Goal: Use online tool/utility: Utilize a website feature to perform a specific function

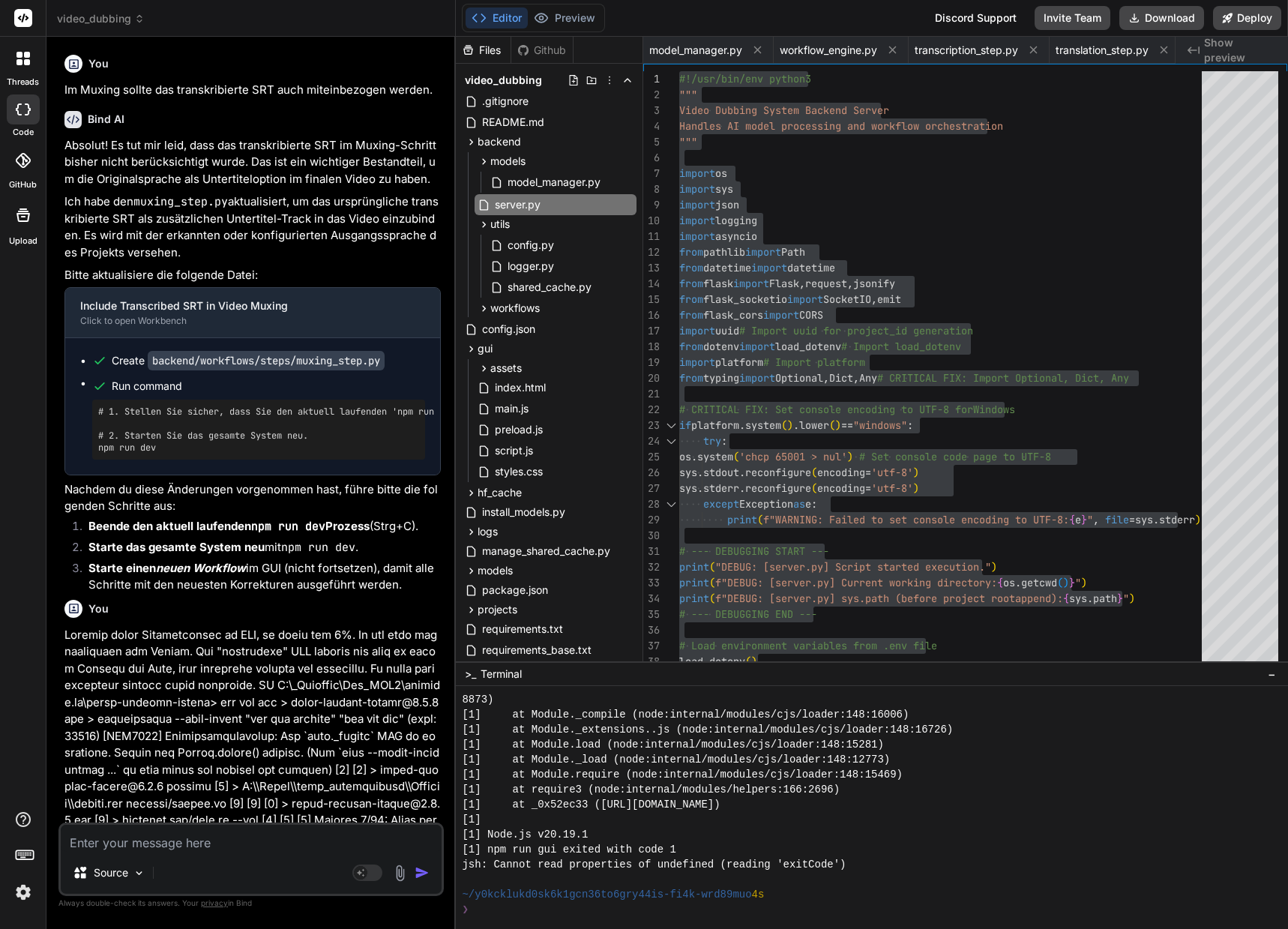
scroll to position [4483, 0]
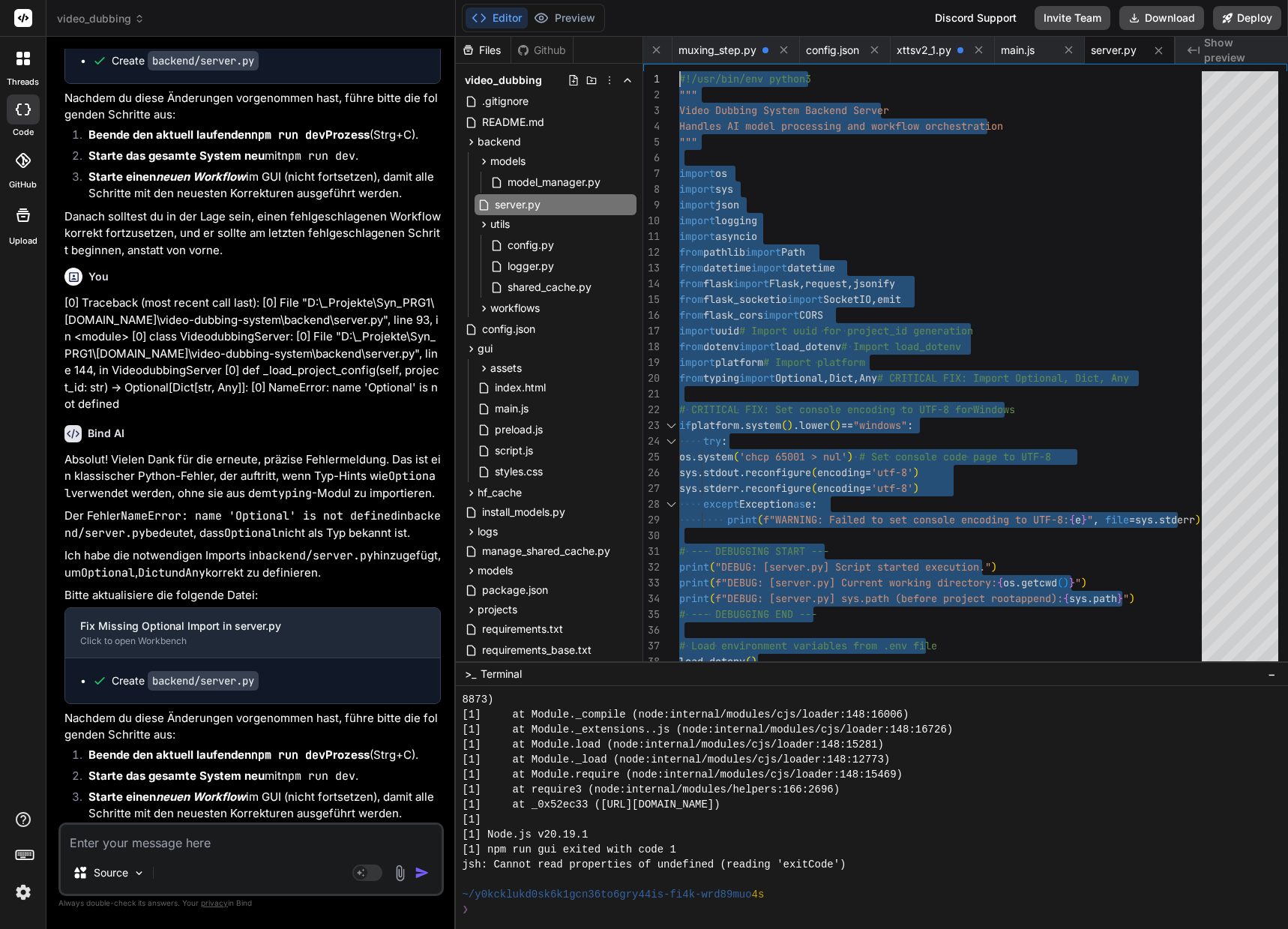
click at [163, 840] on textarea at bounding box center [250, 837] width 381 height 27
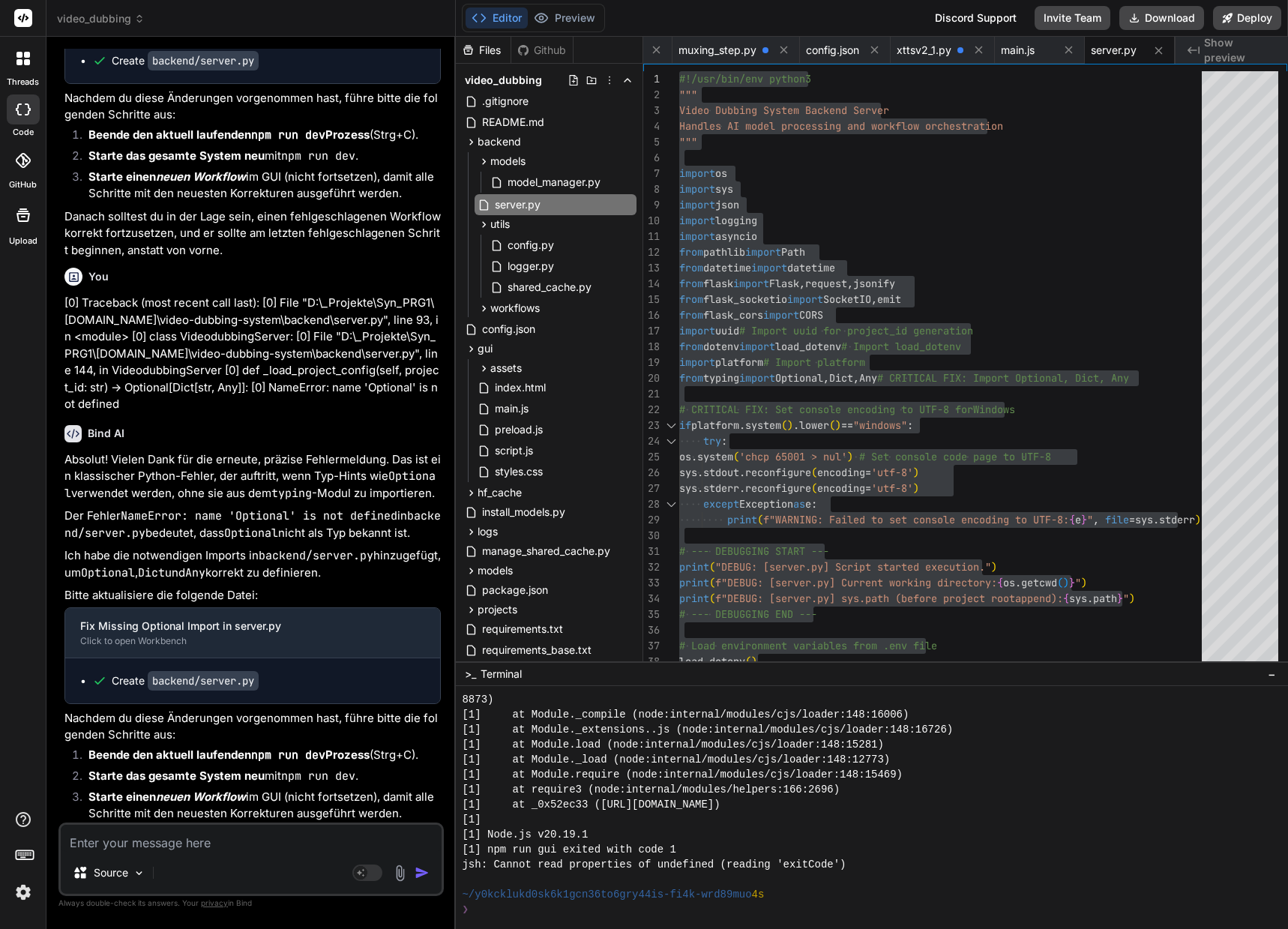
type textarea "M"
type textarea "x"
type textarea "Mu"
type textarea "x"
type textarea "Mux"
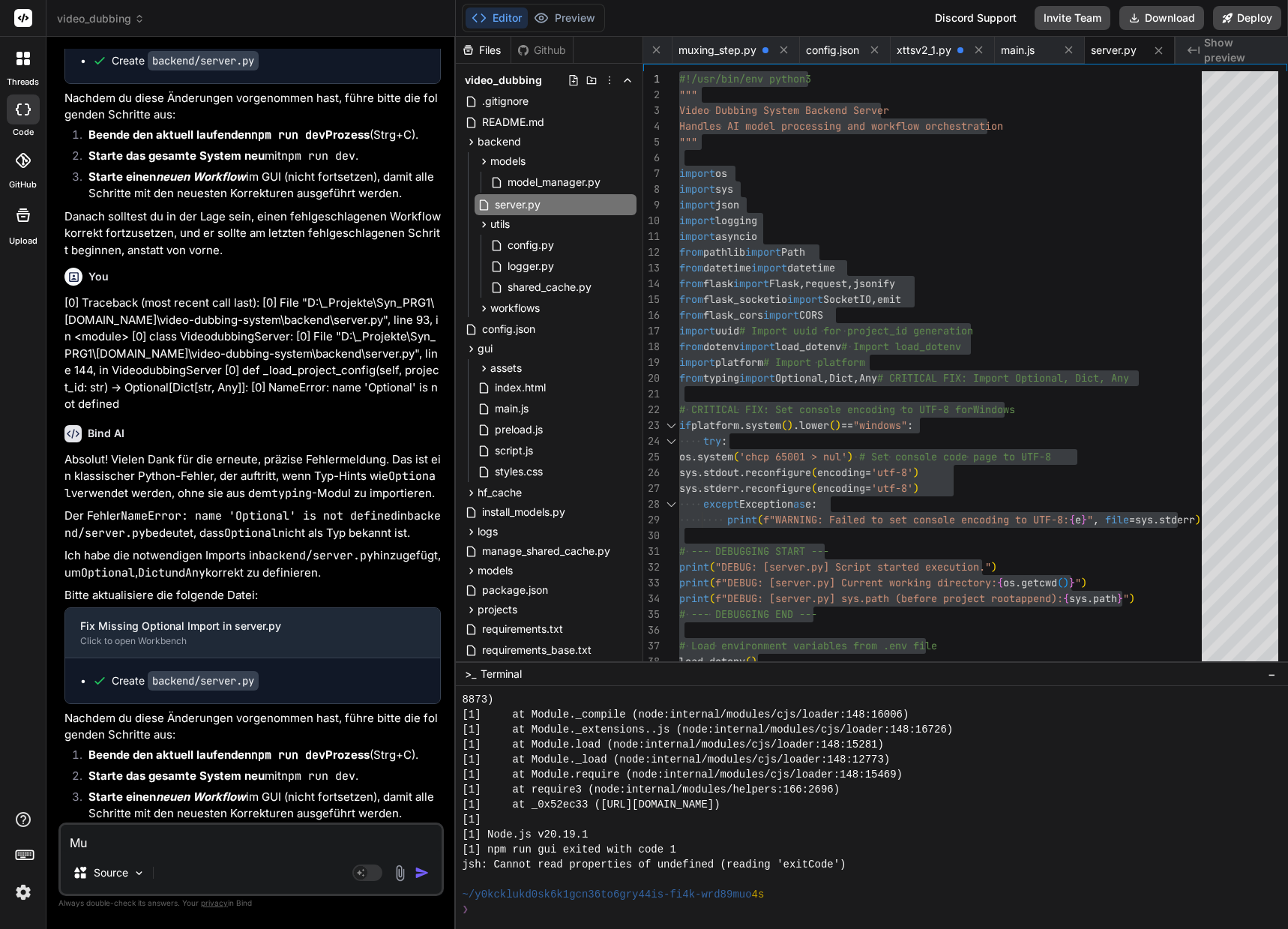
type textarea "x"
type textarea "Muxi"
type textarea "x"
type textarea "Muxin"
type textarea "x"
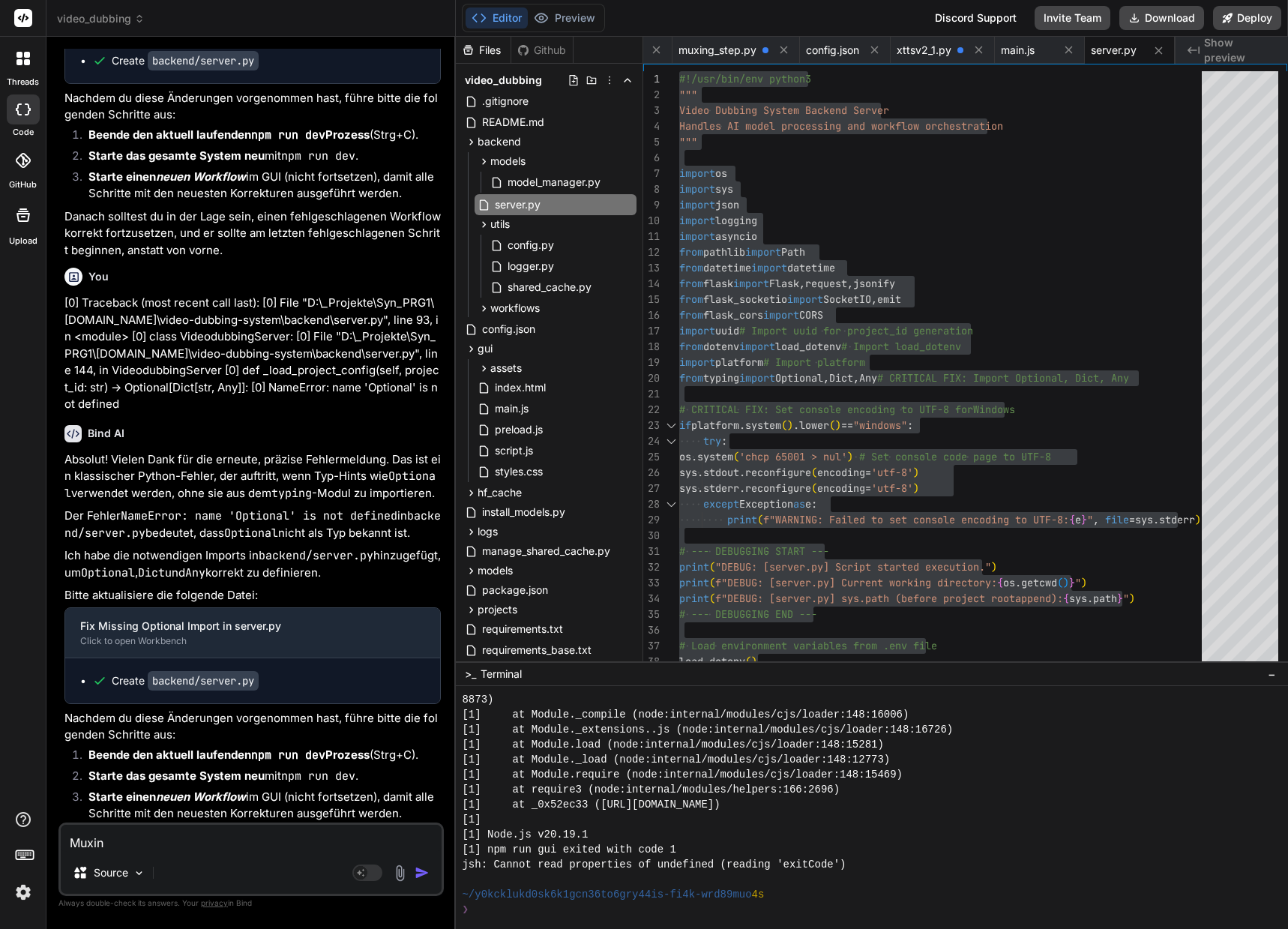
type textarea "Muxing"
type textarea "x"
type textarea "Muxing"
type textarea "x"
type textarea "Muxing g"
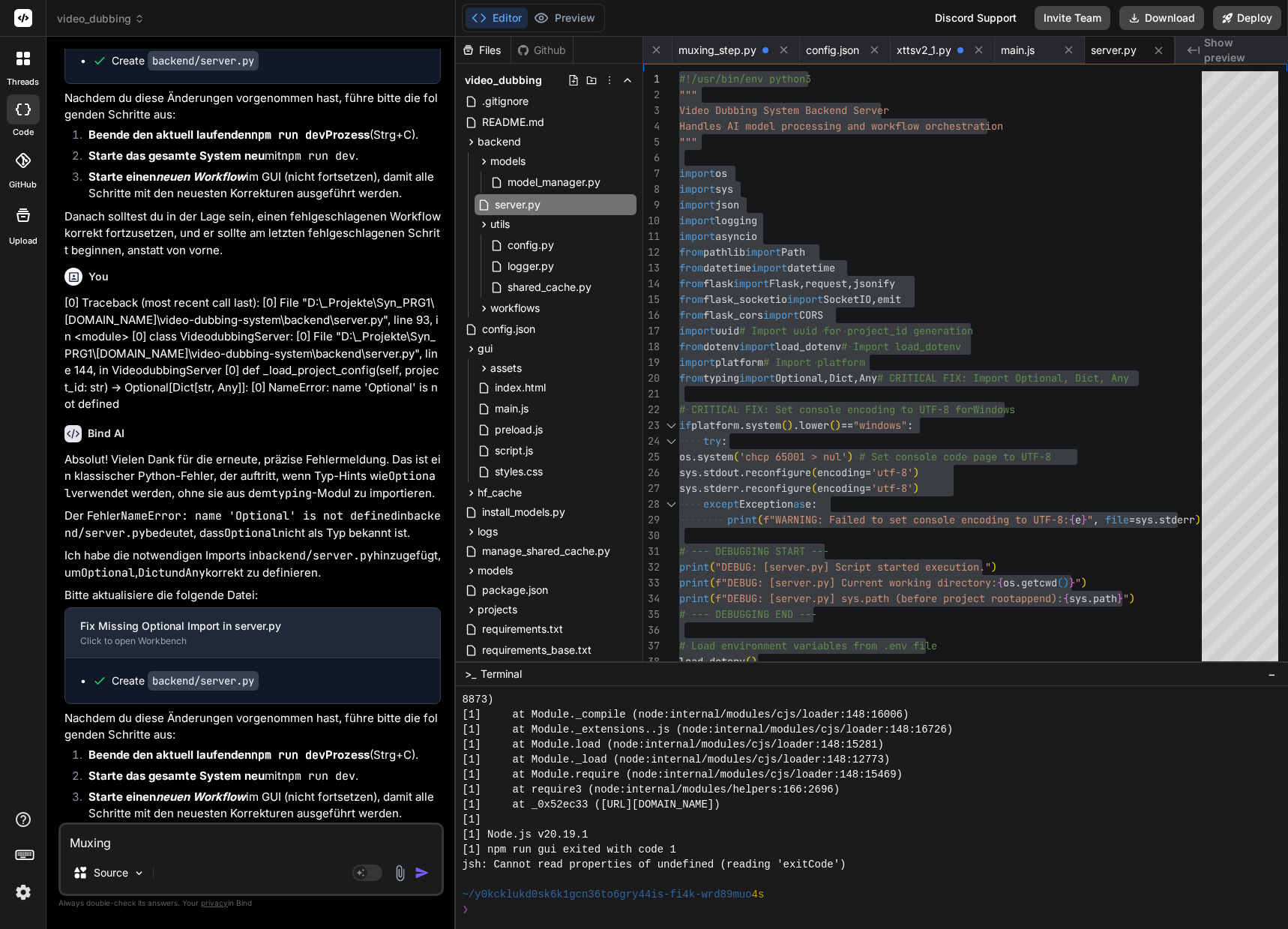
type textarea "x"
type textarea "Muxing ge"
type textarea "x"
type textarea "Muxing geh"
type textarea "x"
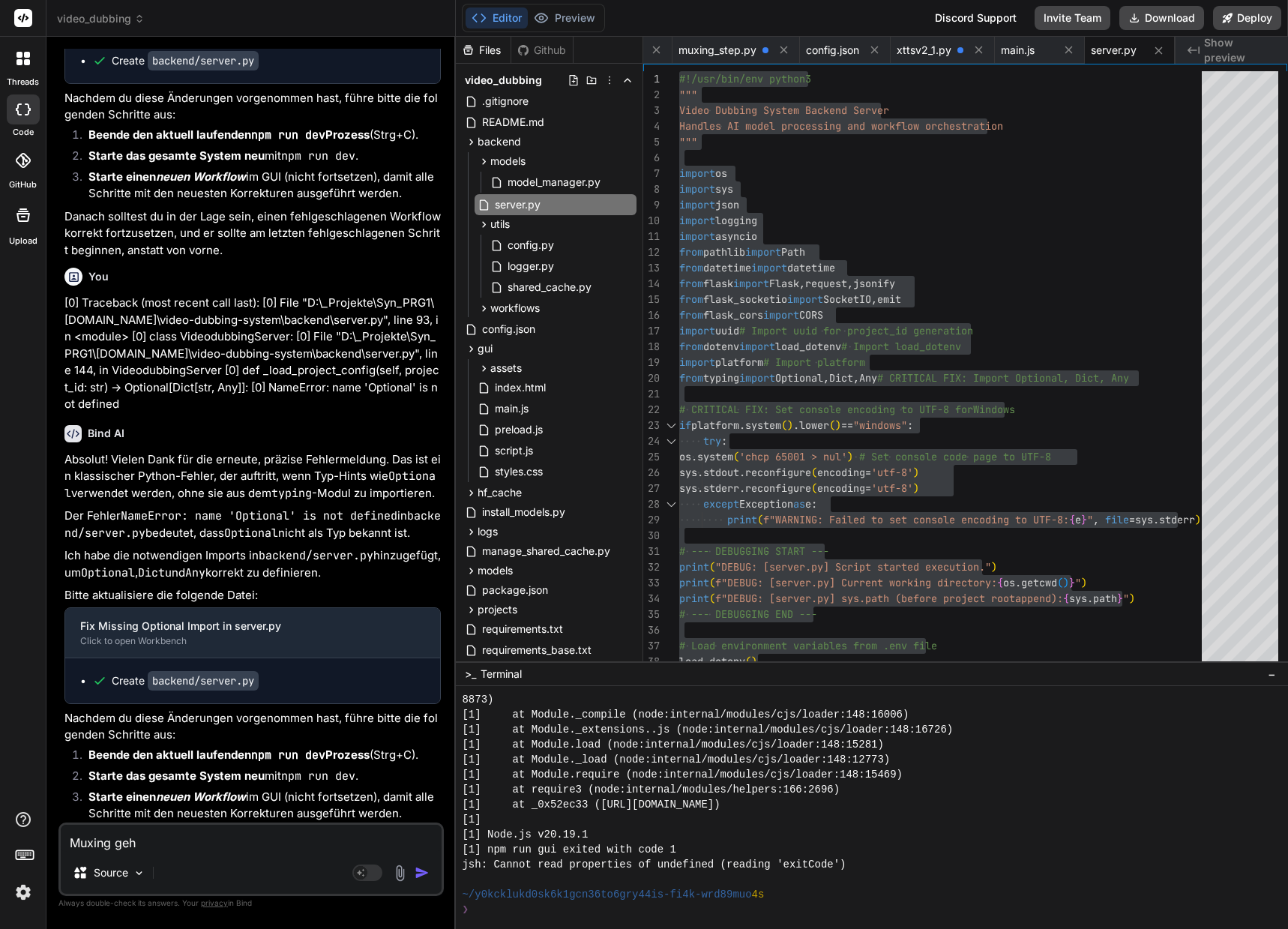
type textarea "Muxing geht"
type textarea "x"
type textarea "Muxing geht"
type textarea "x"
type textarea "Muxing geht i"
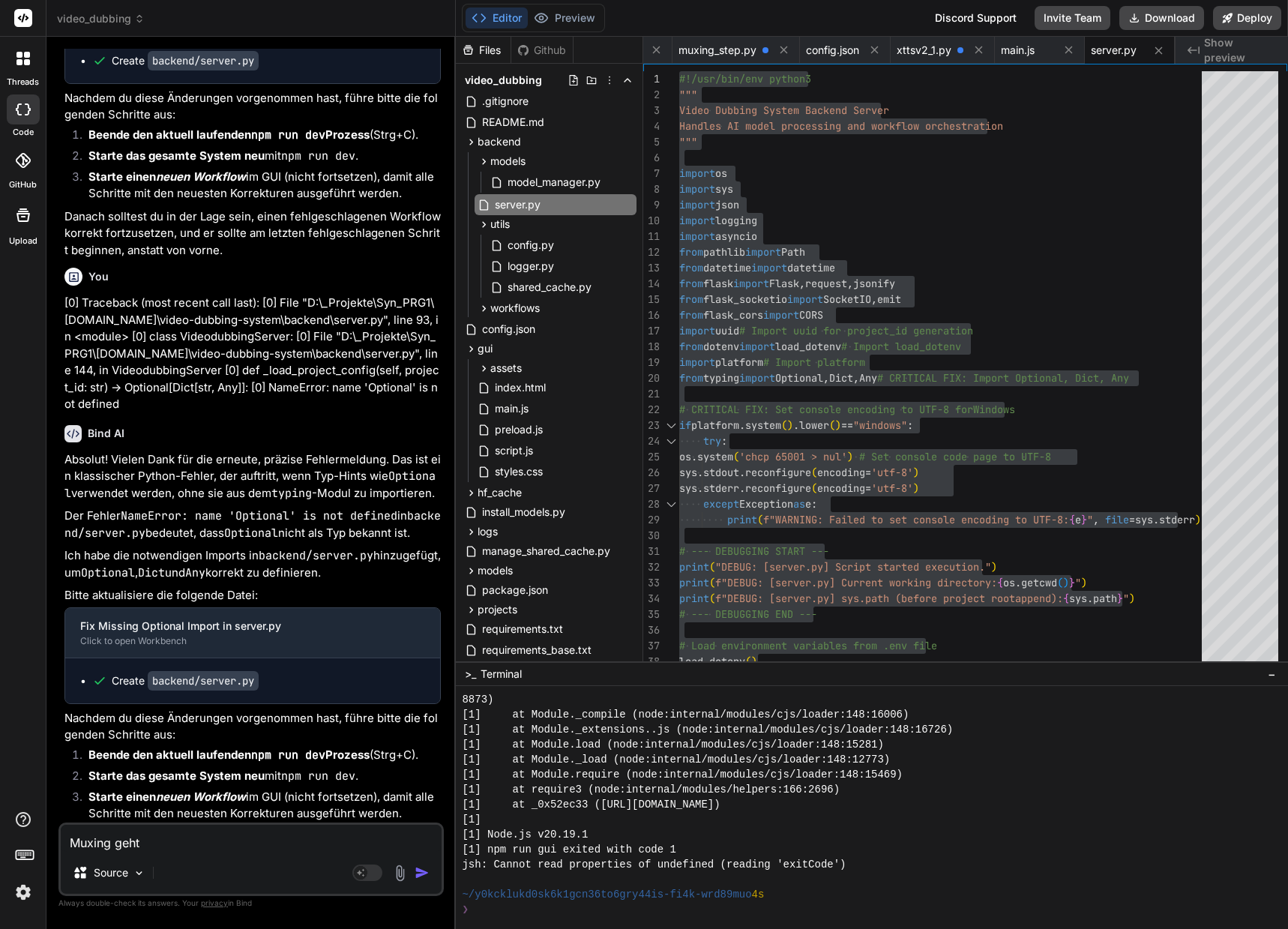
type textarea "x"
type textarea "Muxing geht im"
type textarea "x"
type textarea "Muxing geht imm"
type textarea "x"
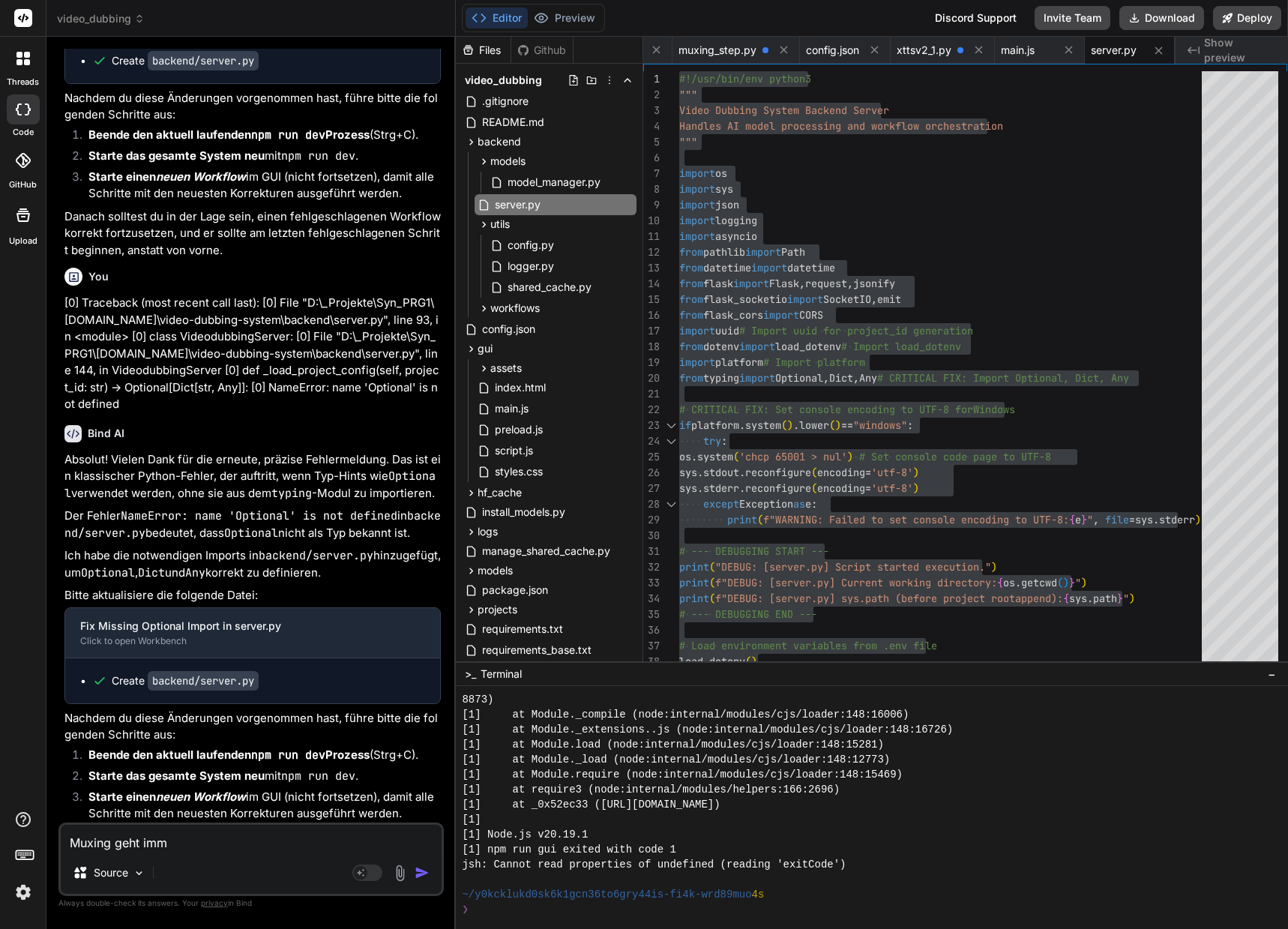
type textarea "Muxing geht imme"
type textarea "x"
type textarea "Muxing geht immer"
type textarea "x"
type textarea "Muxing geht immer"
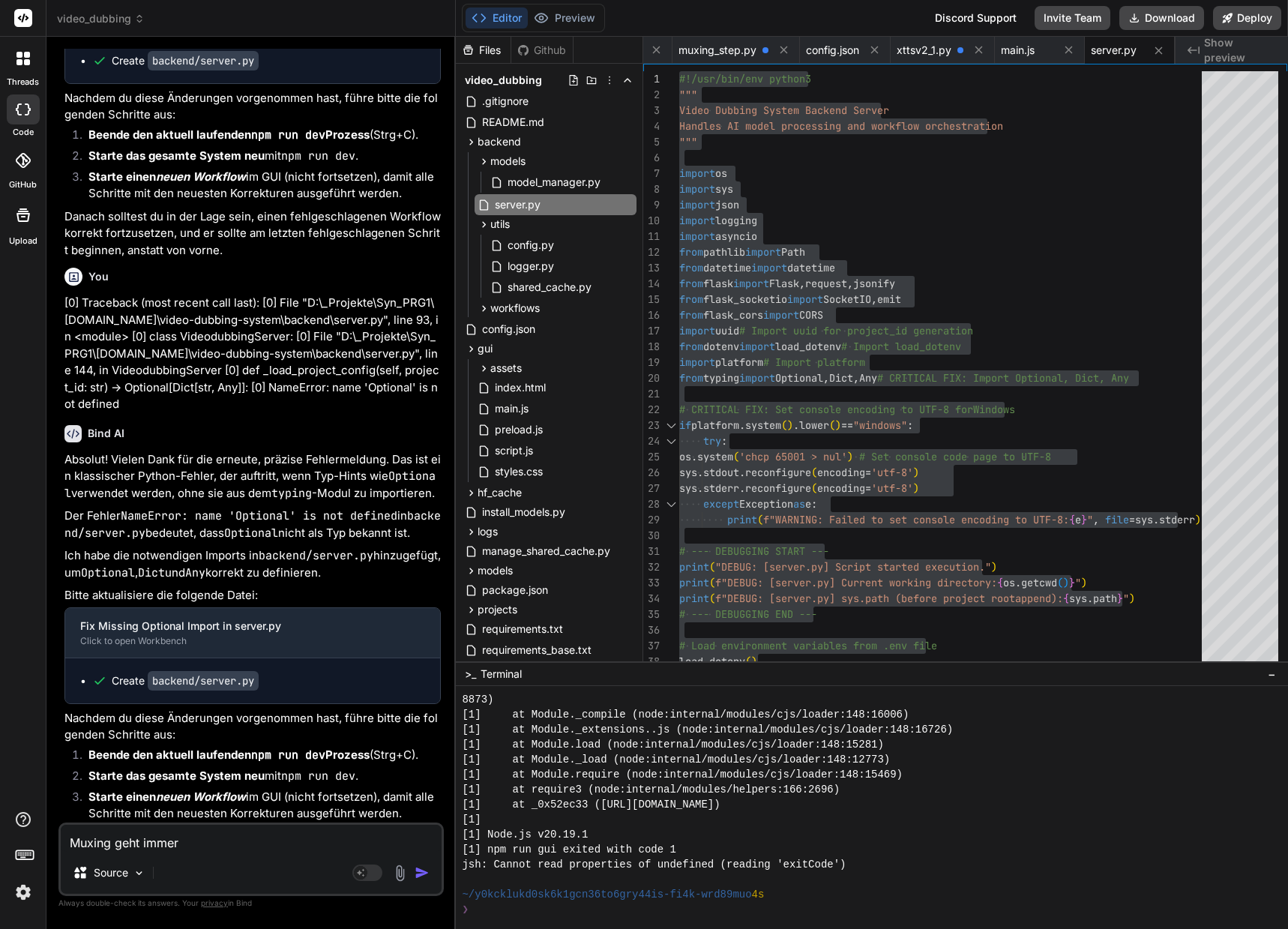
type textarea "x"
type textarea "Muxing geht immer n"
type textarea "x"
type textarea "Muxing geht immer no"
type textarea "x"
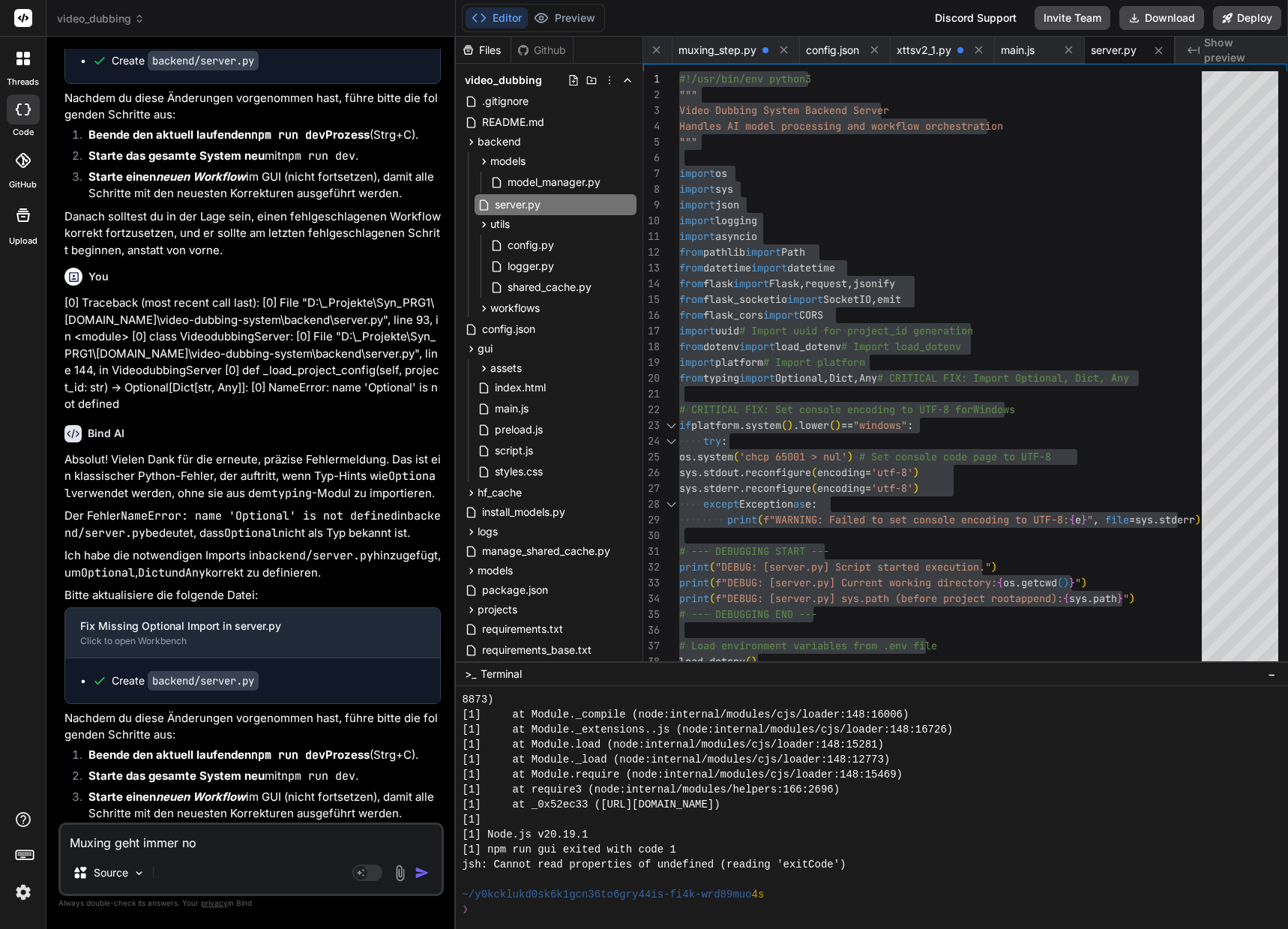
type textarea "Muxing geht immer noc"
type textarea "x"
type textarea "Muxing geht immer noch"
type textarea "x"
type textarea "Muxing geht immer noch"
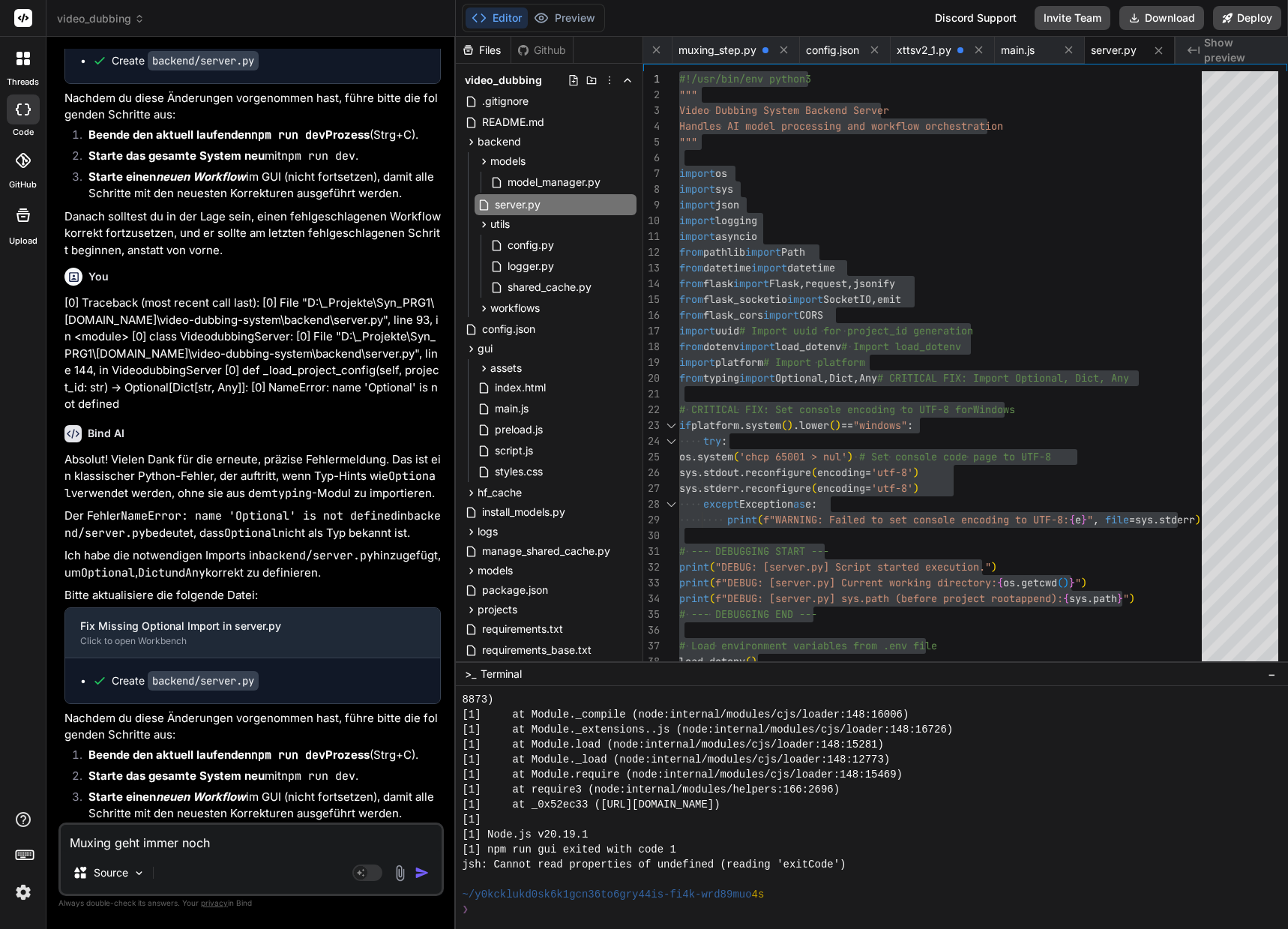
type textarea "x"
type textarea "Muxing geht immer noch n"
type textarea "x"
type textarea "Muxing geht immer noch ni"
type textarea "x"
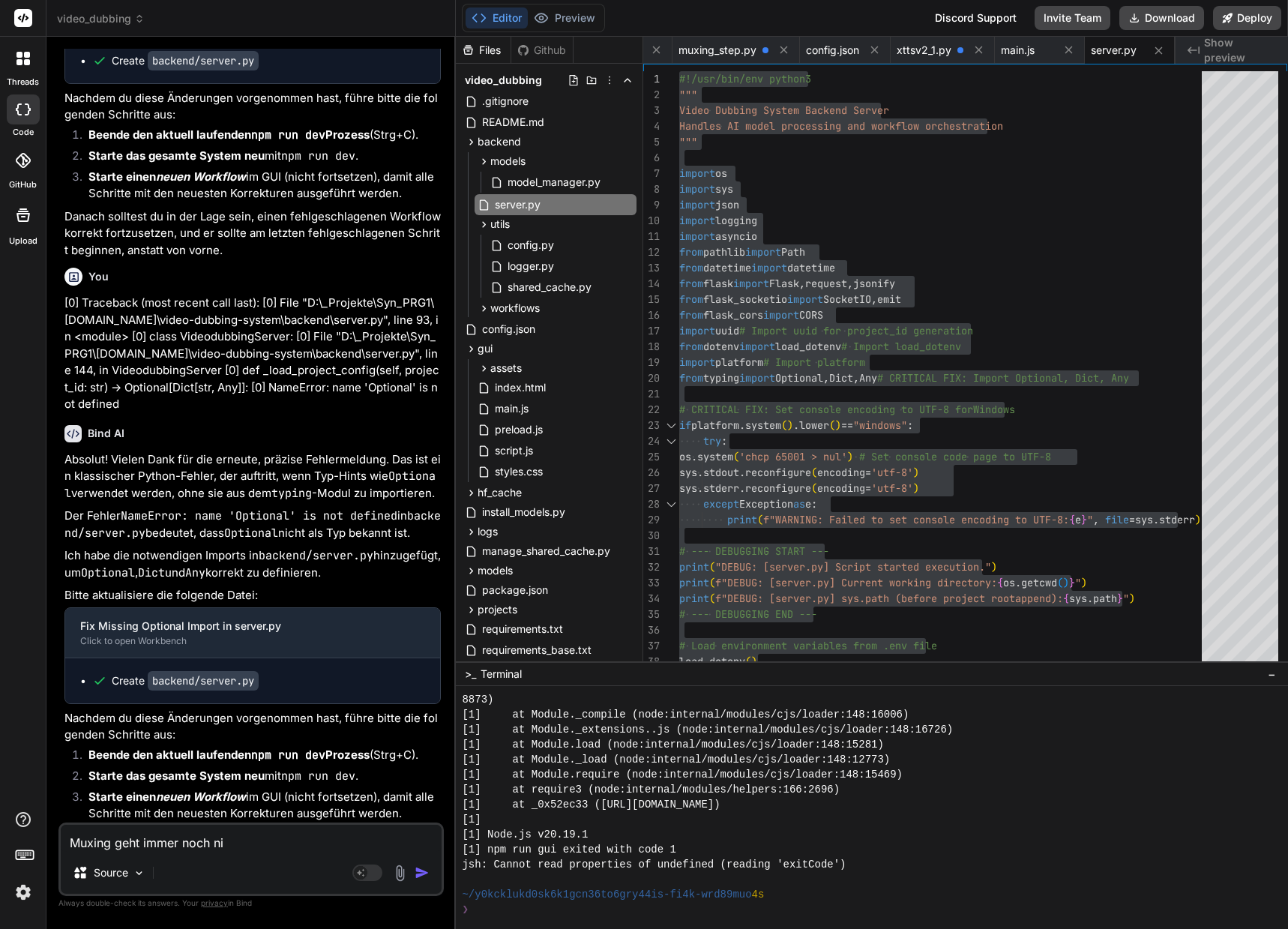
type textarea "Muxing geht immer noch nic"
type textarea "x"
type textarea "Muxing geht immer noch nich"
type textarea "x"
type textarea "Muxing geht immer noch nicht"
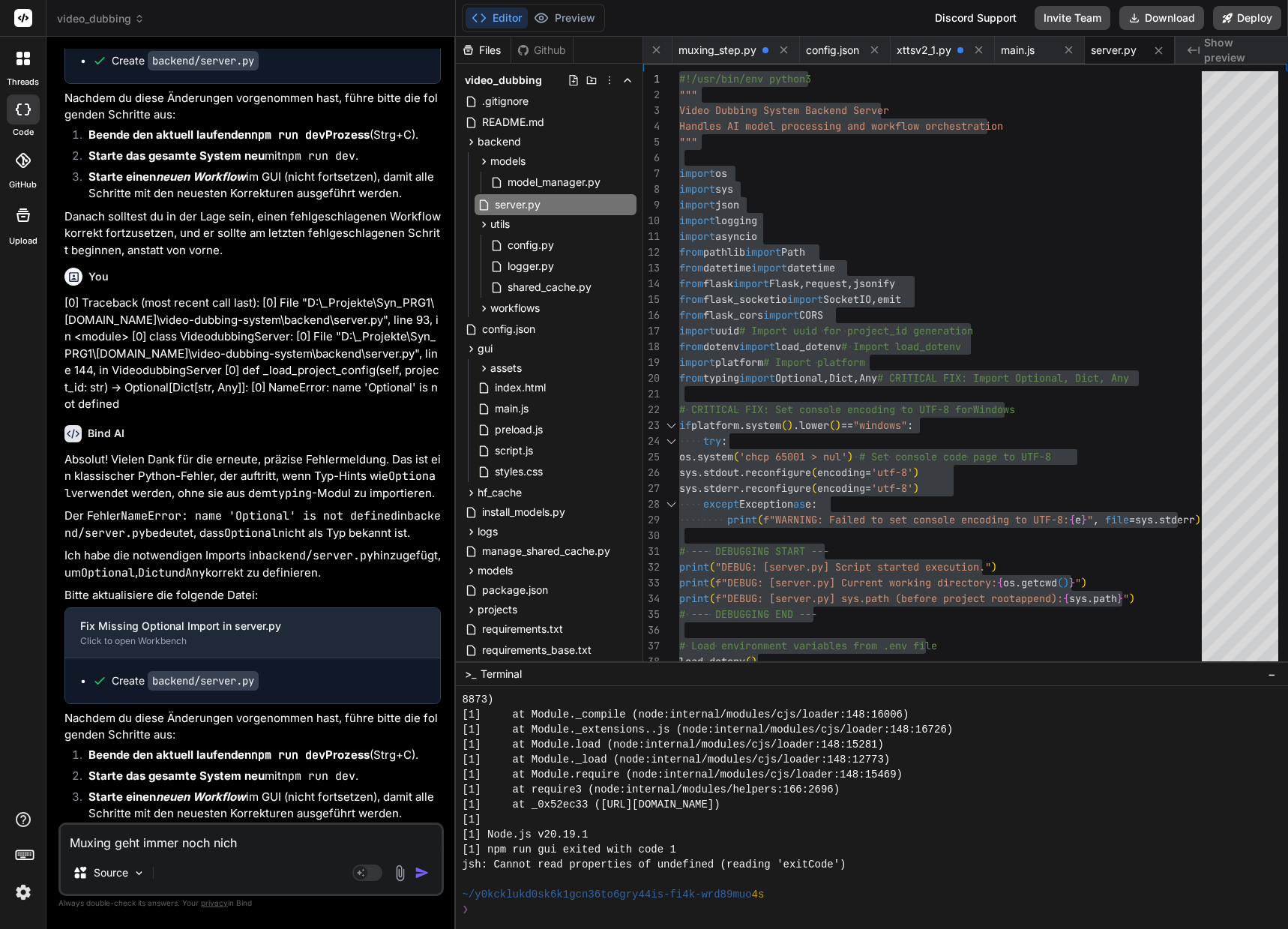
type textarea "x"
type textarea "Muxing geht immer noch nicht."
type textarea "x"
type textarea "Muxing geht immer noch nicht."
type textarea "x"
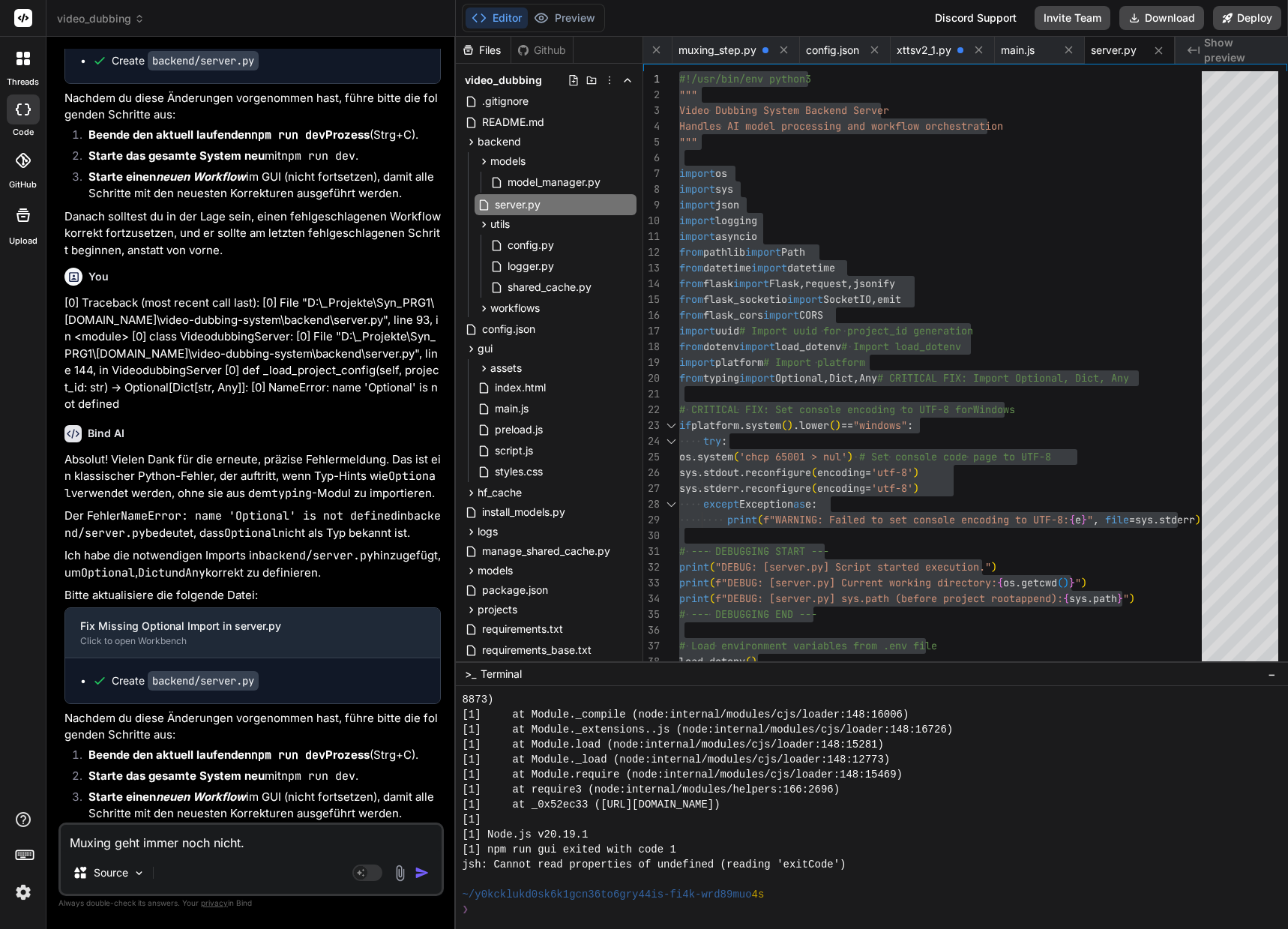
type textarea "Muxing geht immer noch nicht. A"
type textarea "x"
type textarea "Muxing geht immer noch nicht. Au"
type textarea "x"
type textarea "Muxing geht immer noch nicht. Aus"
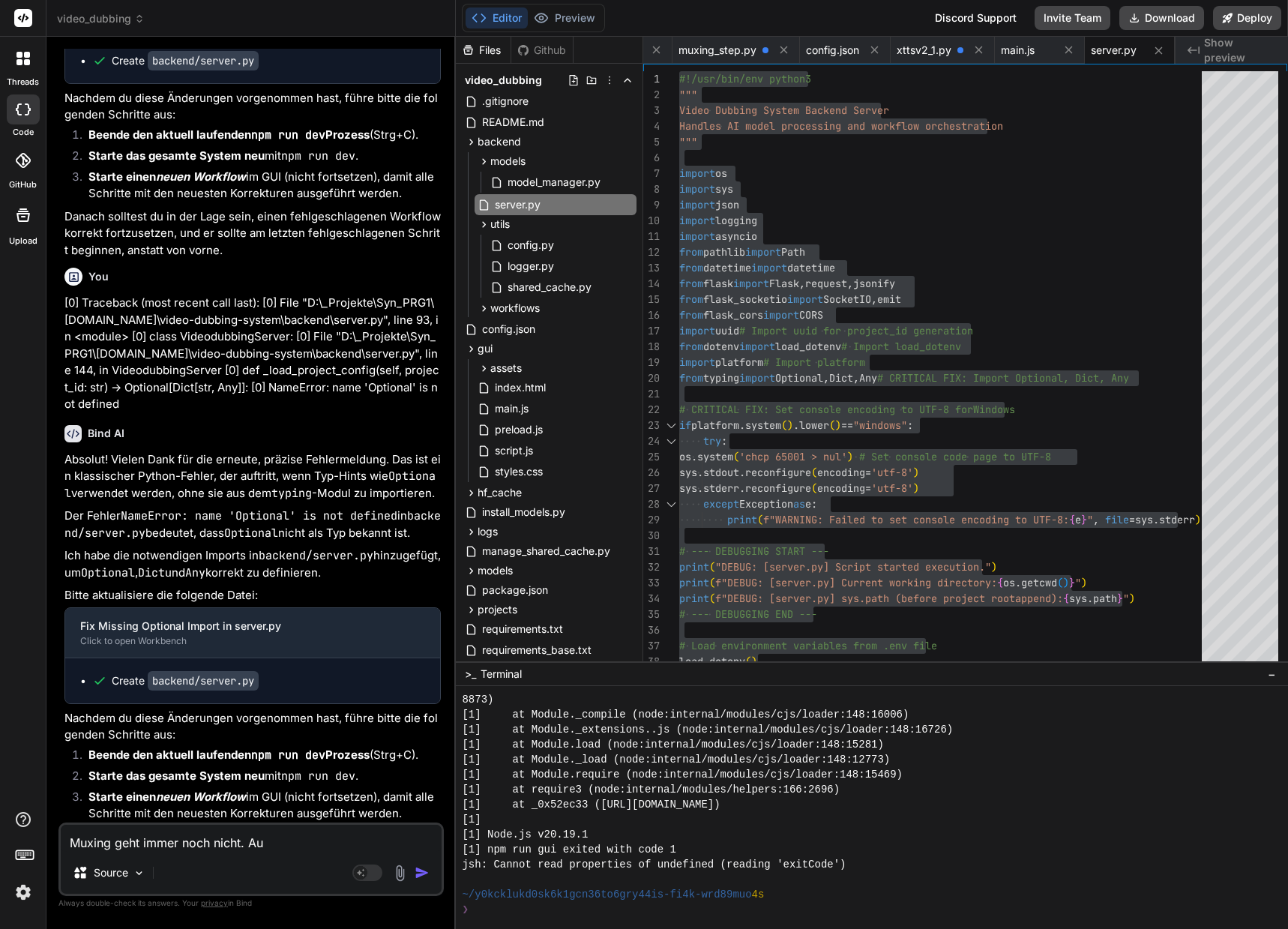
type textarea "x"
type textarea "Muxing geht immer noch nicht. Auss"
type textarea "x"
type textarea "Muxing geht immer noch nicht. Ausse"
type textarea "x"
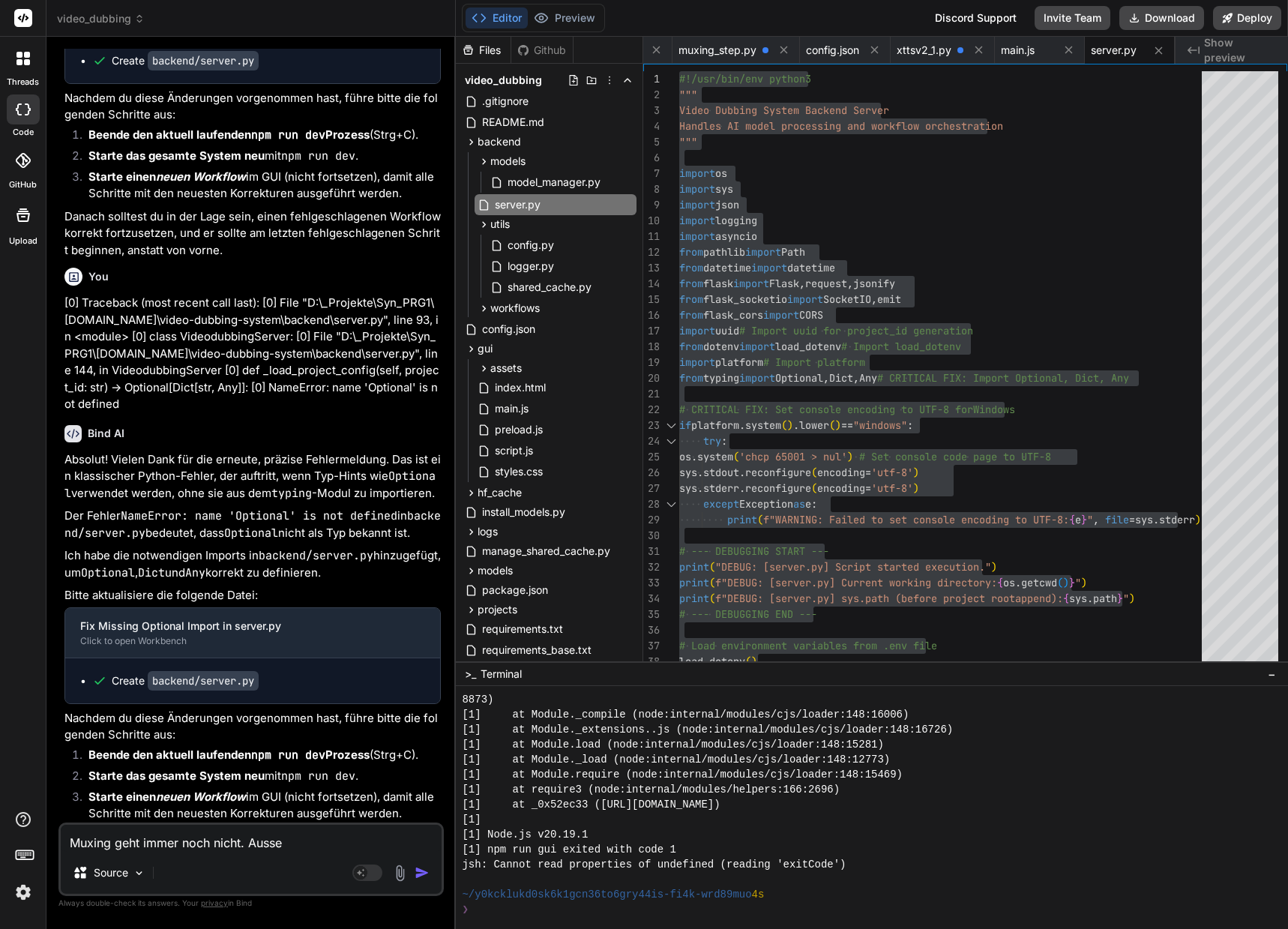
type textarea "Muxing geht immer noch nicht. Ausser"
type textarea "x"
type textarea "Muxing geht immer noch nicht. Ausserd"
type textarea "x"
type textarea "Muxing geht immer noch nicht. Ausserde"
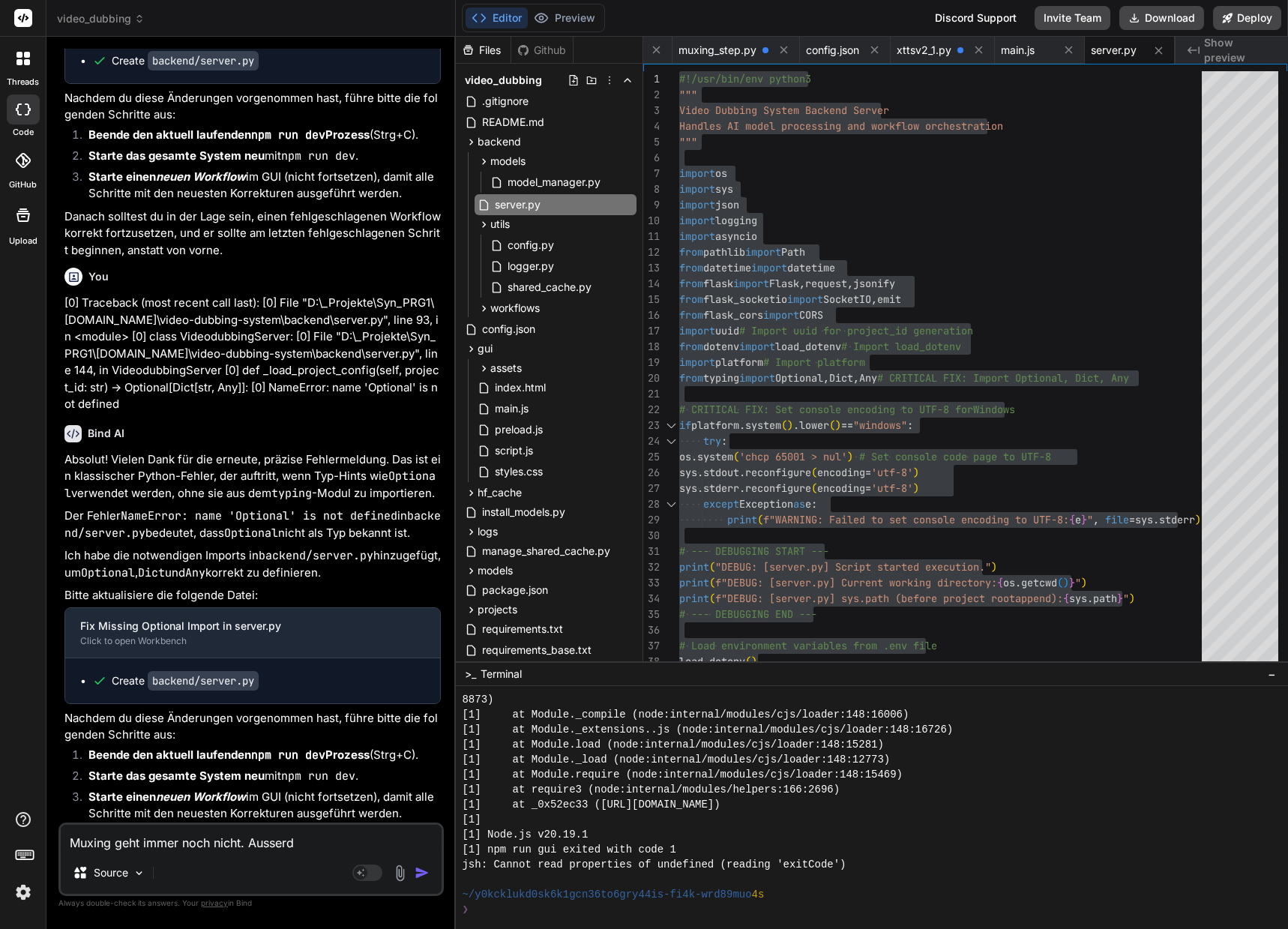
type textarea "x"
type textarea "Muxing geht immer noch nicht. Ausserdem"
type textarea "x"
type textarea "Muxing geht immer noch nicht. Ausserdem"
type textarea "x"
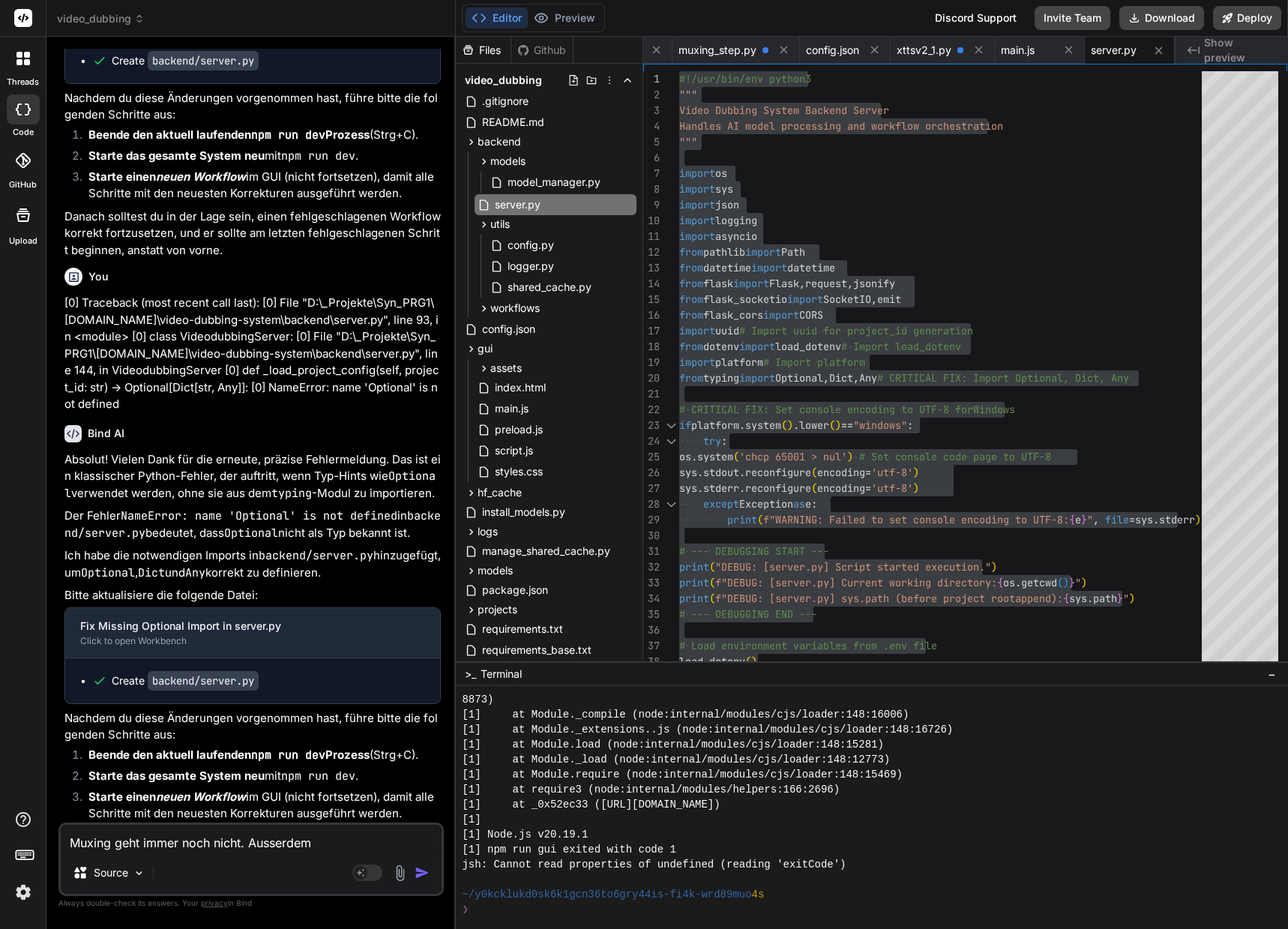
type textarea "Muxing geht immer noch nicht. Ausserdem g"
type textarea "x"
type textarea "Muxing geht immer noch nicht. Ausserdem ge"
type textarea "x"
type textarea "Muxing geht immer noch nicht. Ausserdem geh"
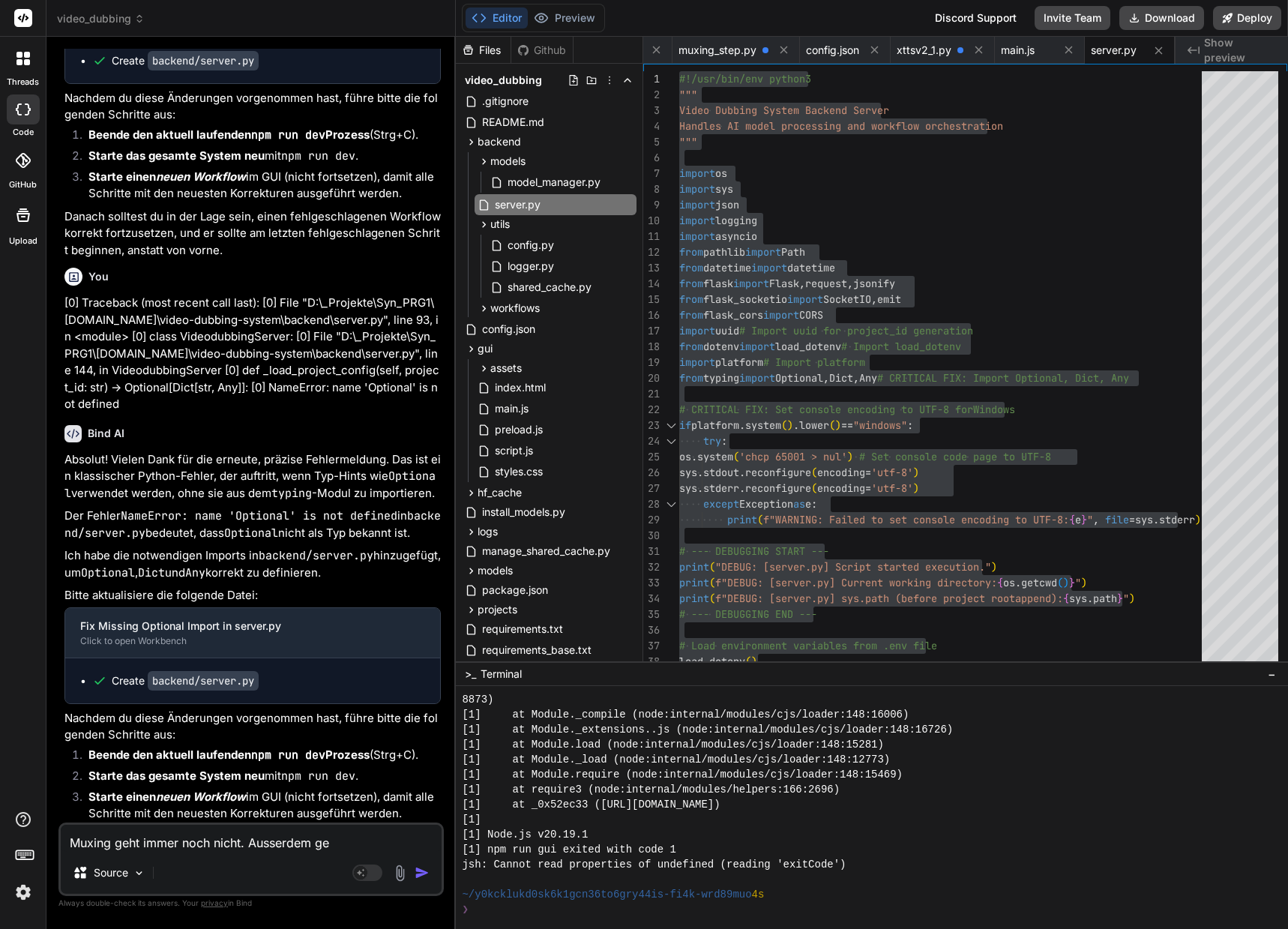
type textarea "x"
type textarea "Muxing geht immer noch nicht. Ausserdem geht"
type textarea "x"
type textarea "Muxing geht immer noch nicht. Ausserdem geht"
type textarea "x"
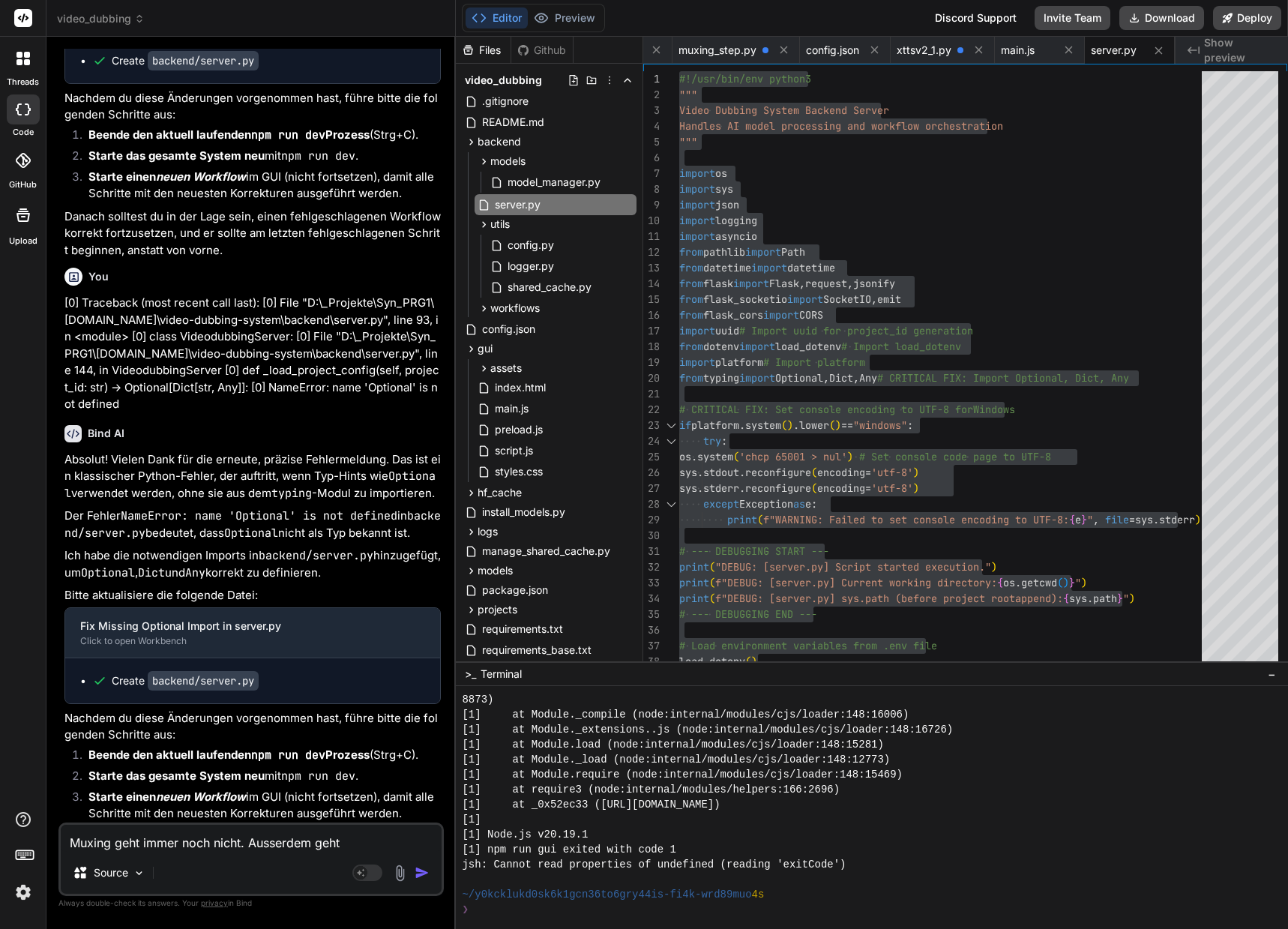
type textarea "Muxing geht immer noch nicht. Ausserdem geht ""
type textarea "x"
type textarea "Muxing geht immer noch nicht. Ausserdem geht "w"
type textarea "x"
type textarea "Muxing geht immer noch nicht. Ausserdem geht "wo"
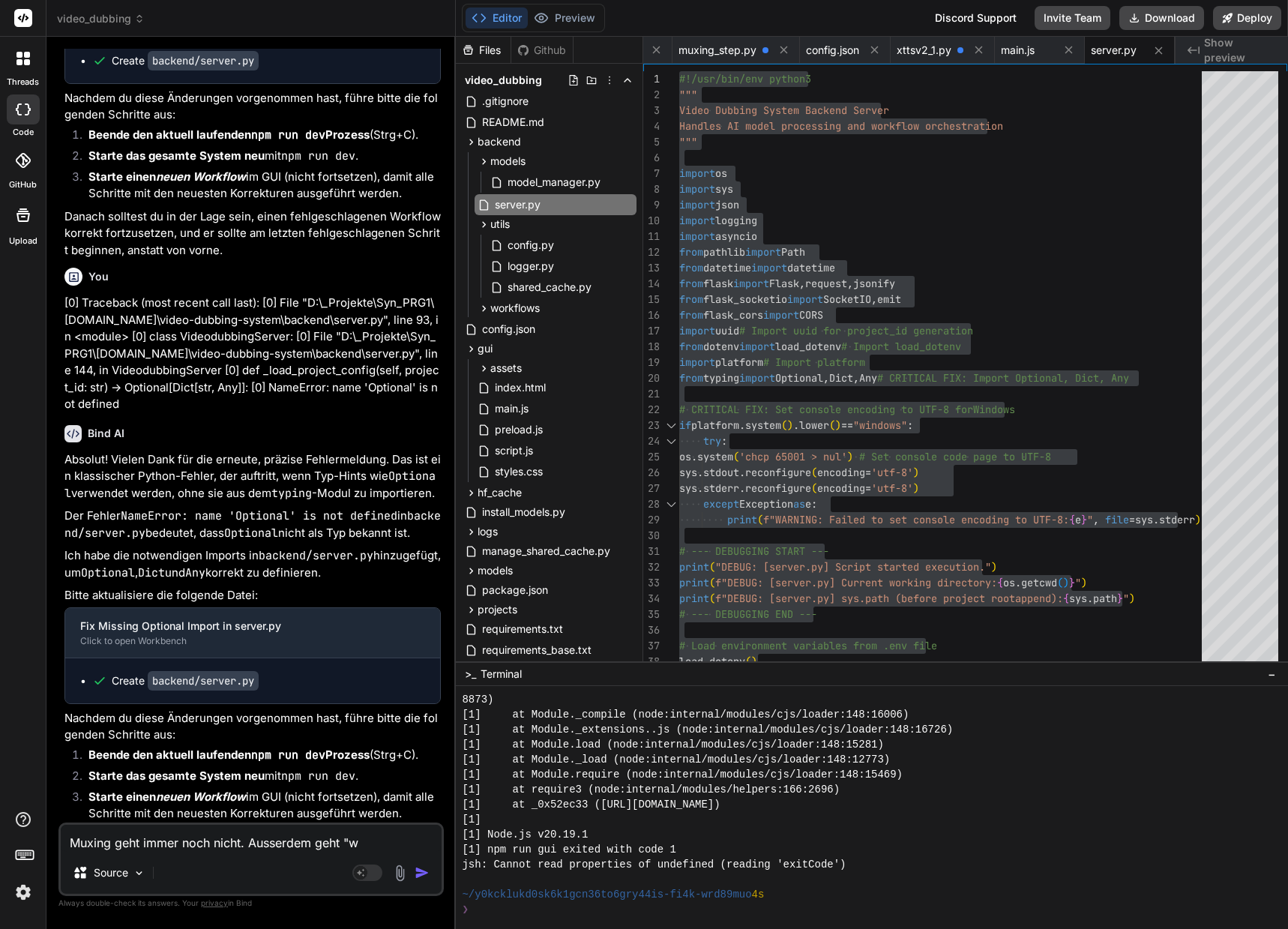
type textarea "x"
type textarea "Muxing geht immer noch nicht. Ausserdem geht "wor"
type textarea "x"
type textarea "Muxing geht immer noch nicht. Ausserdem geht "work"
type textarea "x"
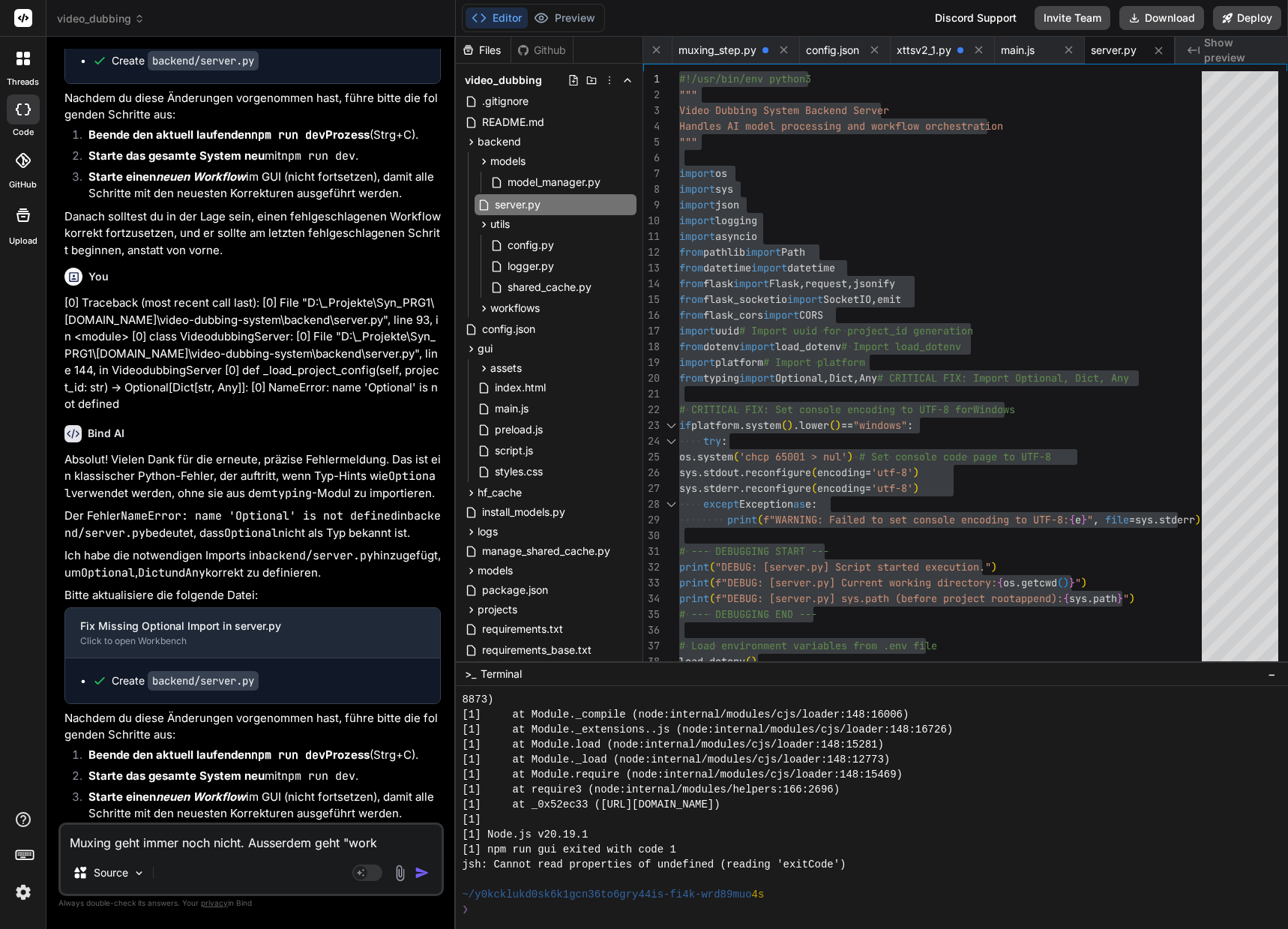
type textarea "Muxing geht immer noch nicht. Ausserdem geht "wor"
type textarea "x"
type textarea "Muxing geht immer noch nicht. Ausserdem geht "wo"
type textarea "x"
type textarea "Muxing geht immer noch nicht. Ausserdem geht "w"
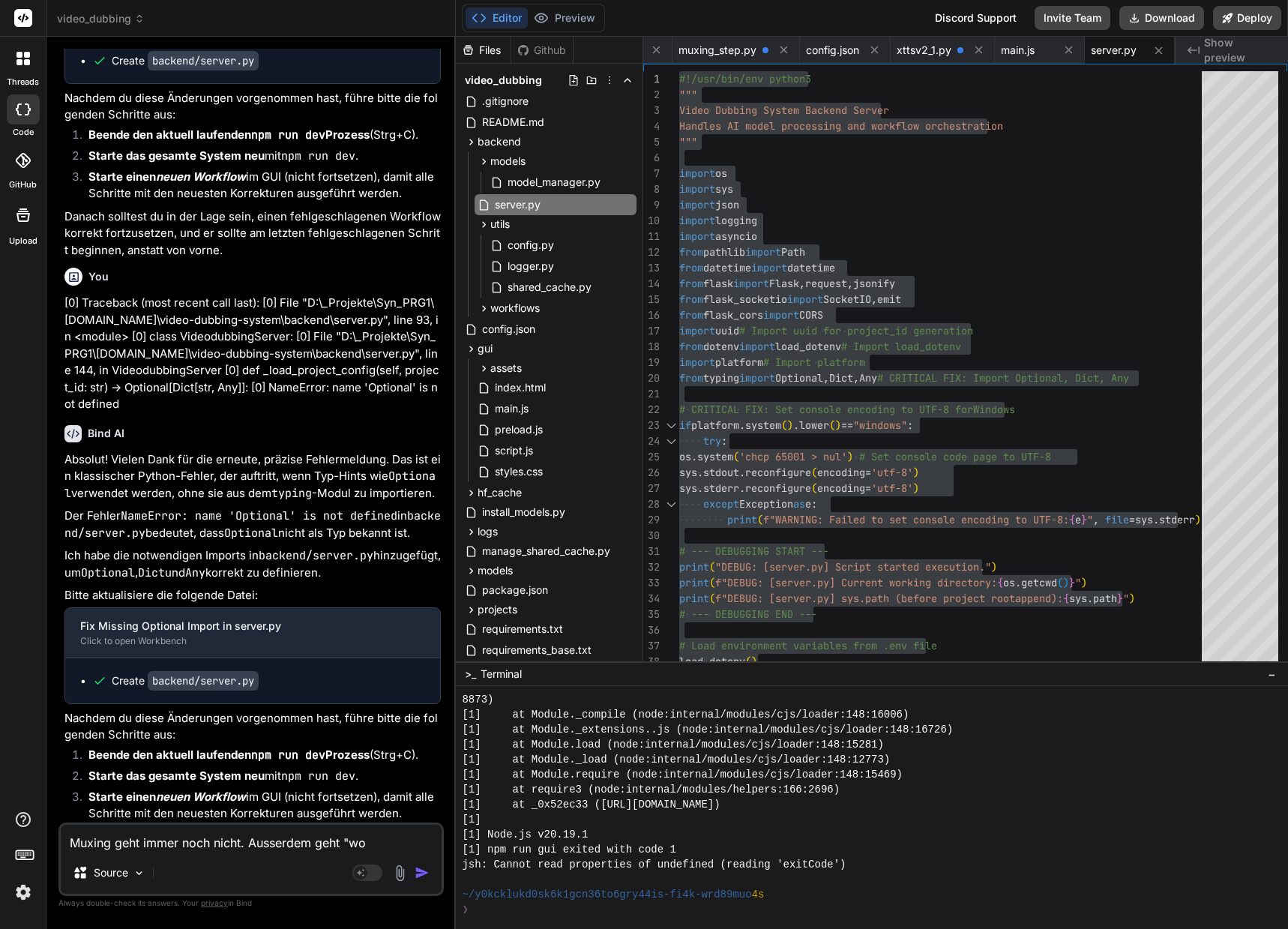
type textarea "x"
type textarea "Muxing geht immer noch nicht. Ausserdem geht ""
type textarea "x"
type textarea "Muxing geht immer noch nicht. Ausserdem geht "W"
type textarea "x"
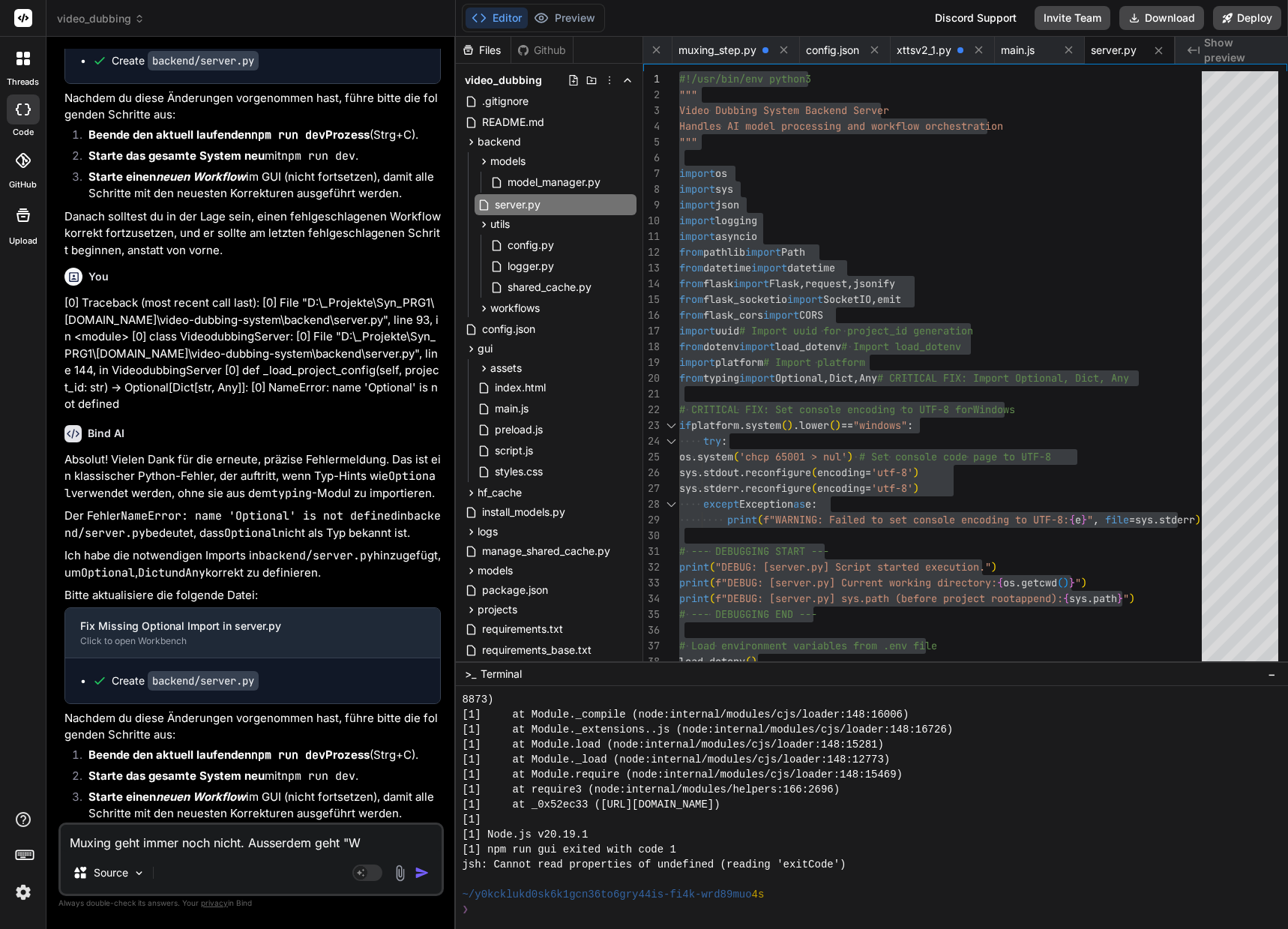
type textarea "Muxing geht immer noch nicht. Ausserdem geht "Wo"
type textarea "x"
type textarea "Muxing geht immer noch nicht. Ausserdem geht "Wor"
type textarea "x"
type textarea "Muxing geht immer noch nicht. Ausserdem geht "Work"
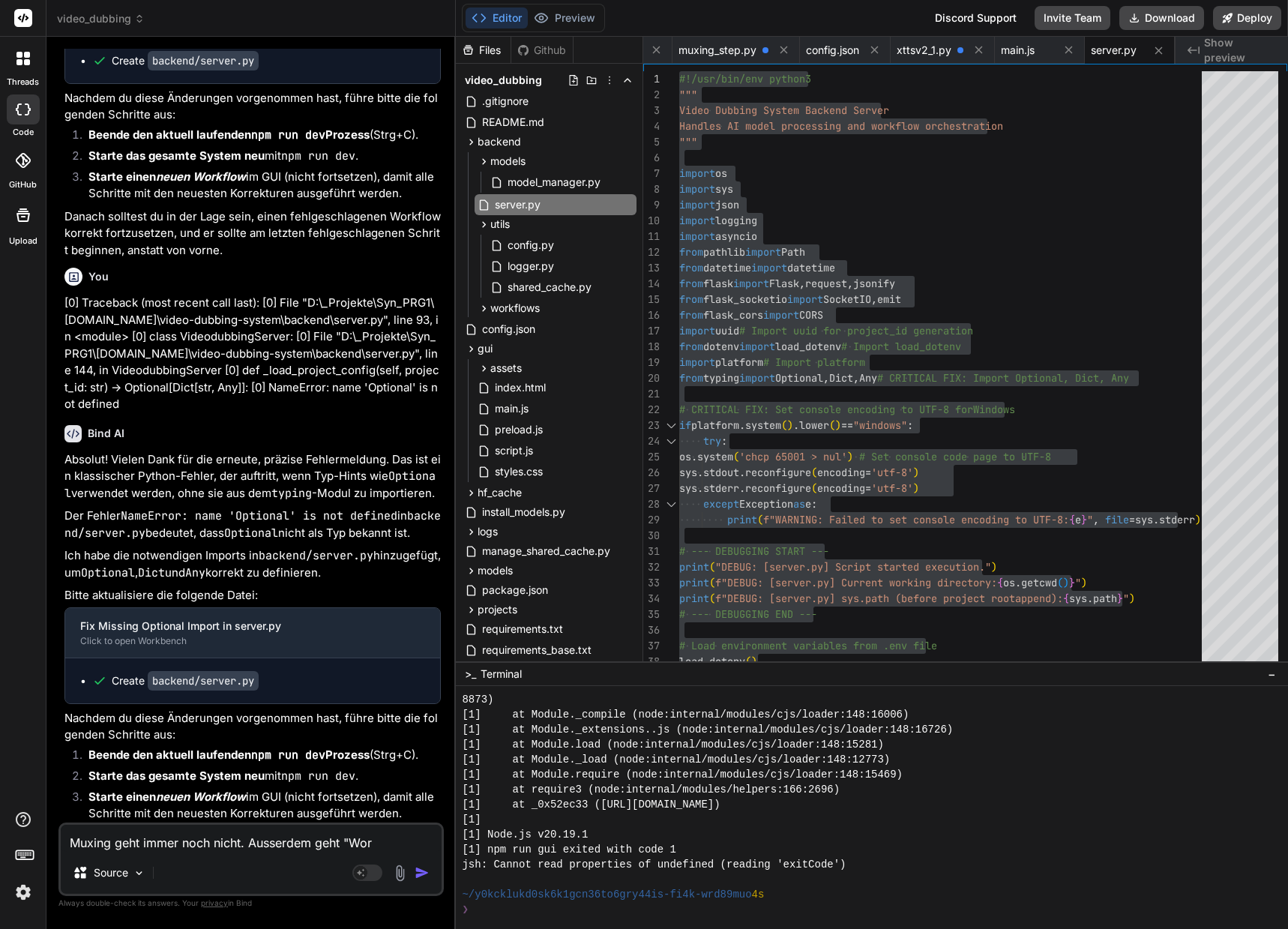
type textarea "x"
type textarea "Muxing geht immer noch nicht. Ausserdem geht "Workf"
type textarea "x"
type textarea "Muxing geht immer noch nicht. Ausserdem geht "Workfl"
type textarea "x"
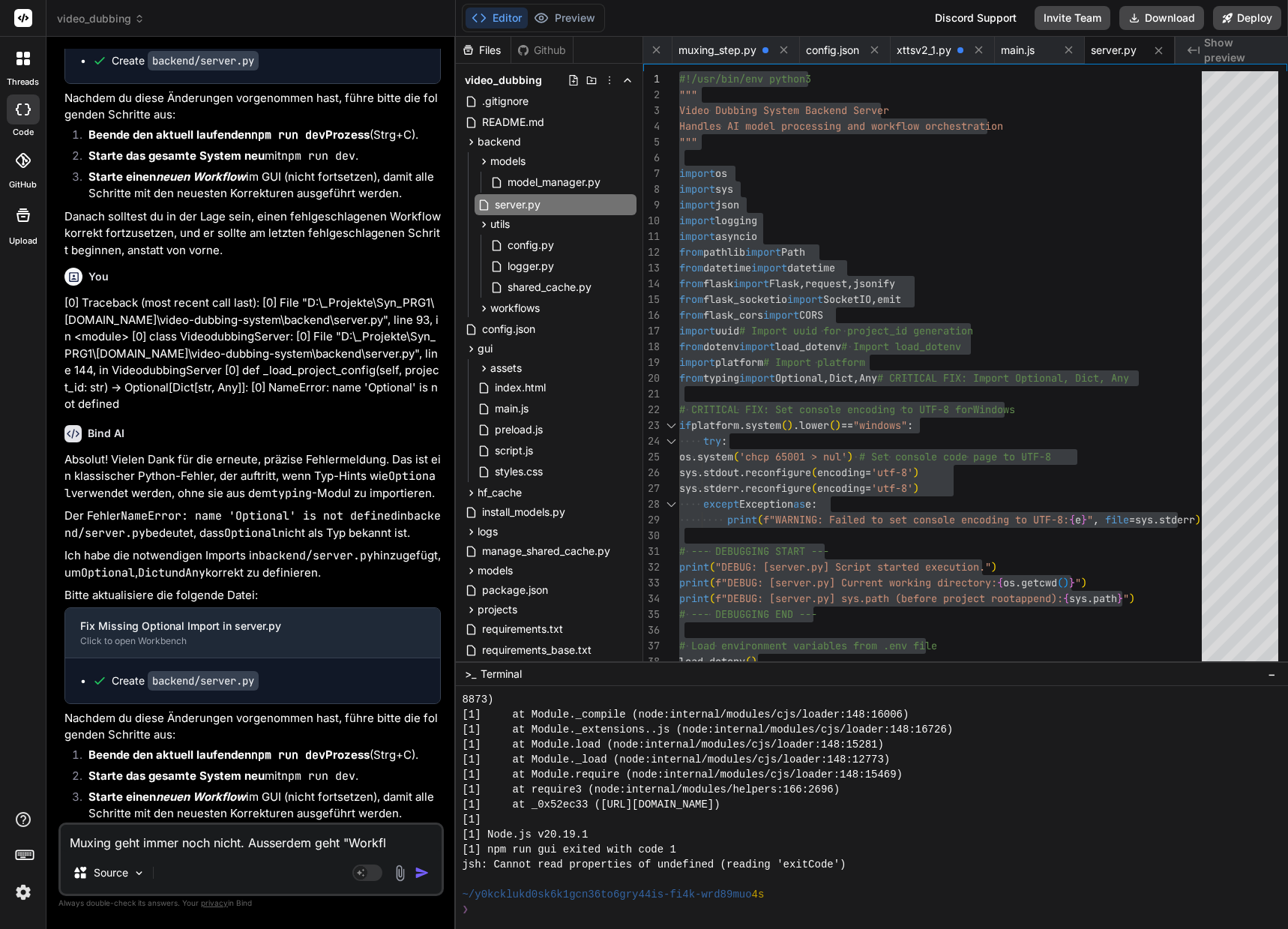
type textarea "Muxing geht immer noch nicht. Ausserdem geht "Workflo"
type textarea "x"
type textarea "Muxing geht immer noch nicht. Ausserdem geht "Workflow"
type textarea "x"
type textarea "Muxing geht immer noch nicht. Ausserdem geht "Workflow"
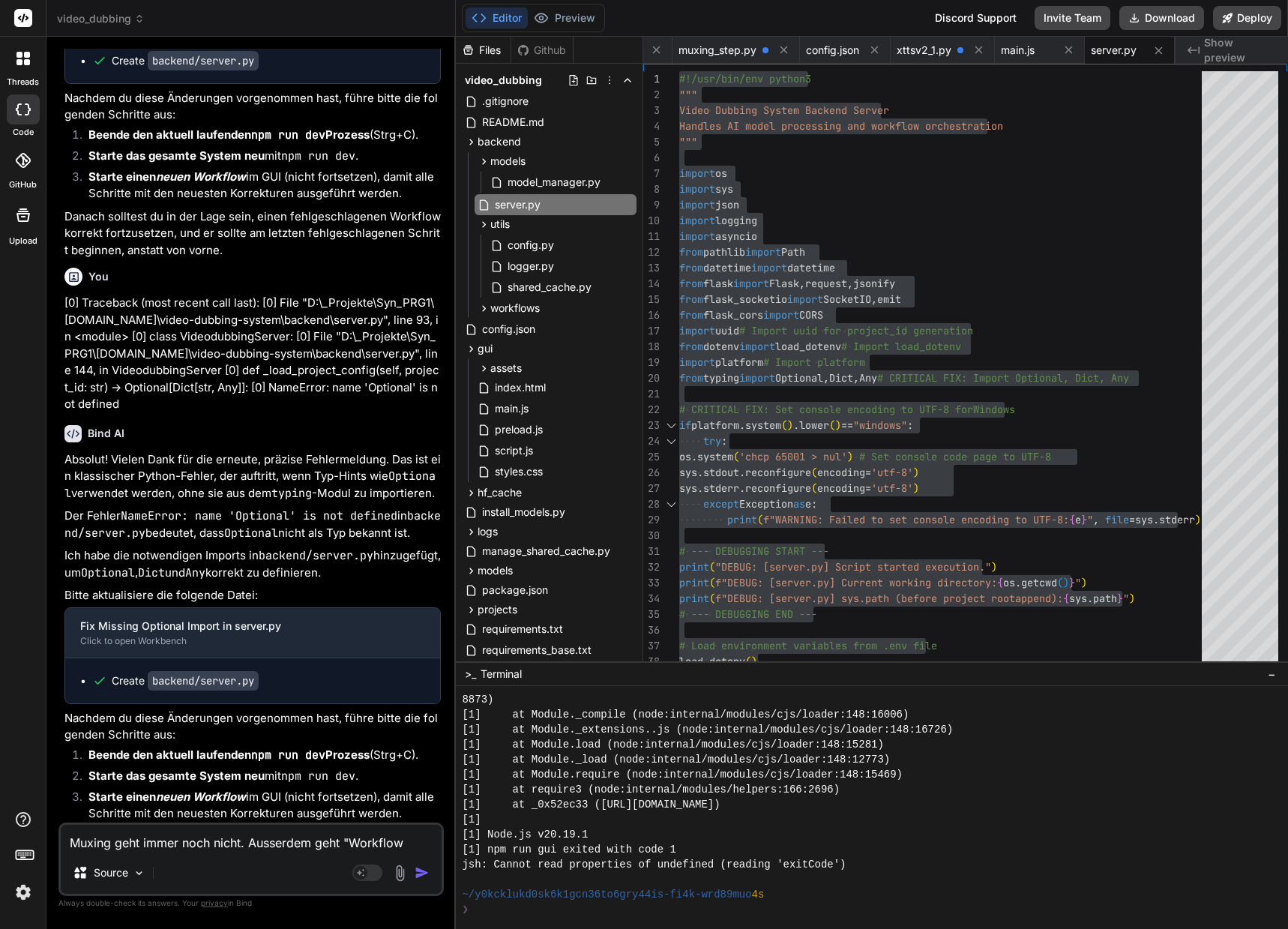
type textarea "x"
type textarea "Muxing geht immer noch nicht. Ausserdem geht "Workflow f"
type textarea "x"
type textarea "Muxing geht immer noch nicht. Ausserdem geht "Workflow fo"
type textarea "x"
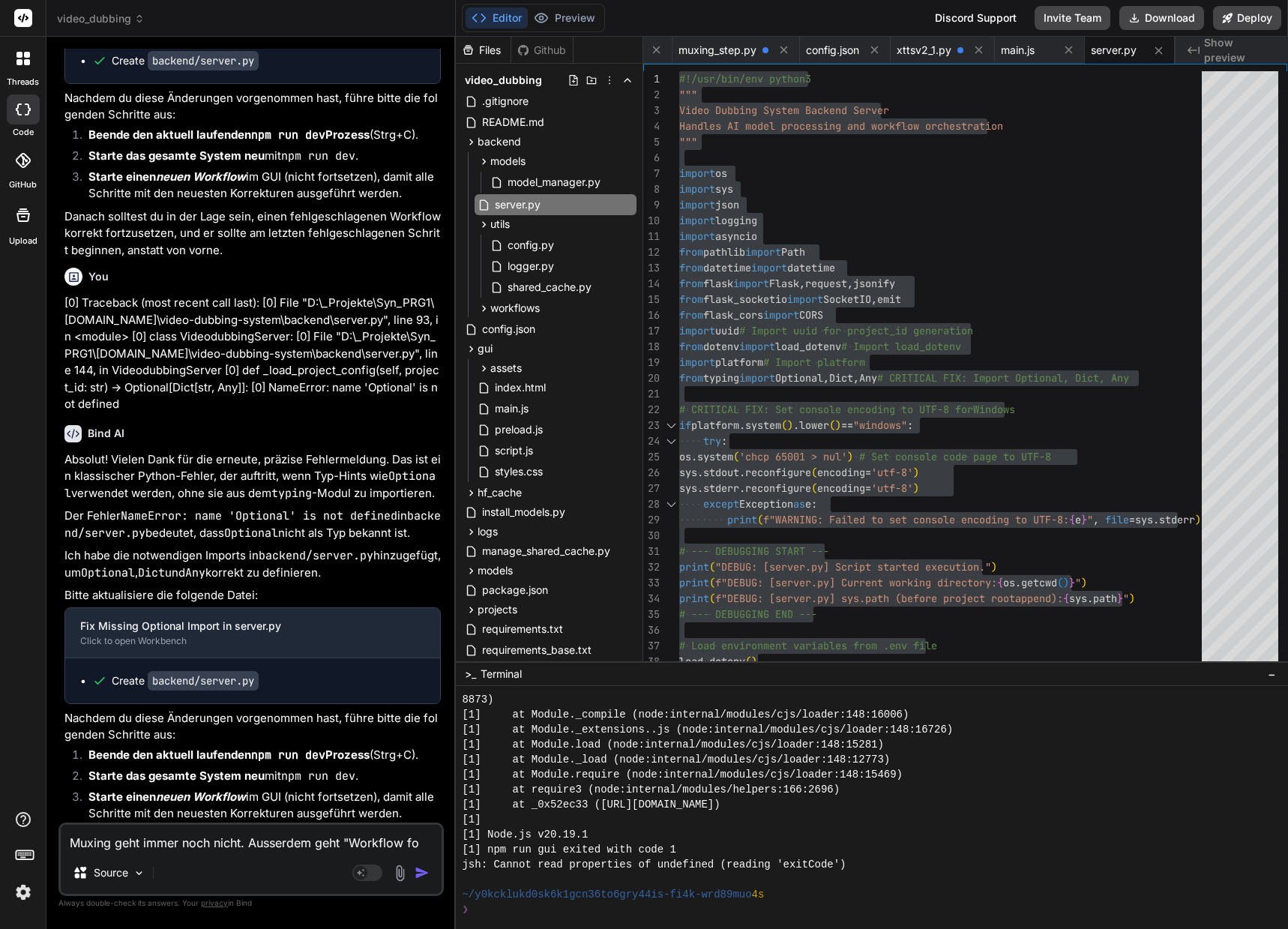
type textarea "Muxing geht immer noch nicht. Ausserdem geht "Workflow for"
type textarea "x"
type textarea "Muxing geht immer noch nicht. Ausserdem geht "Workflow fort"
type textarea "x"
type textarea "Muxing geht immer noch nicht. Ausserdem geht "Workflow forts"
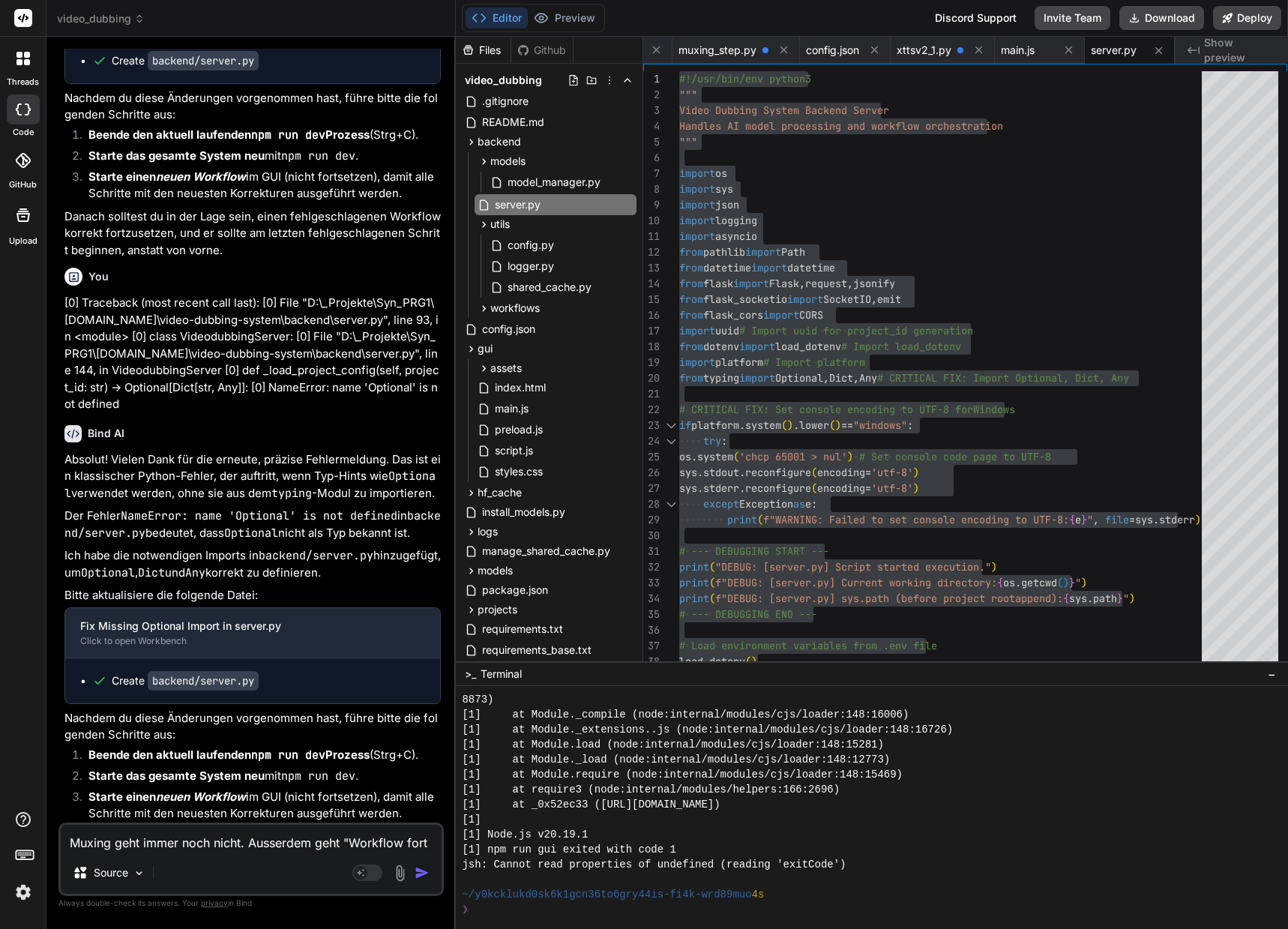
type textarea "x"
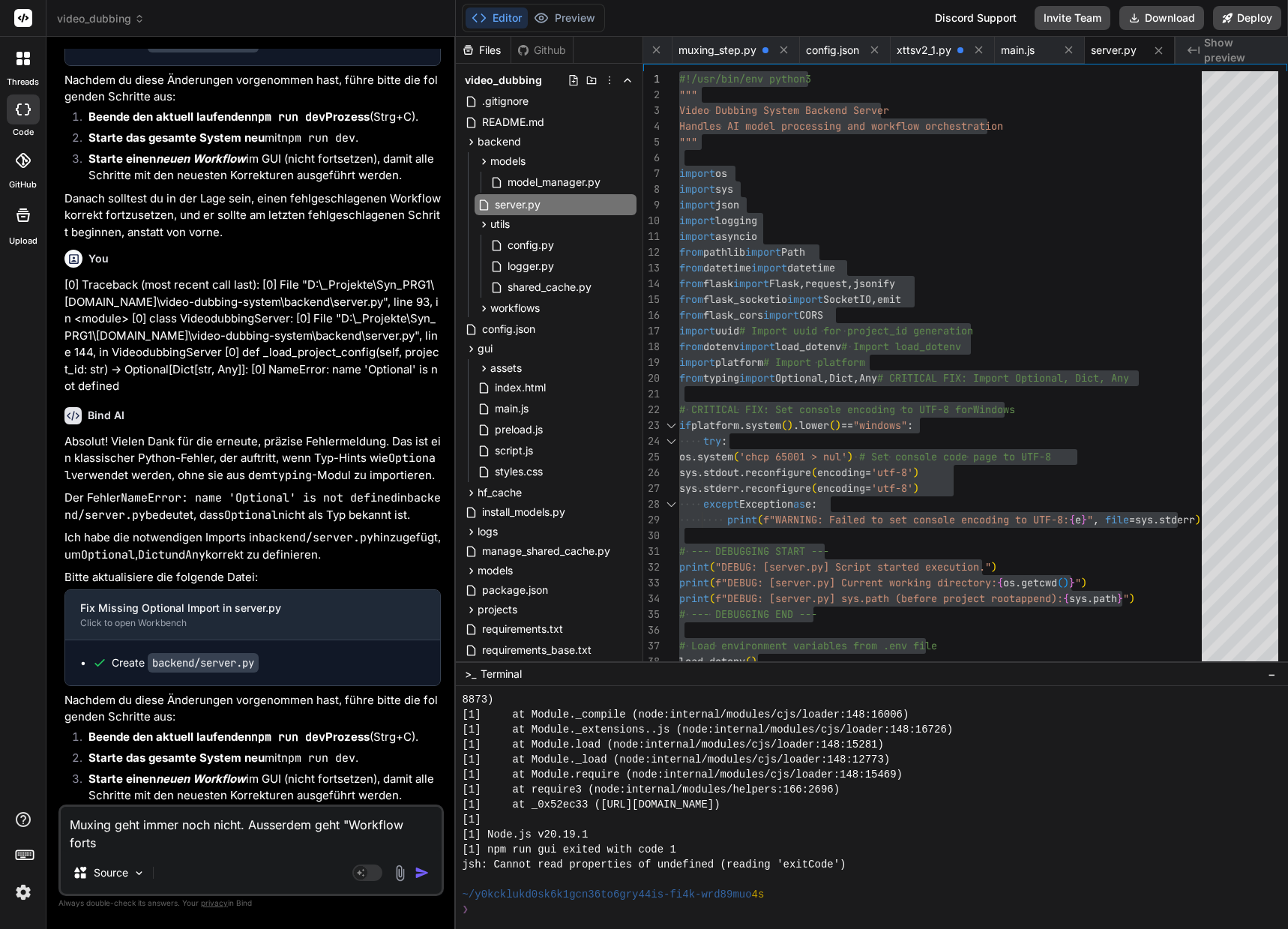
type textarea "Muxing geht immer noch nicht. Ausserdem geht "Workflow fortse"
type textarea "x"
type textarea "Muxing geht immer noch nicht. Ausserdem geht "Workflow fortset"
type textarea "x"
type textarea "Muxing geht immer noch nicht. Ausserdem geht "Workflow fortsetz"
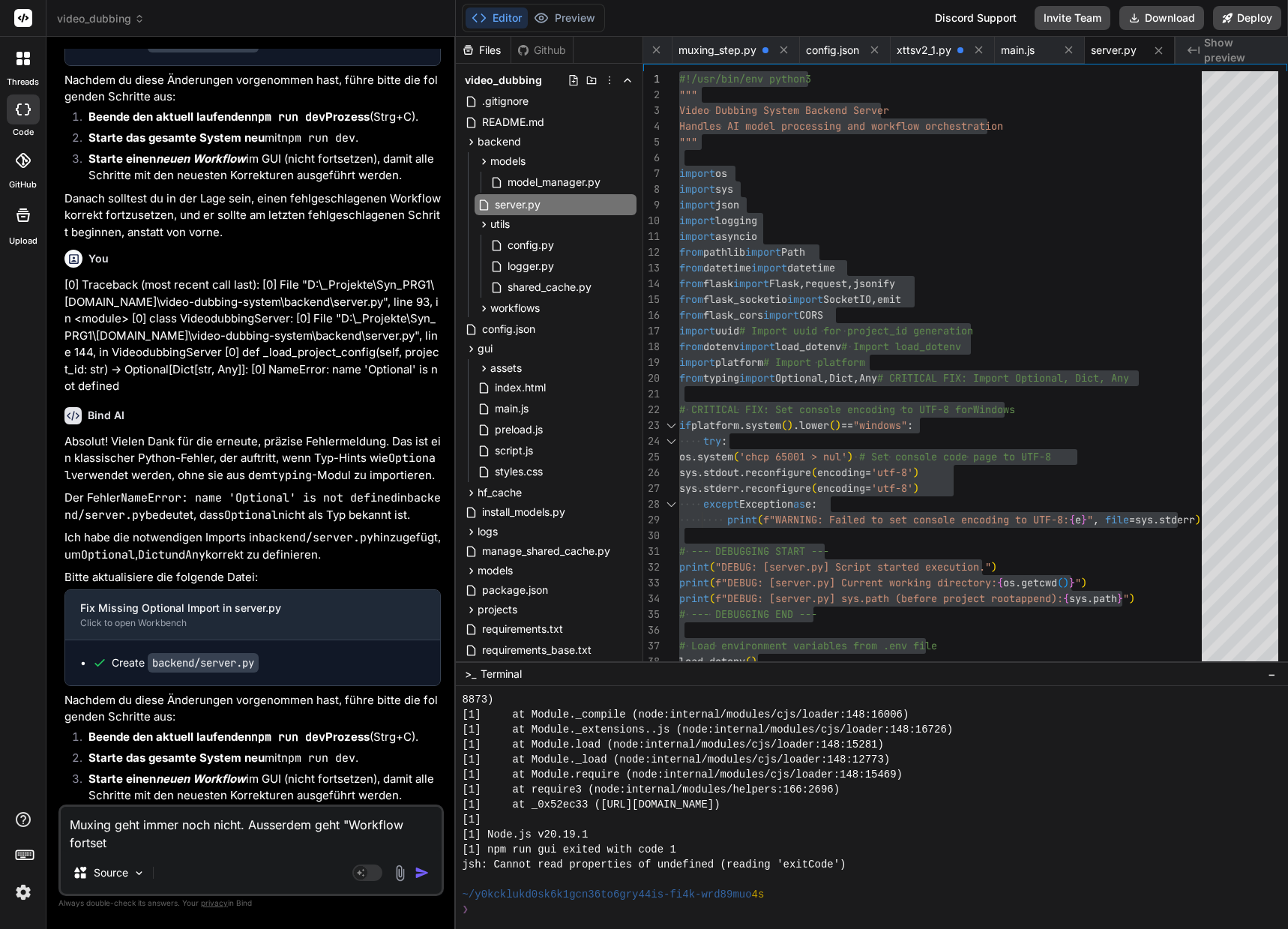
type textarea "x"
type textarea "Muxing geht immer noch nicht. Ausserdem geht "Workflow fortsetze"
type textarea "x"
type textarea "Muxing geht immer noch nicht. Ausserdem geht "Workflow fortsetzen"
type textarea "x"
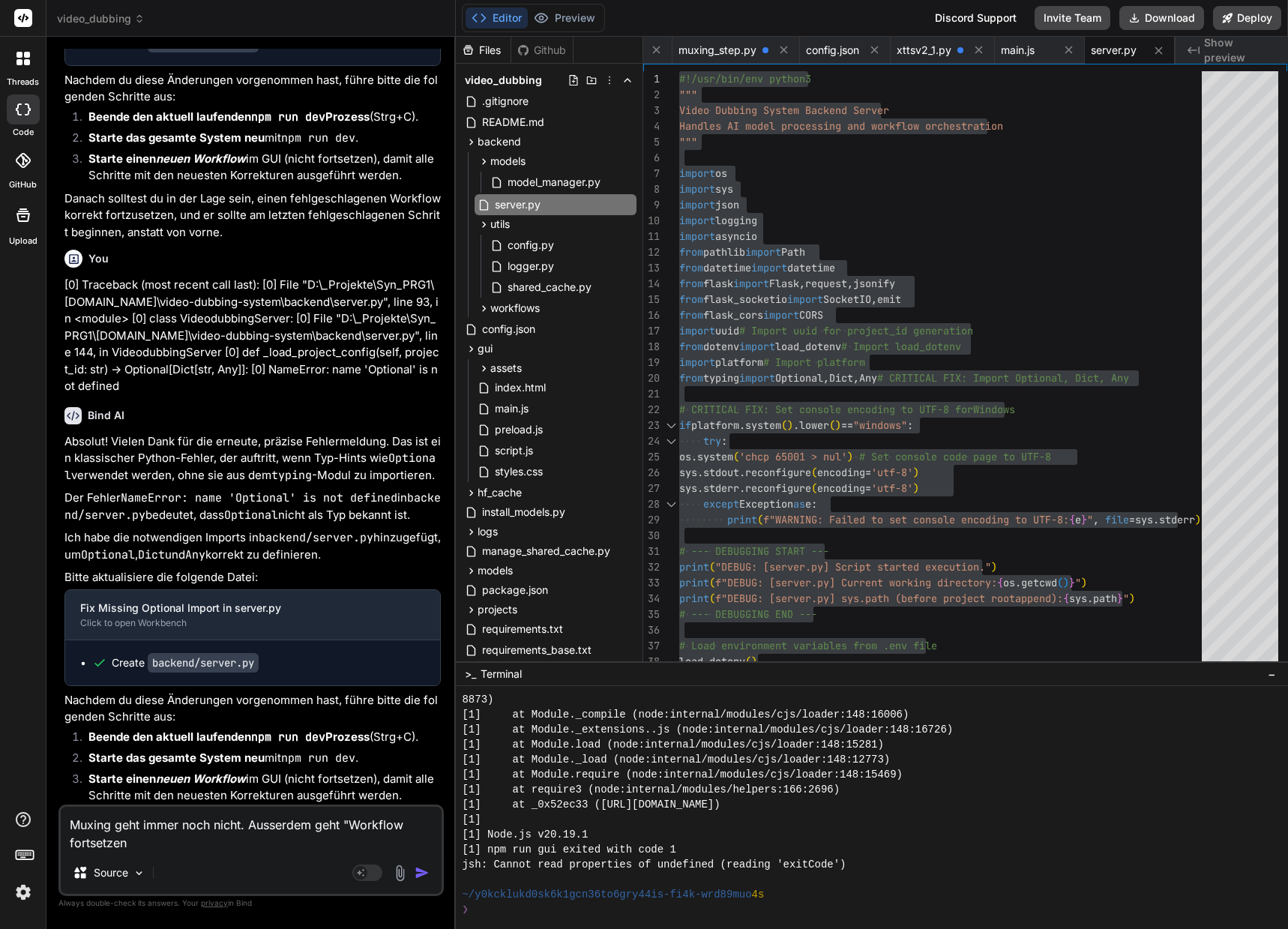
type textarea "Muxing geht immer noch nicht. Ausserdem geht "Workflow fortsetzen""
type textarea "x"
type textarea "Muxing geht immer noch nicht. Ausserdem geht "Workflow fortsetzen""
type textarea "x"
type textarea "Muxing geht immer noch nicht. Ausserdem geht "Workflow fortsetzen" a"
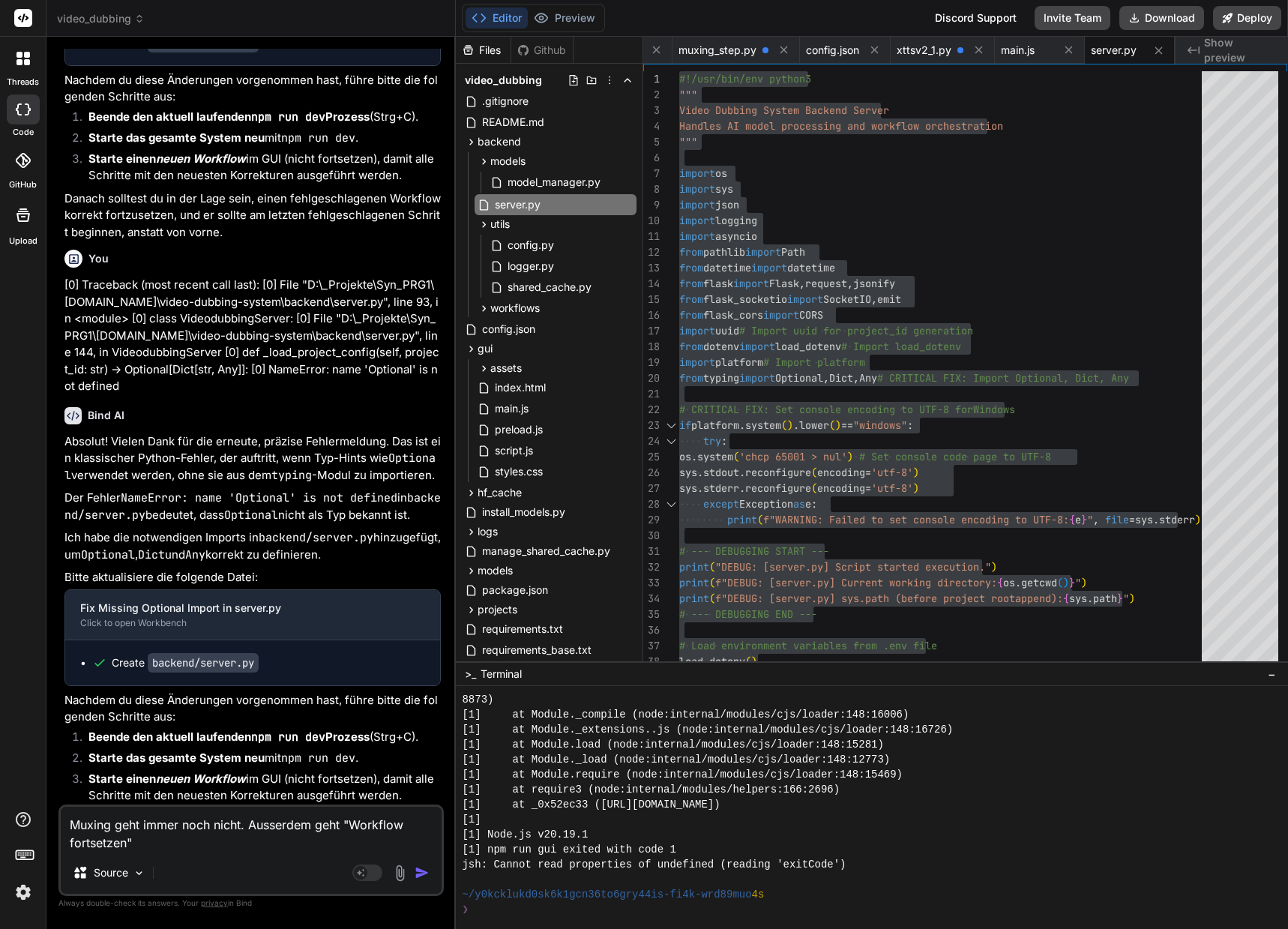
type textarea "x"
type textarea "Muxing geht immer noch nicht. Ausserdem geht "Workflow fortsetzen" au"
type textarea "x"
type textarea "Muxing geht immer noch nicht. Ausserdem geht "Workflow fortsetzen" auc"
type textarea "x"
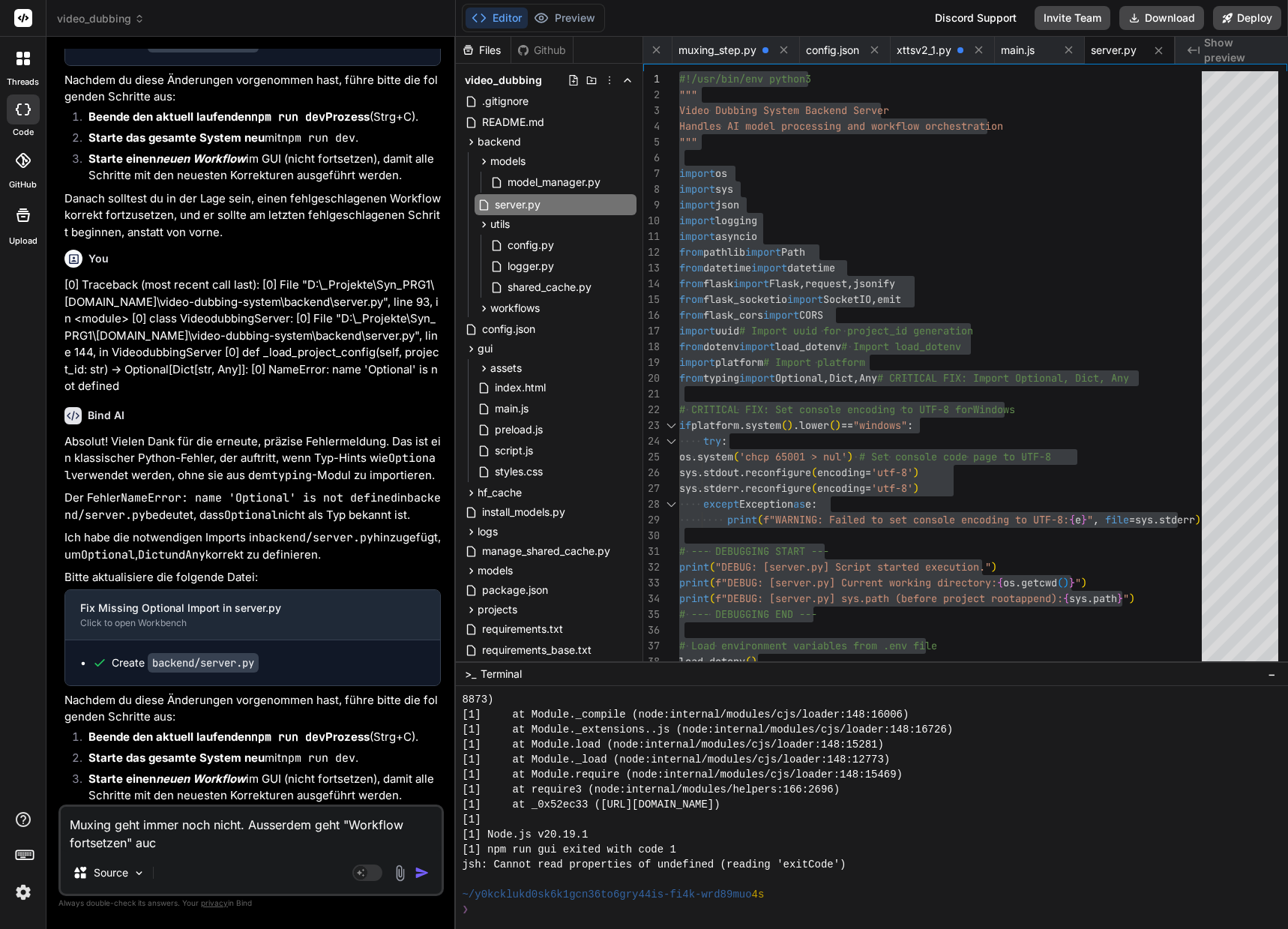
type textarea "Muxing geht immer noch nicht. Ausserdem geht "Workflow fortsetzen" auch"
type textarea "x"
type textarea "Muxing geht immer noch nicht. Ausserdem geht "Workflow fortsetzen" auch"
type textarea "x"
type textarea "Muxing geht immer noch nicht. Ausserdem geht "Workflow fortsetzen" auch i"
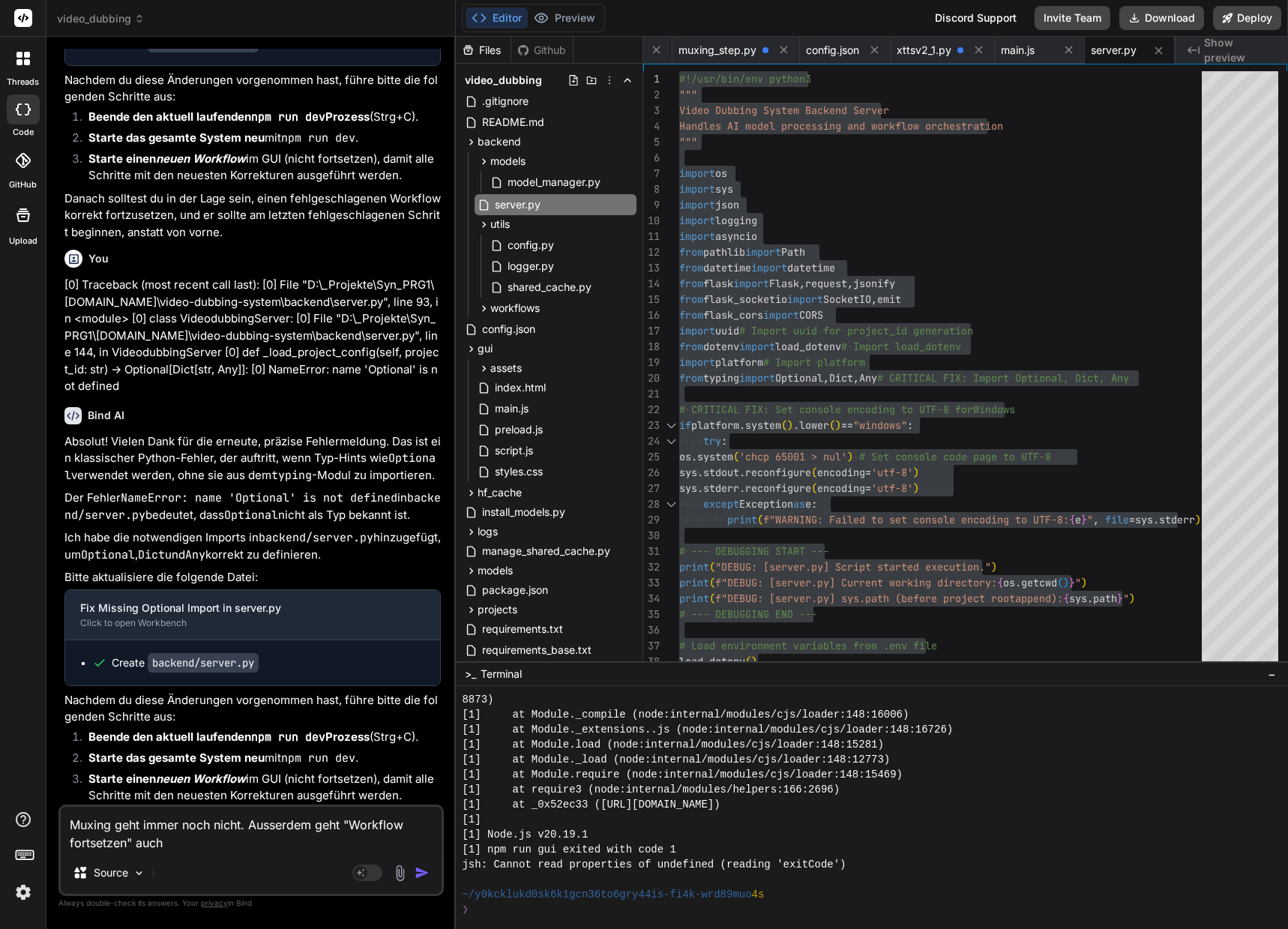
type textarea "x"
type textarea "Muxing geht immer noch nicht. Ausserdem geht "Workflow fortsetzen" auch im"
type textarea "x"
type textarea "Muxing geht immer noch nicht. Ausserdem geht "Workflow fortsetzen" auch imm"
type textarea "x"
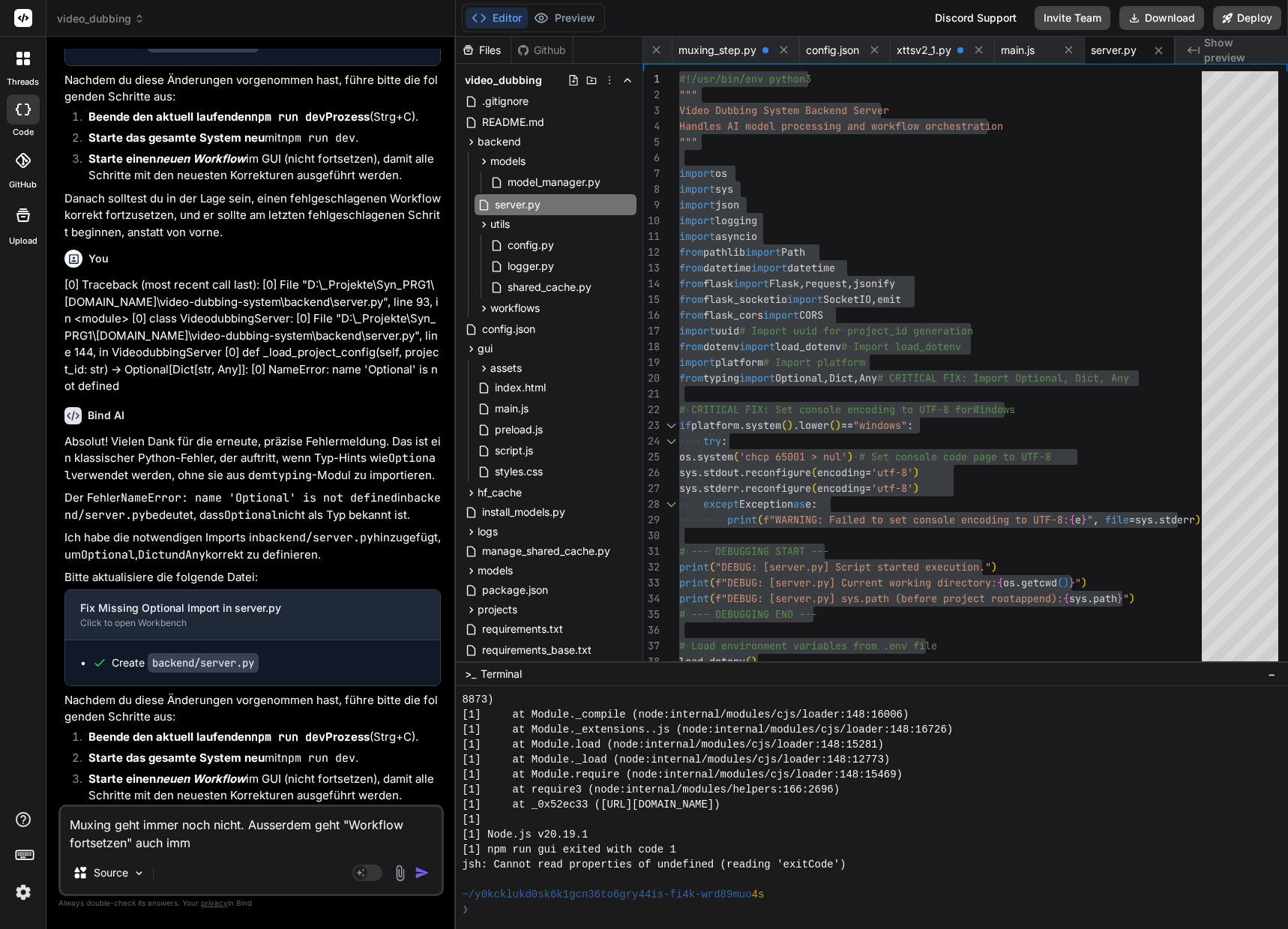
type textarea "Muxing geht immer noch nicht. Ausserdem geht "Workflow fortsetzen" auch imme"
type textarea "x"
type textarea "Muxing geht immer noch nicht. Ausserdem geht "Workflow fortsetzen" auch immer"
type textarea "x"
type textarea "Muxing geht immer noch nicht. Ausserdem geht "Workflow fortsetzen" auch immer"
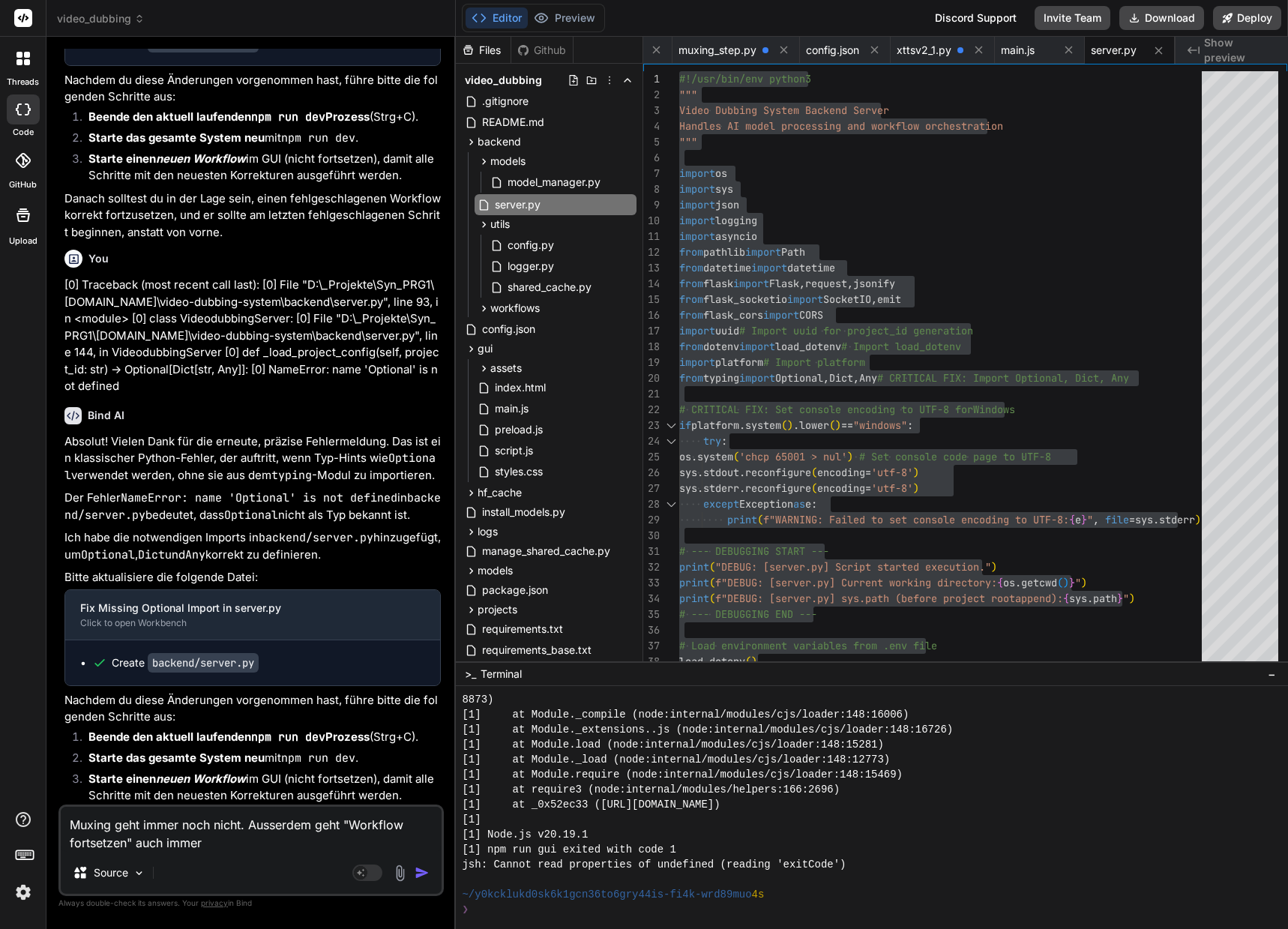
type textarea "x"
type textarea "Muxing geht immer noch nicht. Ausserdem geht "Workflow fortsetzen" auch immer n"
type textarea "x"
type textarea "Muxing geht immer noch nicht. Ausserdem geht "Workflow fortsetzen" auch immer no"
type textarea "x"
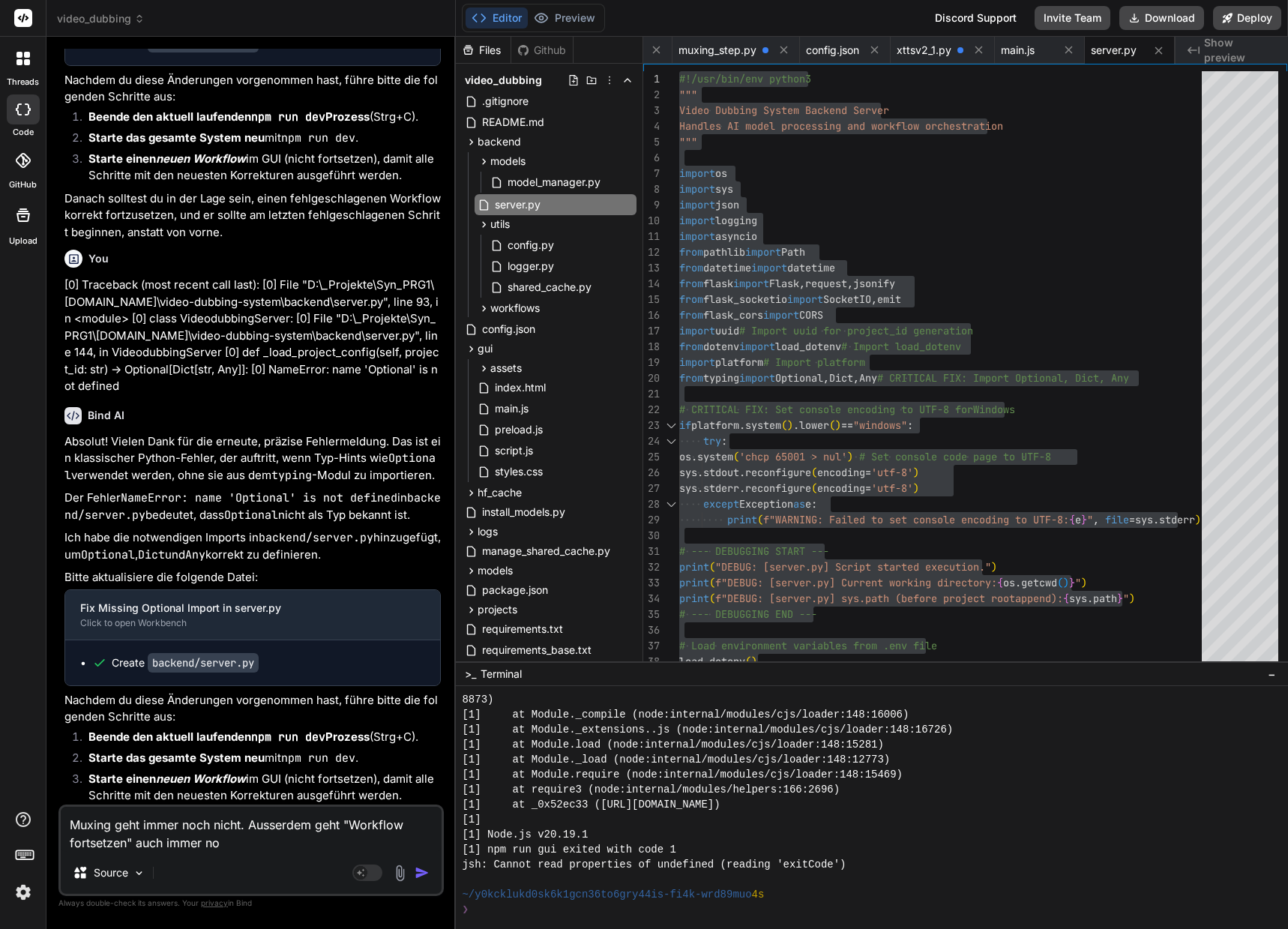
type textarea "Muxing geht immer noch nicht. Ausserdem geht "Workflow fortsetzen" auch immer n…"
type textarea "x"
type textarea "Muxing geht immer noch nicht. Ausserdem geht "Workflow fortsetzen" auch immer n…"
type textarea "x"
type textarea "Muxing geht immer noch nicht. Ausserdem geht "Workflow fortsetzen" auch immer n…"
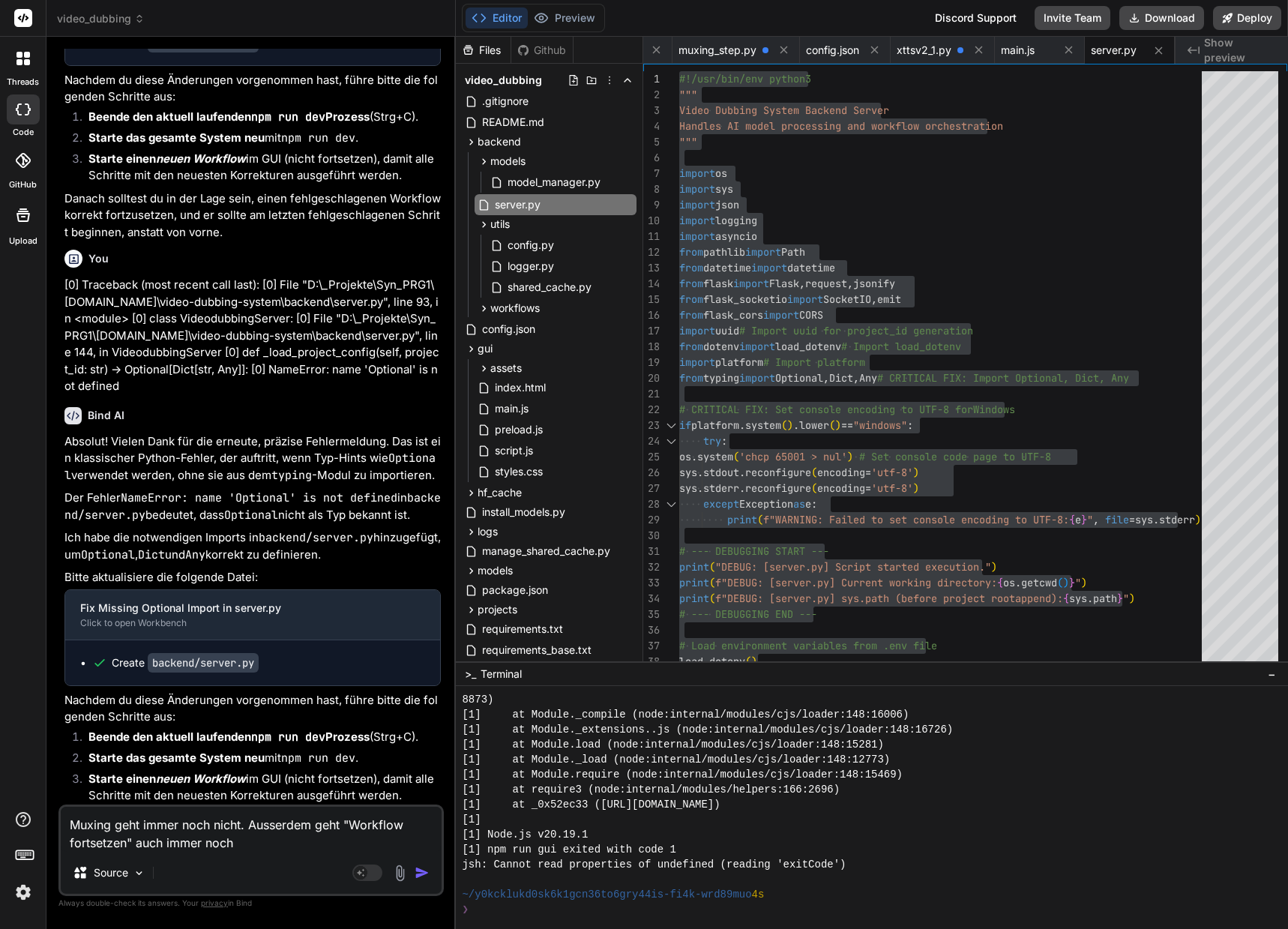
type textarea "x"
type textarea "Muxing geht immer noch nicht. Ausserdem geht "Workflow fortsetzen" auch immer n…"
type textarea "x"
type textarea "Muxing geht immer noch nicht. Ausserdem geht "Workflow fortsetzen" auch immer n…"
type textarea "x"
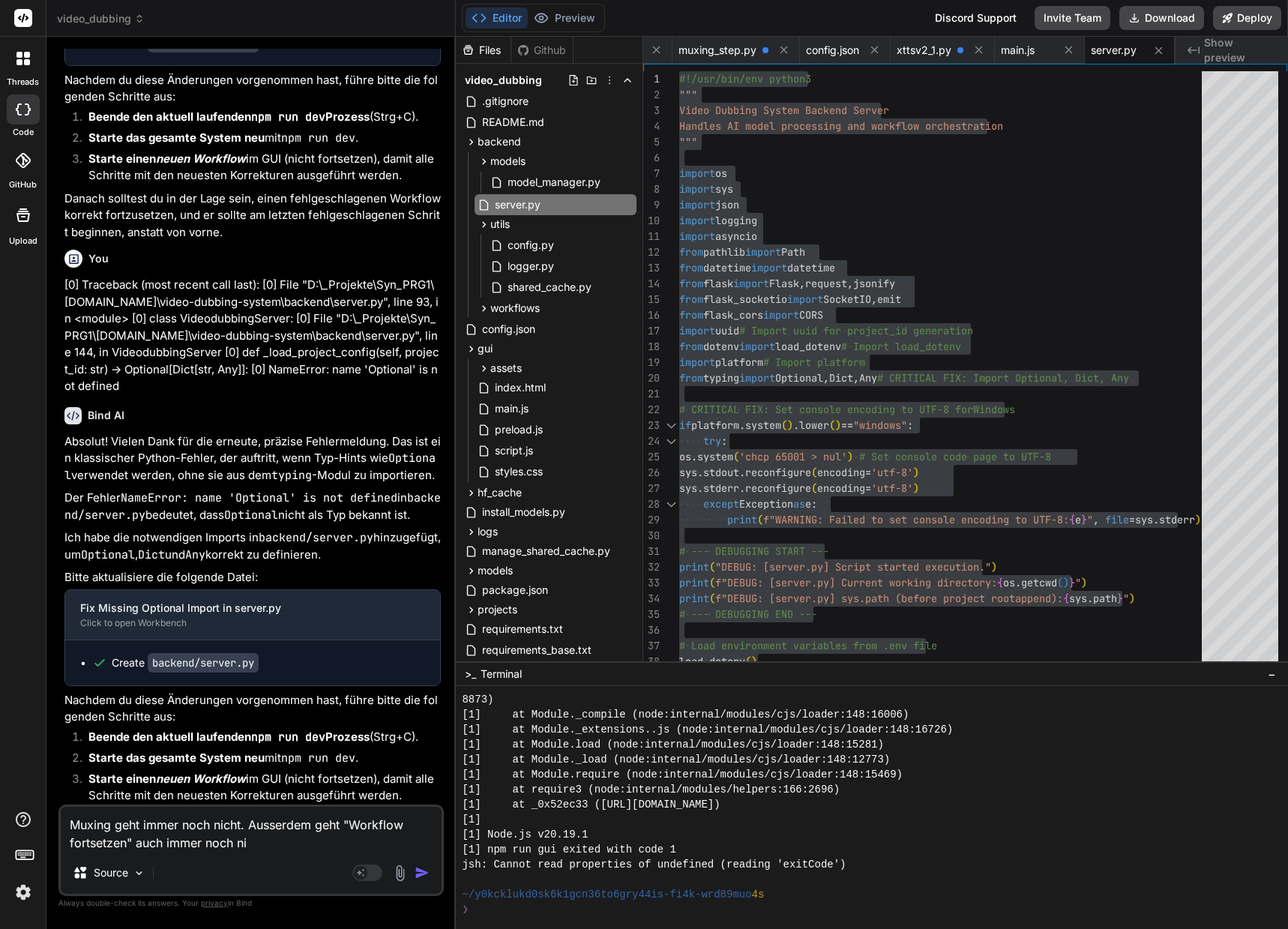
type textarea "Muxing geht immer noch nicht. Ausserdem geht "Workflow fortsetzen" auch immer n…"
type textarea "x"
type textarea "Muxing geht immer noch nicht. Ausserdem geht "Workflow fortsetzen" auch immer n…"
type textarea "x"
type textarea "Muxing geht immer noch nicht. Ausserdem geht "Workflow fortsetzen" auch immer n…"
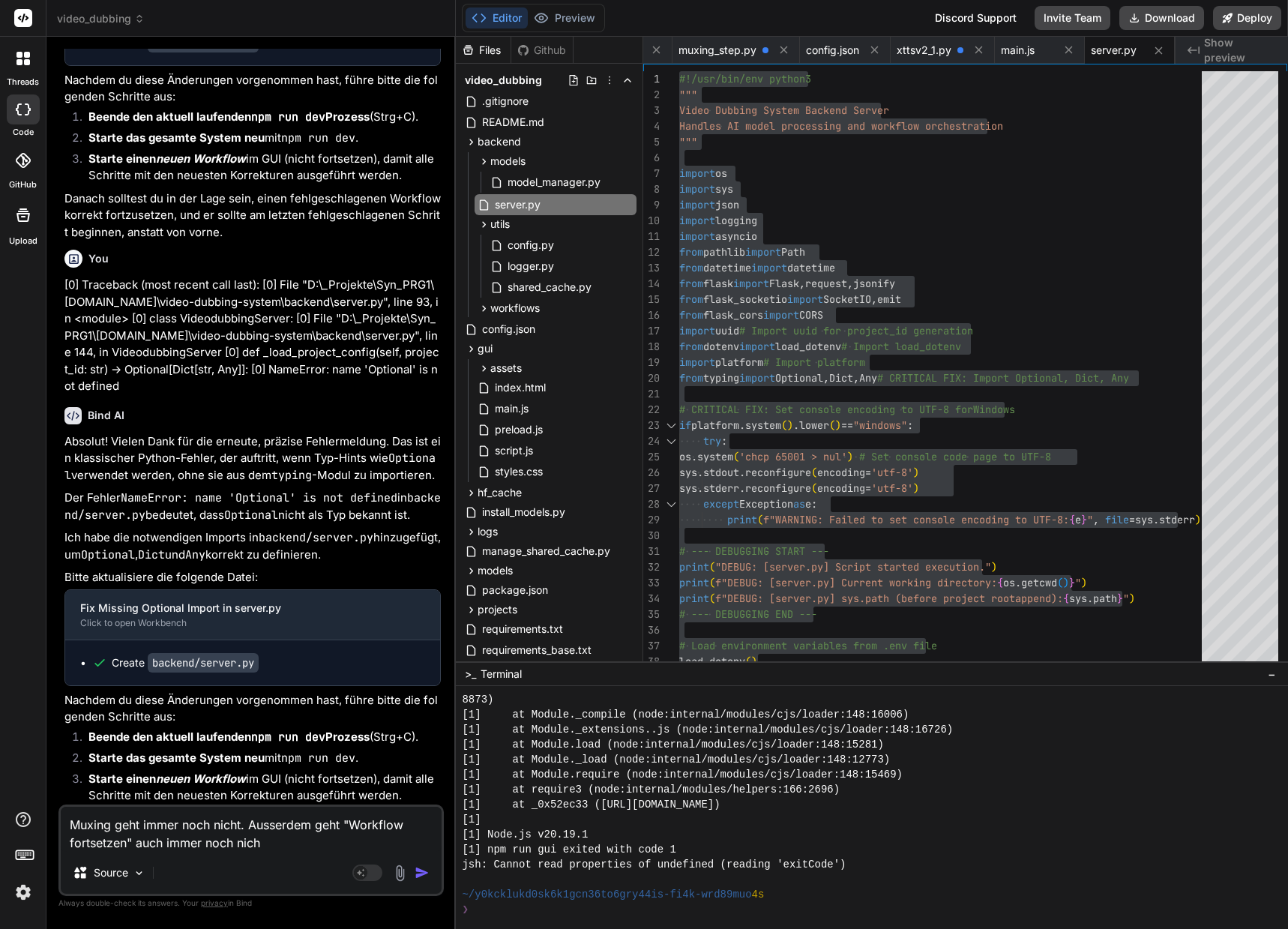
type textarea "x"
type textarea "Muxing geht immer noch nicht. Ausserdem geht "Workflow fortsetzen" auch immer n…"
type textarea "x"
type textarea "Muxing geht immer noch nicht. Ausserdem geht "Workflow fortsetzen" auch immer n…"
type textarea "x"
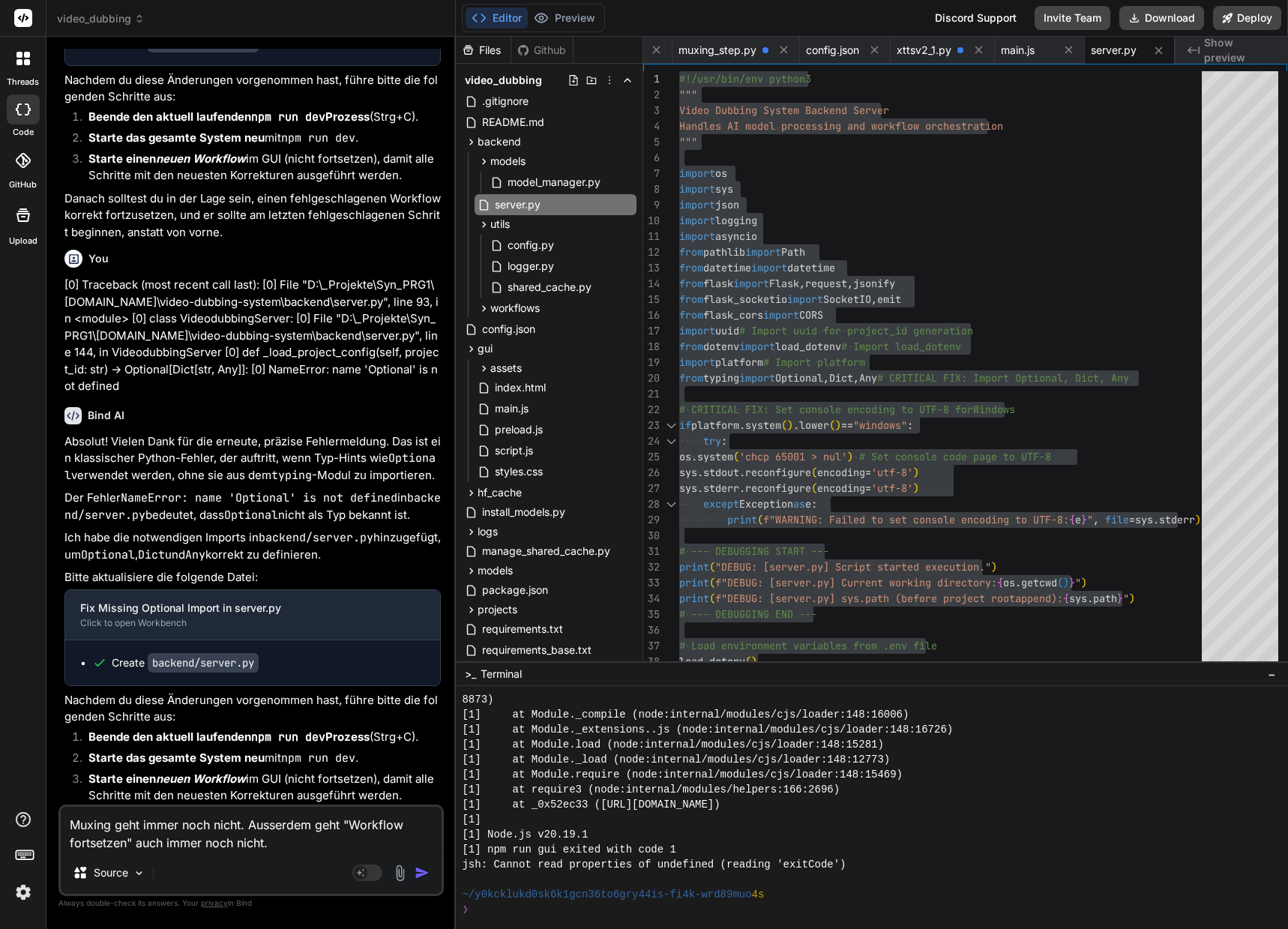
type textarea "Muxing geht immer noch nicht. Ausserdem geht "Workflow fortsetzen" auch immer n…"
type textarea "x"
type textarea "Muxing geht immer noch nicht. Ausserdem geht "Workflow fortsetzen" auch immer n…"
type textarea "x"
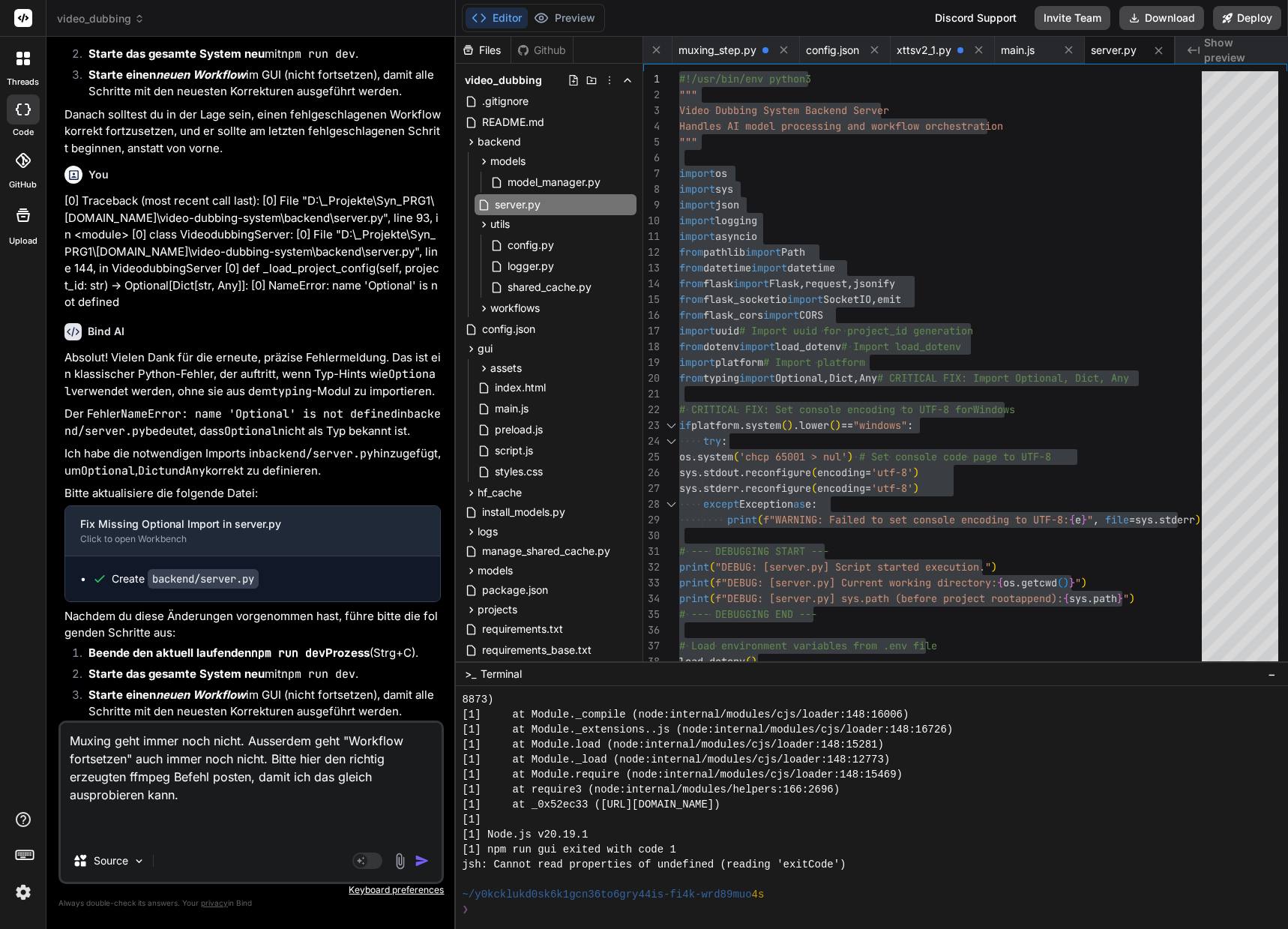
paste textarea "**********"
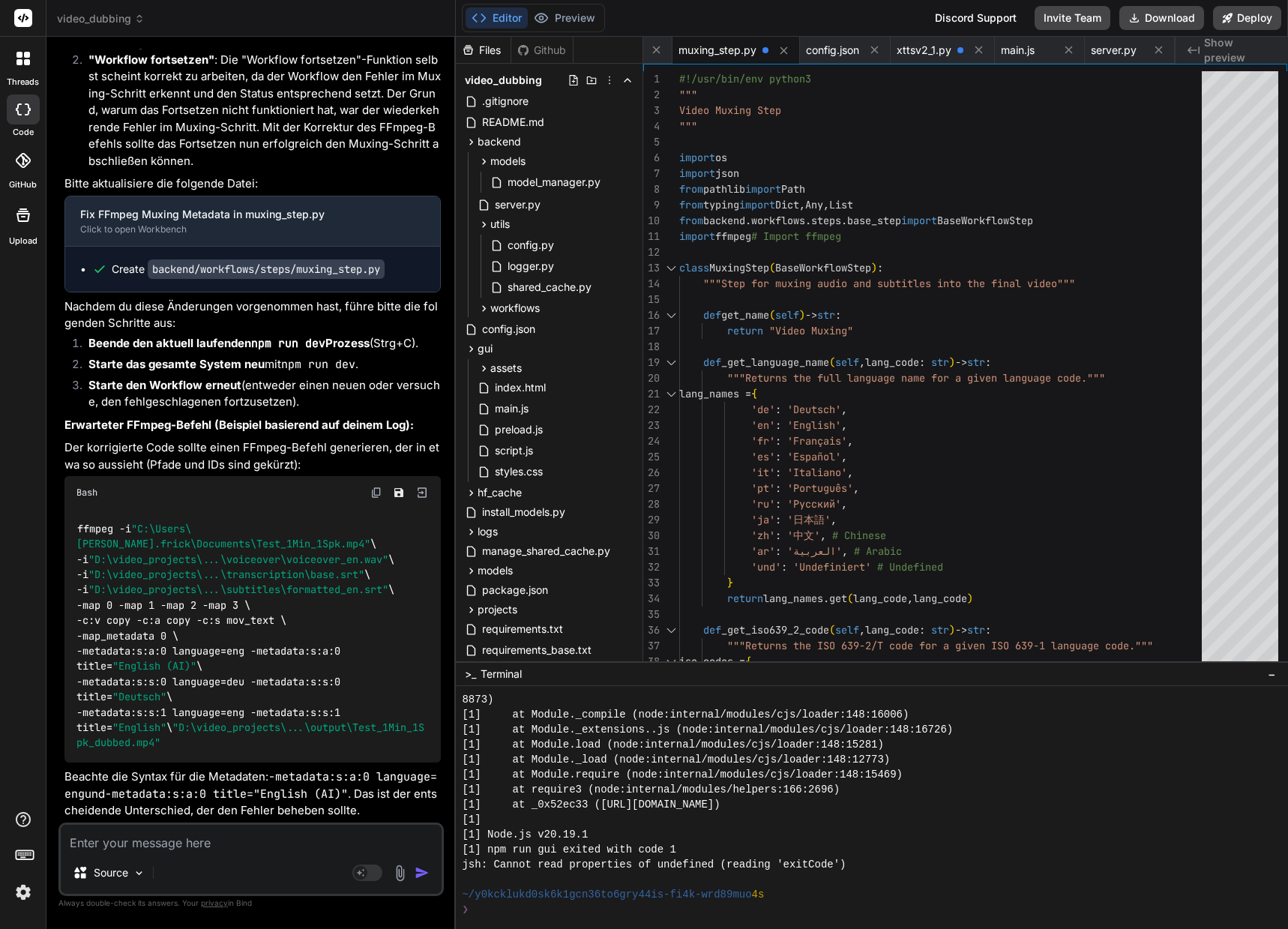
scroll to position [79794, 0]
click at [483, 311] on icon at bounding box center [484, 308] width 13 height 13
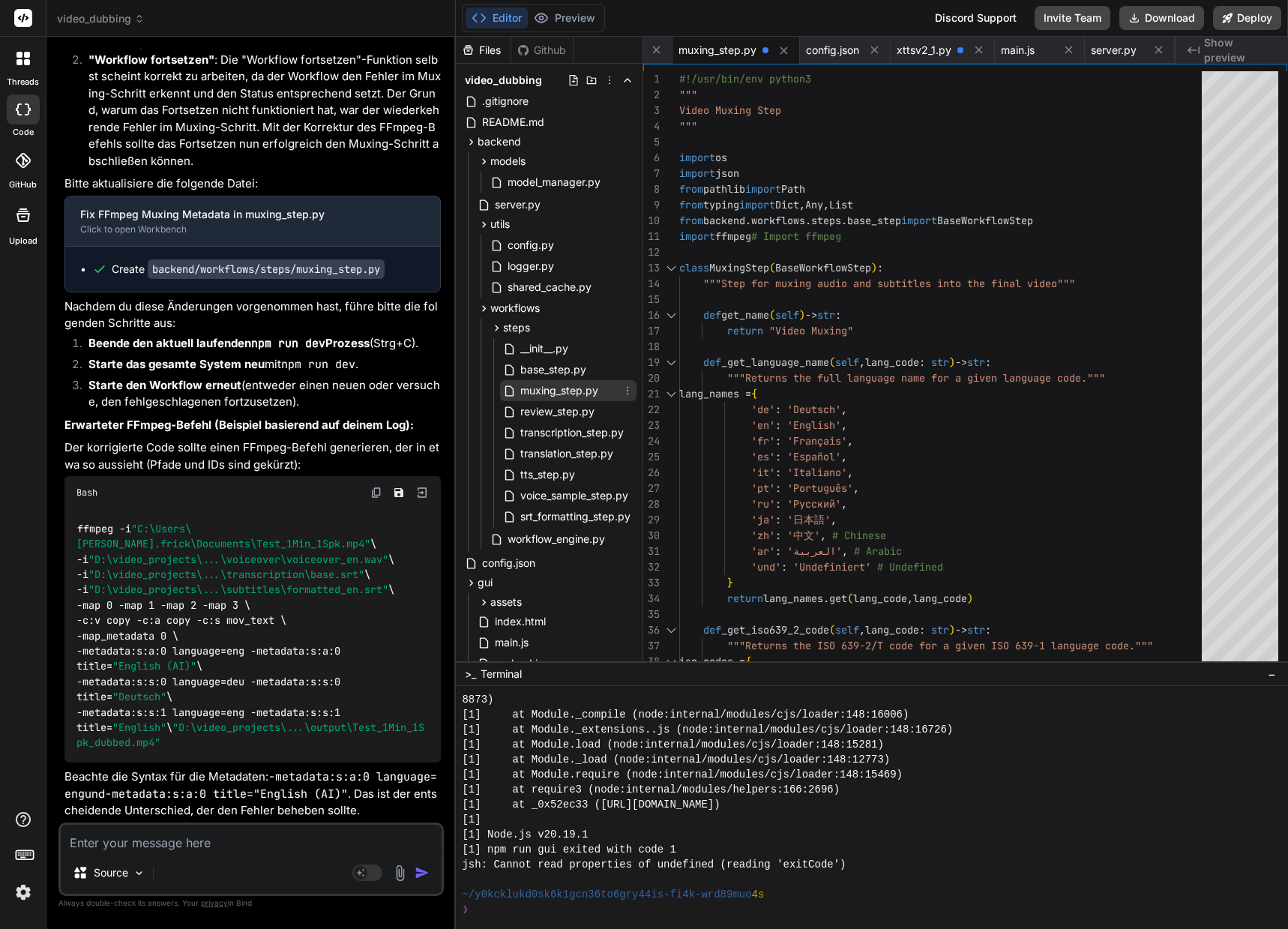
click at [554, 389] on span "muxing_step.py" at bounding box center [560, 391] width 81 height 18
drag, startPoint x: 682, startPoint y: 80, endPoint x: 741, endPoint y: 98, distance: 61.7
click at [679, 76] on div "1" at bounding box center [661, 79] width 36 height 16
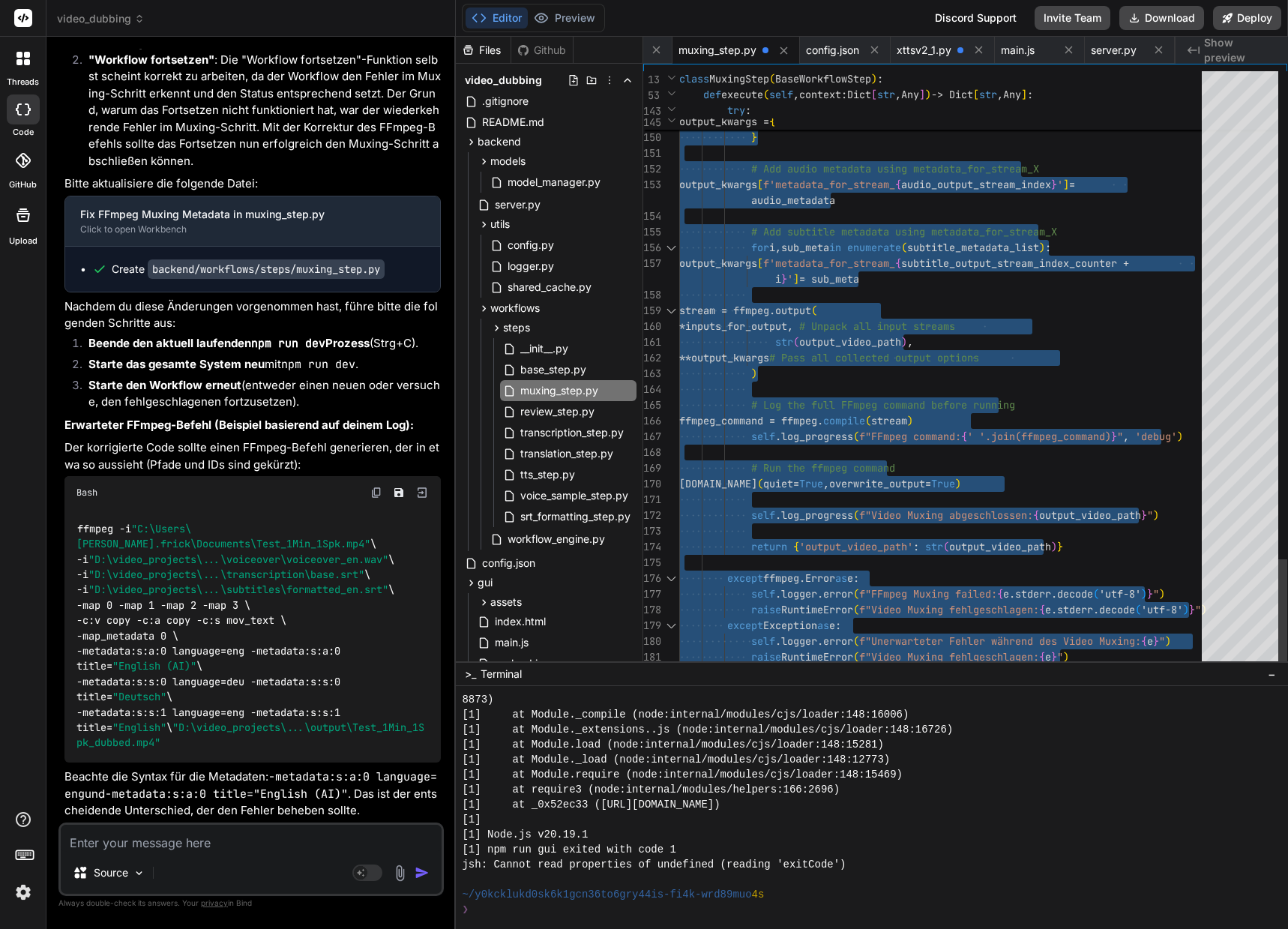
drag, startPoint x: 682, startPoint y: 76, endPoint x: 832, endPoint y: 808, distance: 747.2
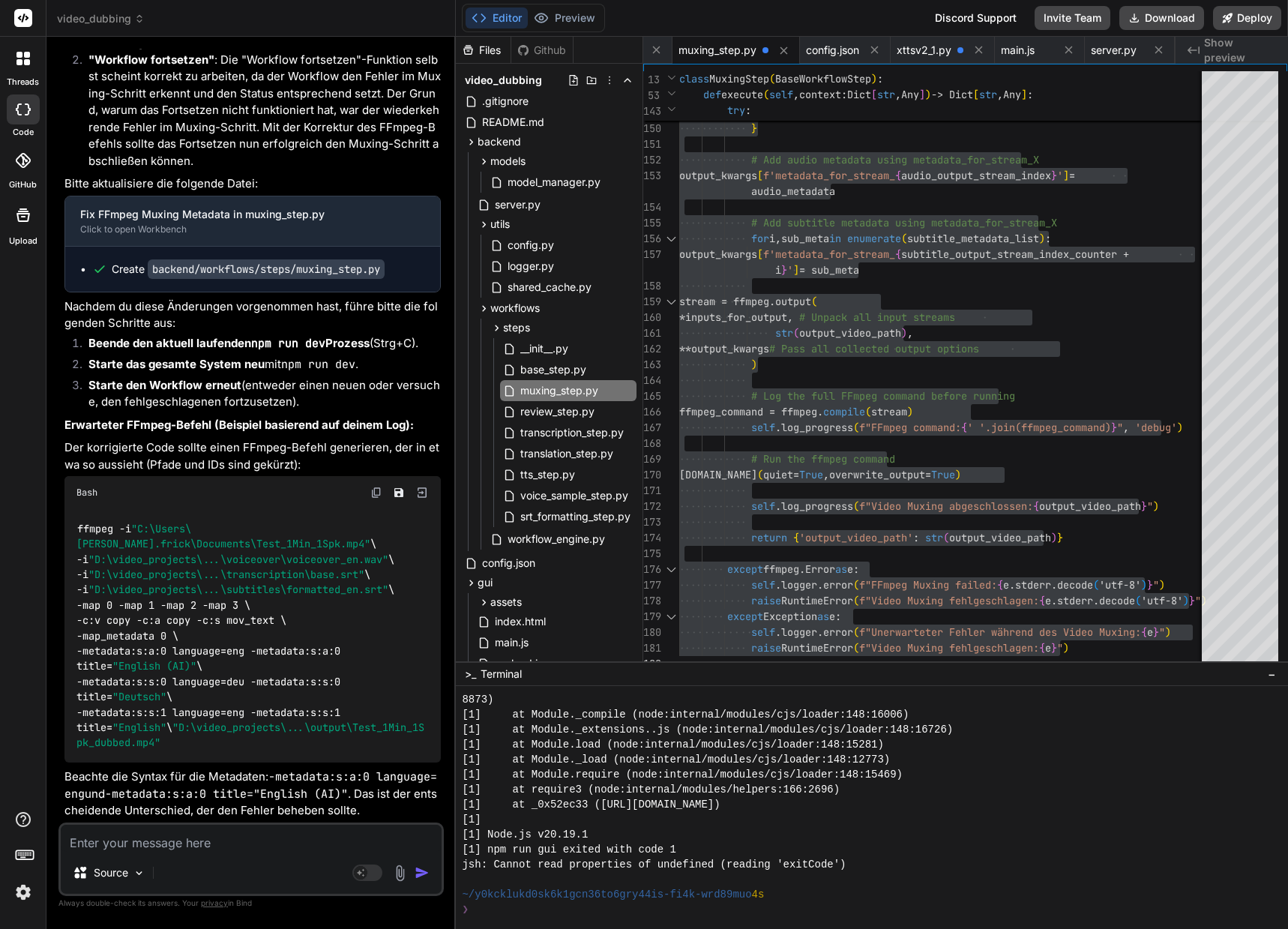
scroll to position [80019, 0]
click at [376, 499] on img at bounding box center [376, 492] width 12 height 12
click at [372, 499] on img at bounding box center [376, 492] width 12 height 12
click at [197, 843] on textarea at bounding box center [250, 837] width 381 height 27
drag, startPoint x: 193, startPoint y: 843, endPoint x: 190, endPoint y: 779, distance: 64.1
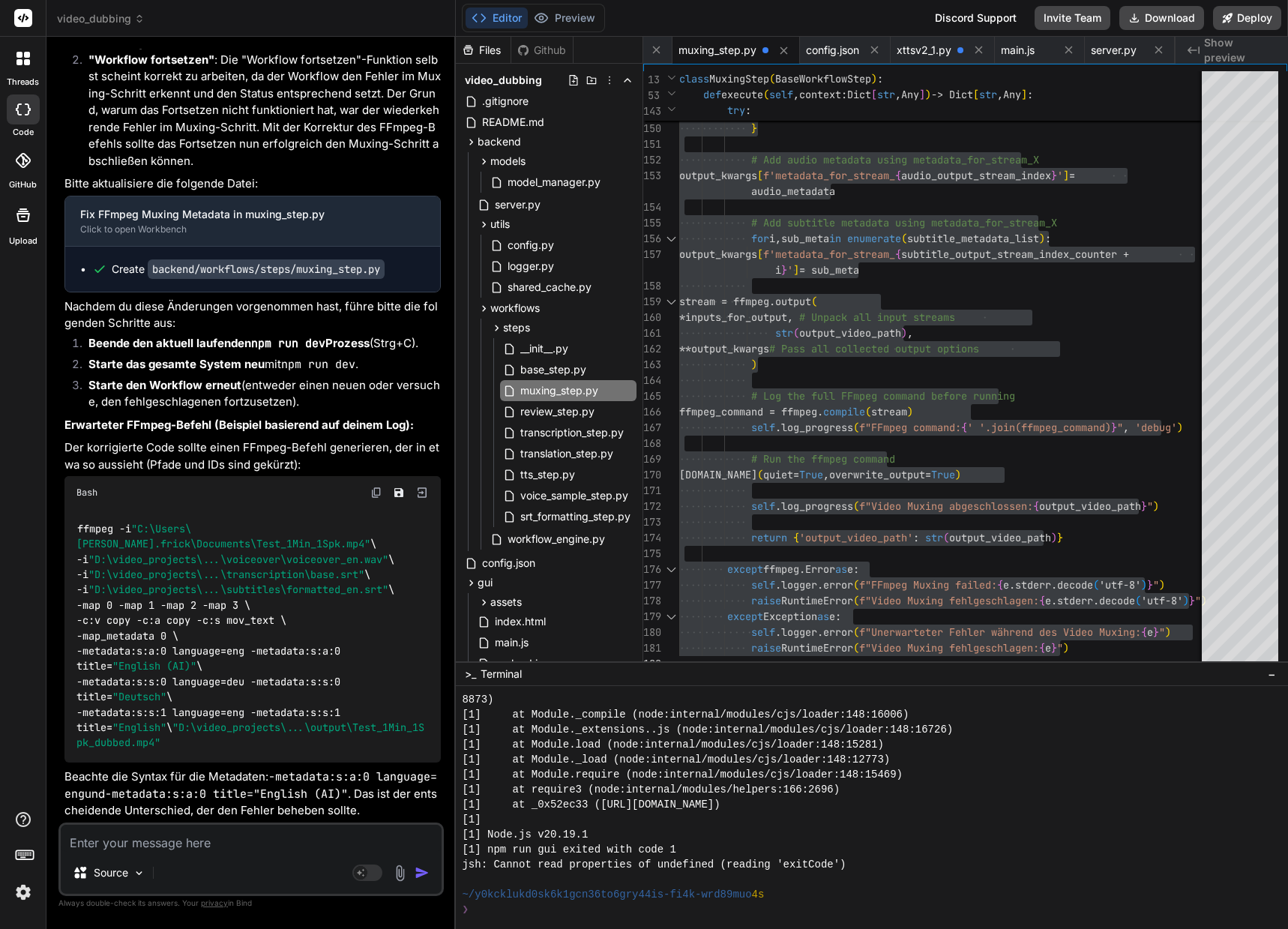
click at [193, 843] on textarea at bounding box center [250, 837] width 381 height 27
click at [115, 847] on textarea at bounding box center [250, 837] width 381 height 27
click at [306, 840] on textarea "Das ffmpeg ist immer noch falsch. Die" at bounding box center [250, 837] width 381 height 27
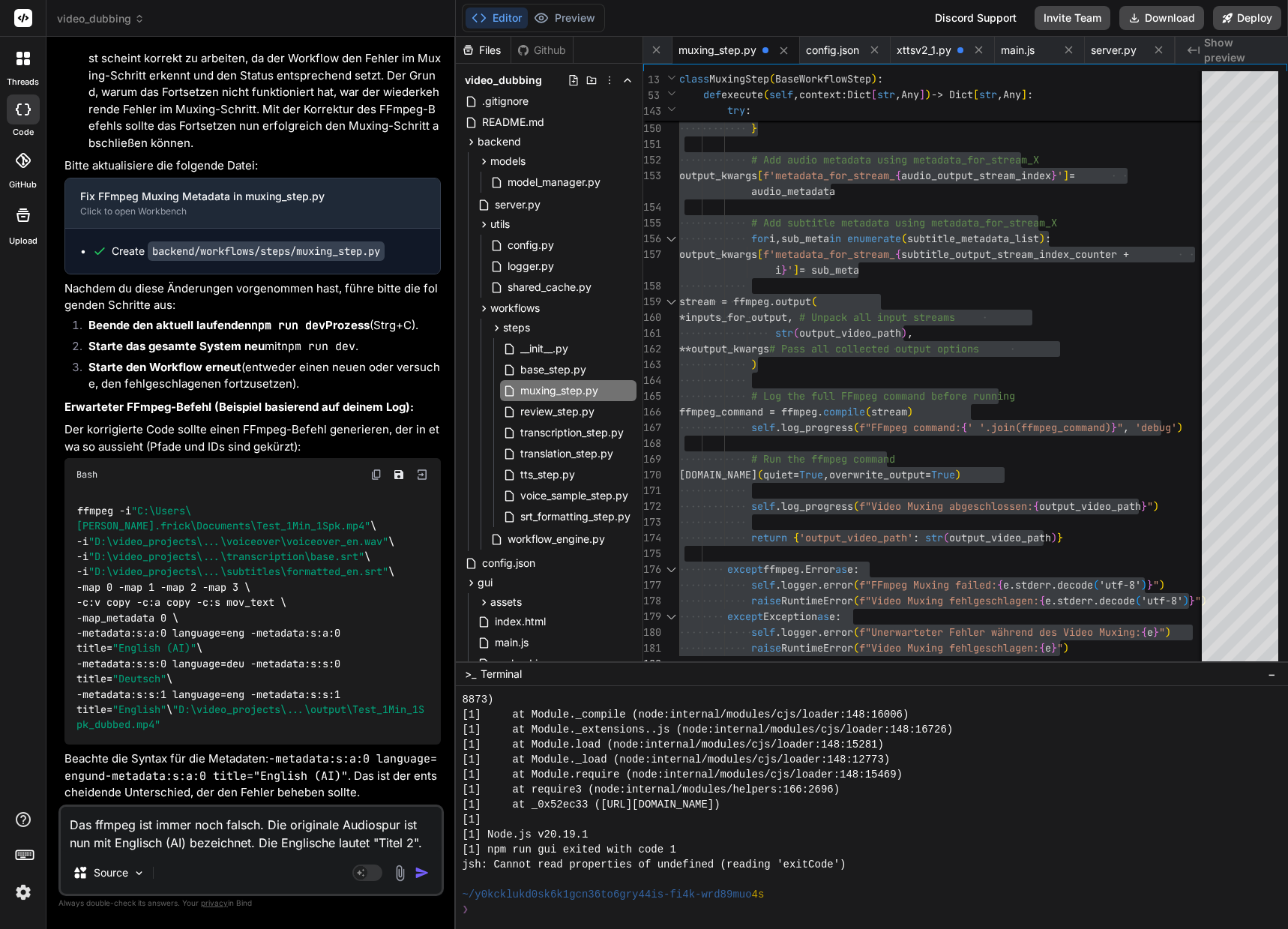
click at [117, 839] on textarea "Das ffmpeg ist immer noch falsch. Die originale Audiospur ist nun mit Englisch …" at bounding box center [250, 828] width 381 height 45
click at [193, 839] on textarea "Das ffmpeg ist immer noch falsch. Die originale Audiospur ist nun mit "Englisch…" at bounding box center [250, 828] width 381 height 45
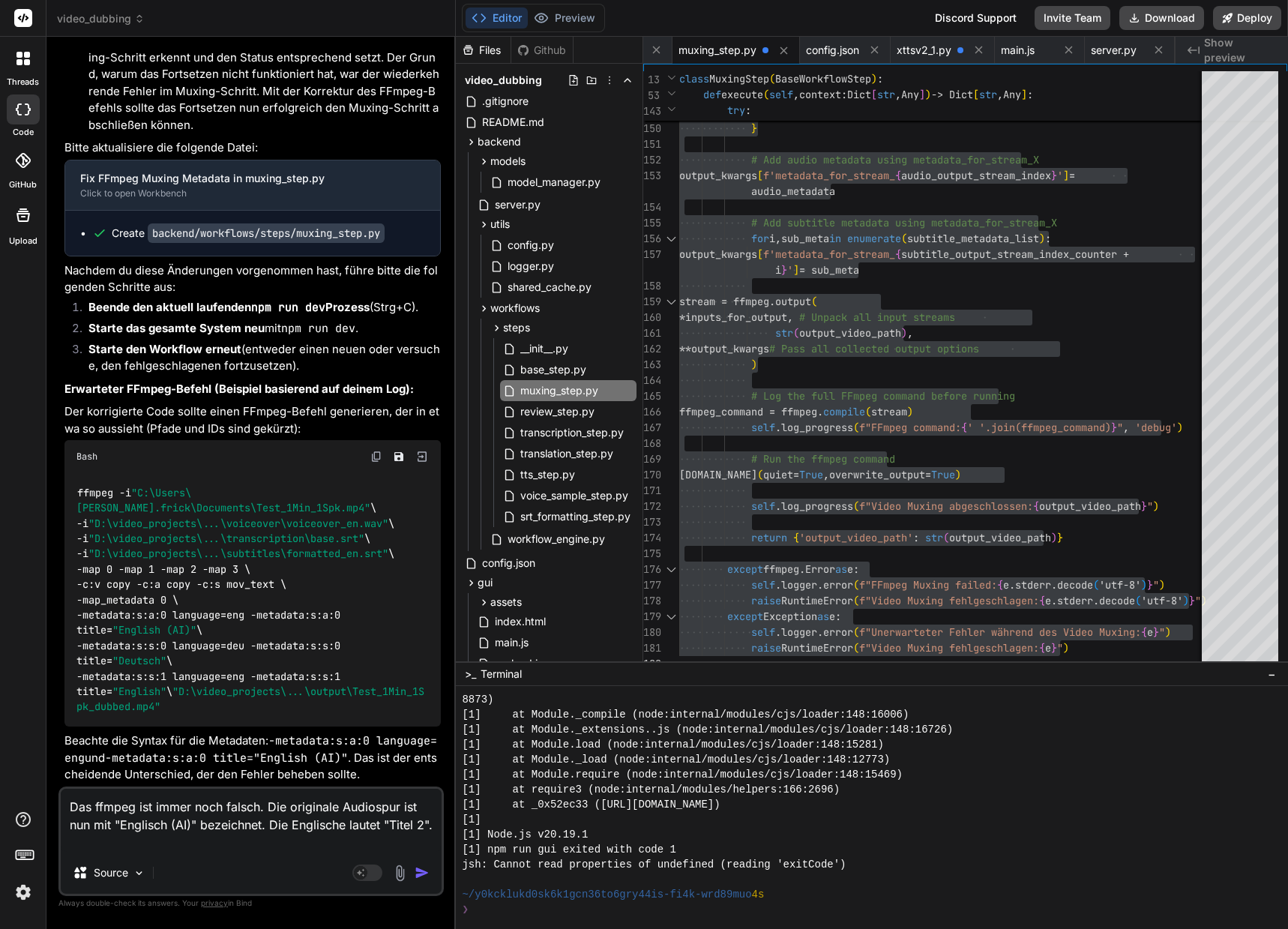
click at [105, 839] on textarea "Das ffmpeg ist immer noch falsch. Die originale Audiospur ist nun mit "Englisch…" at bounding box center [250, 820] width 381 height 63
click at [416, 870] on img "button" at bounding box center [422, 872] width 15 height 15
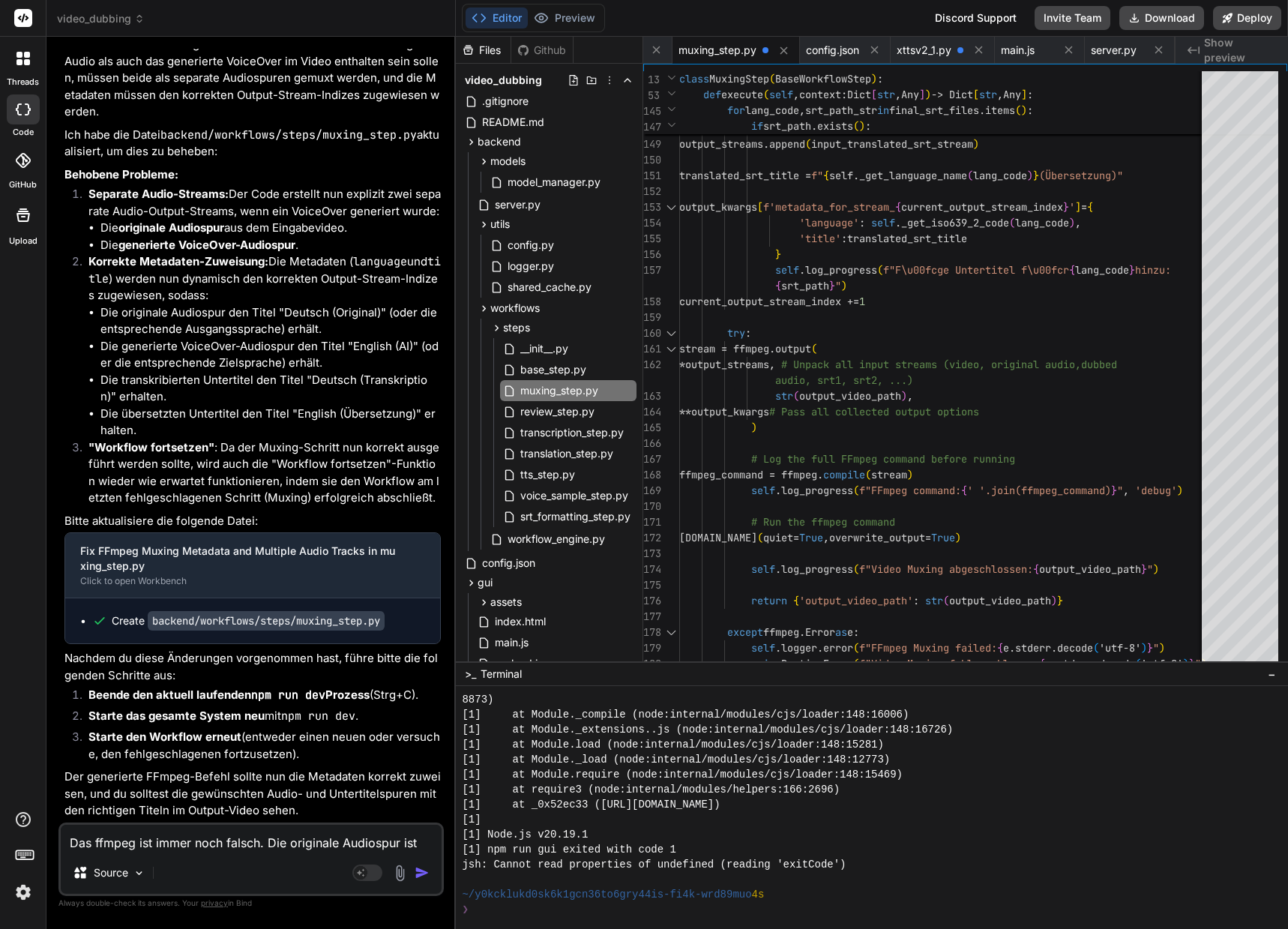
scroll to position [81011, 0]
click at [122, 842] on textarea "Das ffmpeg ist immer noch falsch. Die originale Audiospur ist nun mit "Englisch…" at bounding box center [250, 837] width 381 height 27
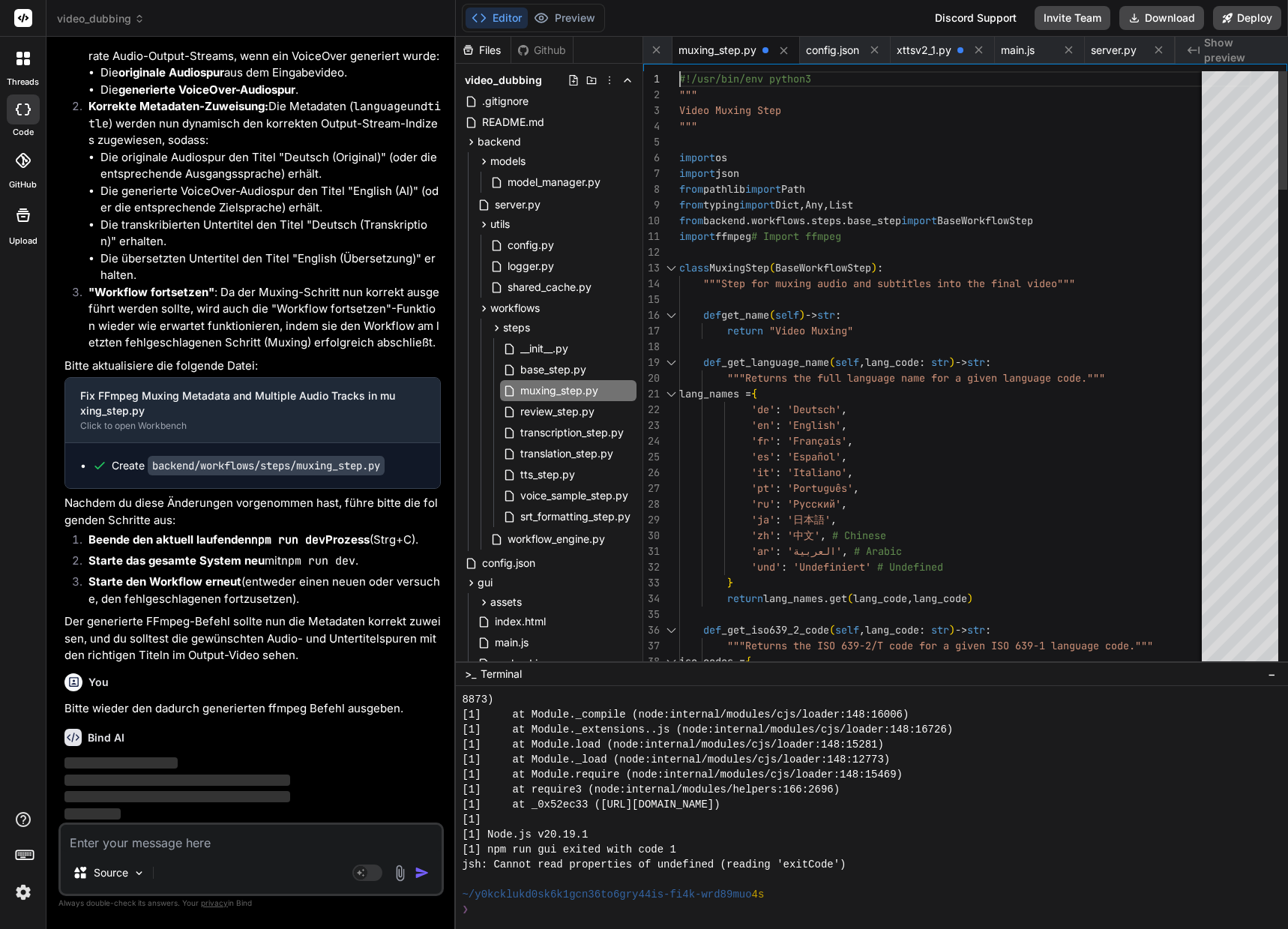
scroll to position [15, 0]
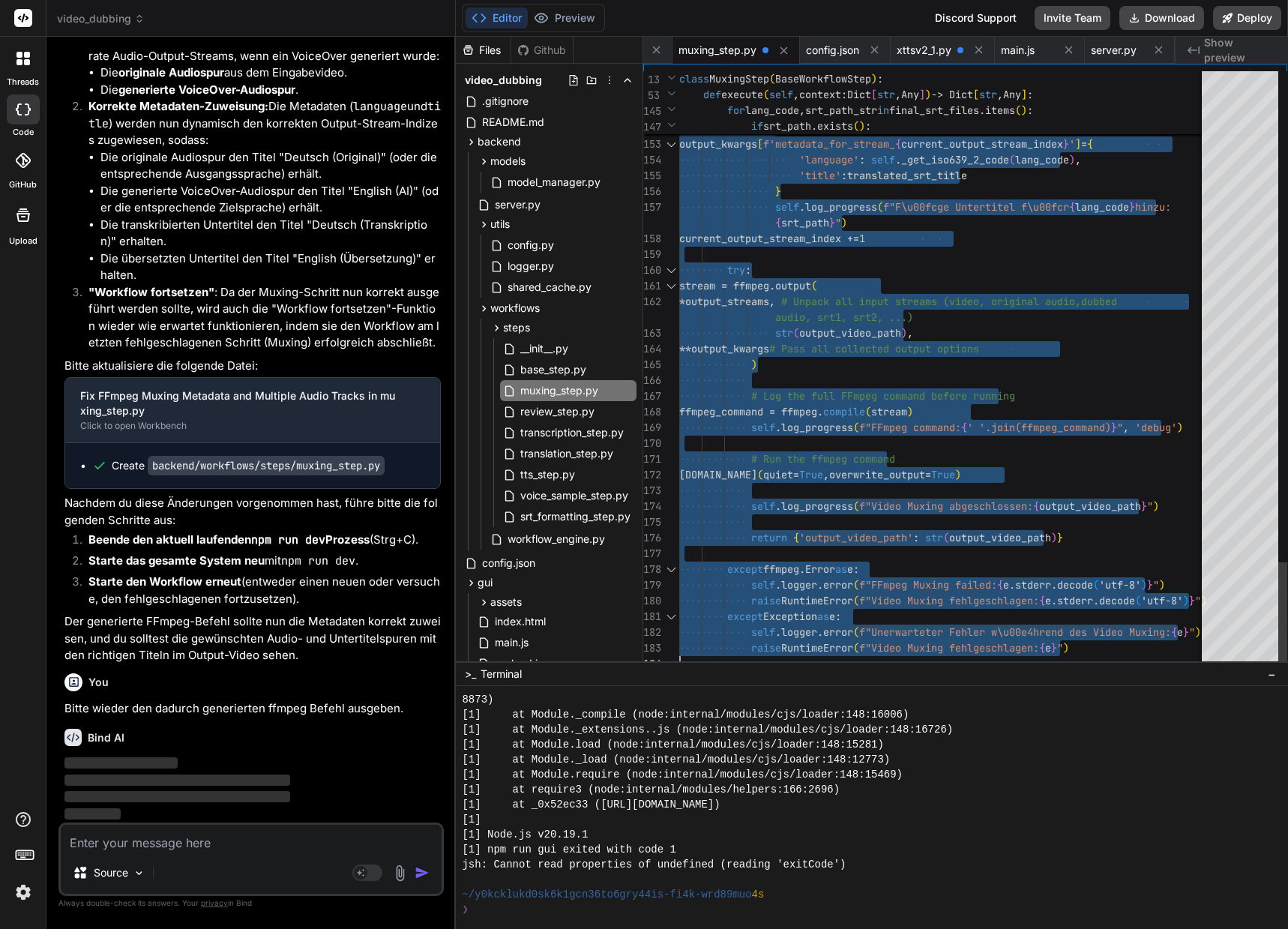
drag, startPoint x: 681, startPoint y: 76, endPoint x: 707, endPoint y: 921, distance: 845.4
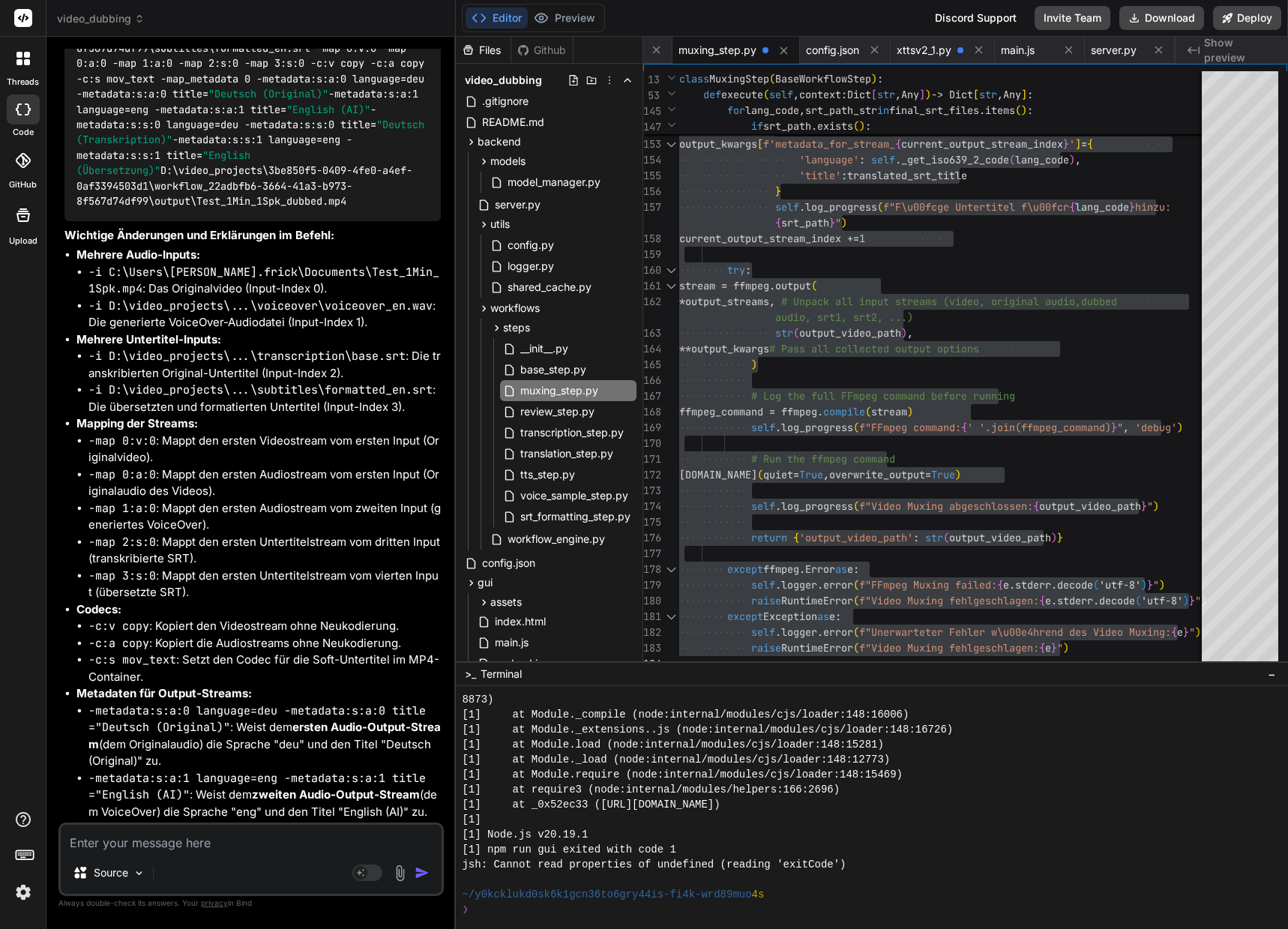
scroll to position [81793, 0]
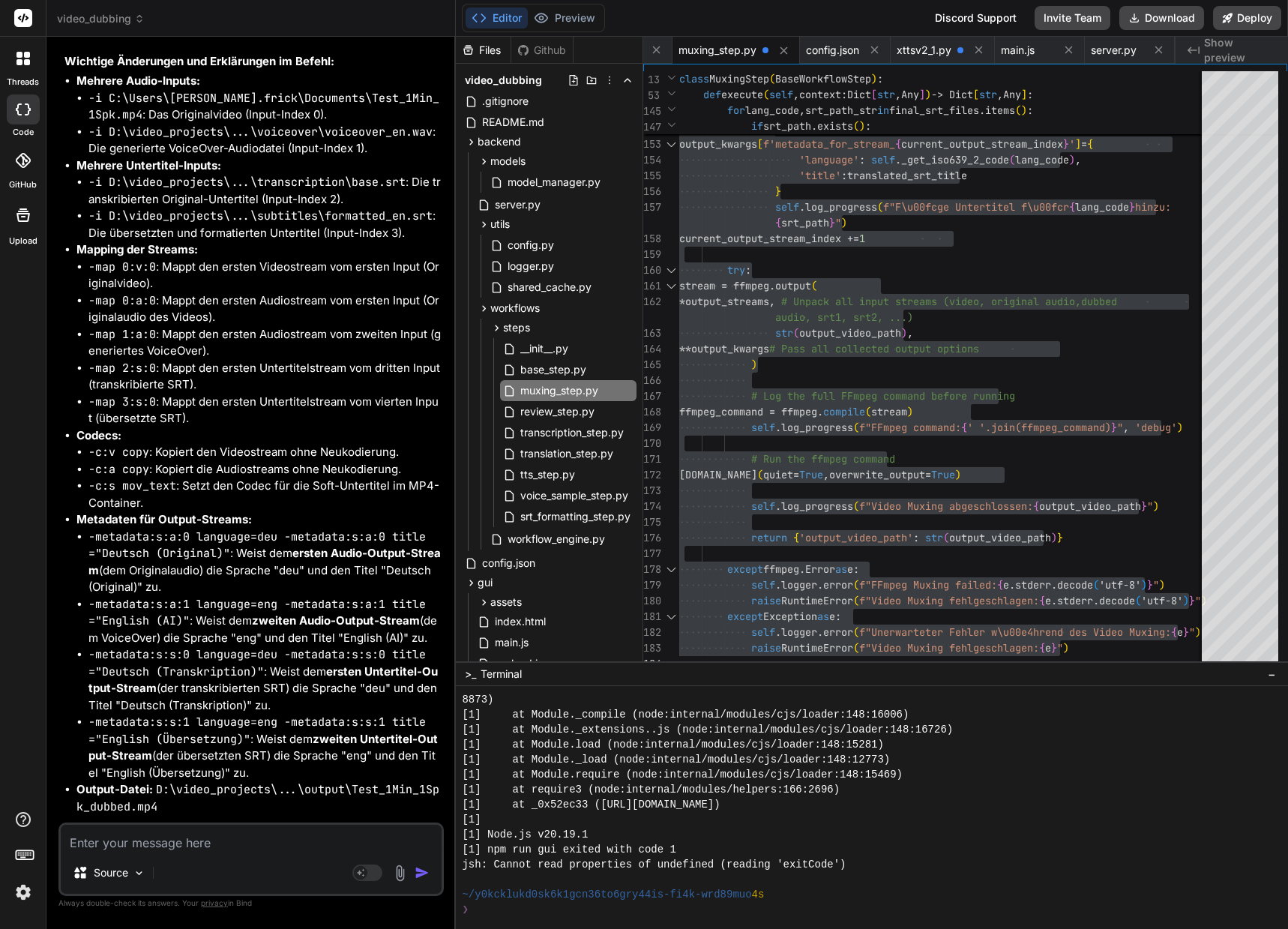
scroll to position [81742, 0]
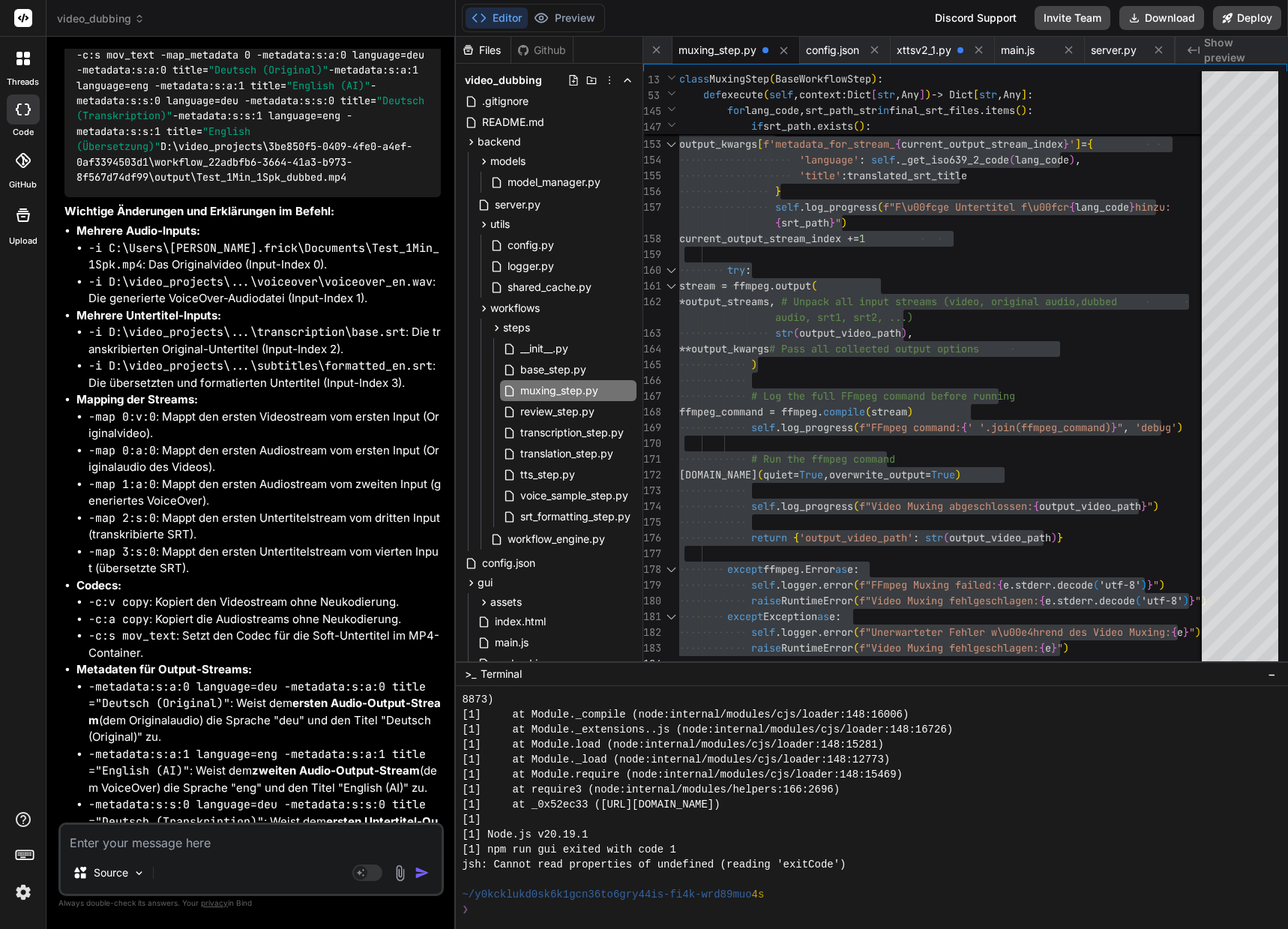
click at [112, 839] on textarea at bounding box center [250, 837] width 381 height 27
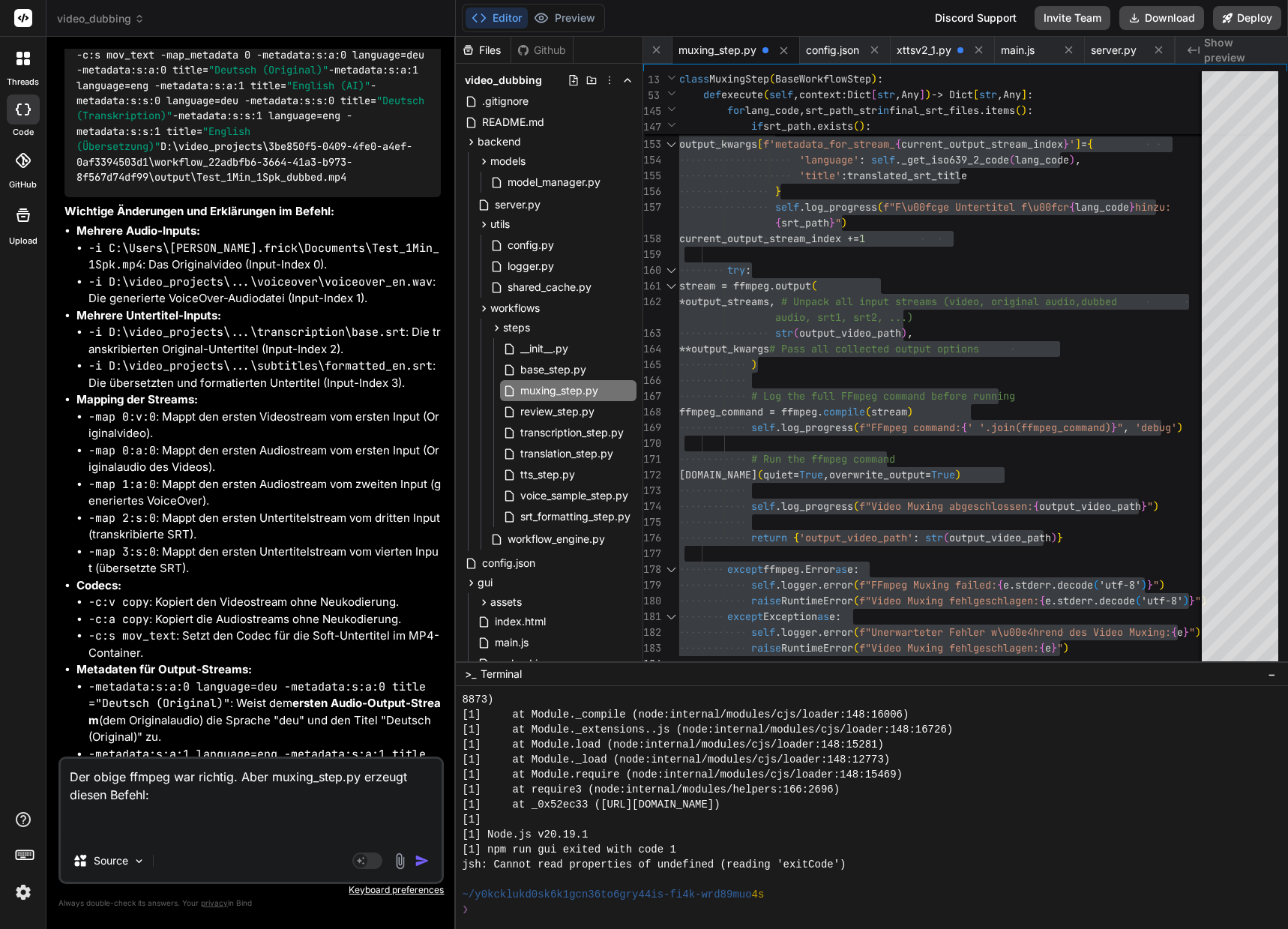
click at [83, 823] on textarea "Der obige ffmpeg war richtig. Aber muxing_step.py erzeugt diesen Befehl:" at bounding box center [250, 799] width 381 height 81
paste textarea "ffmpeg -i C:\Users\[PERSON_NAME].frick\Documents\Test_1Min_1Spk.mp4 -i D:\video…"
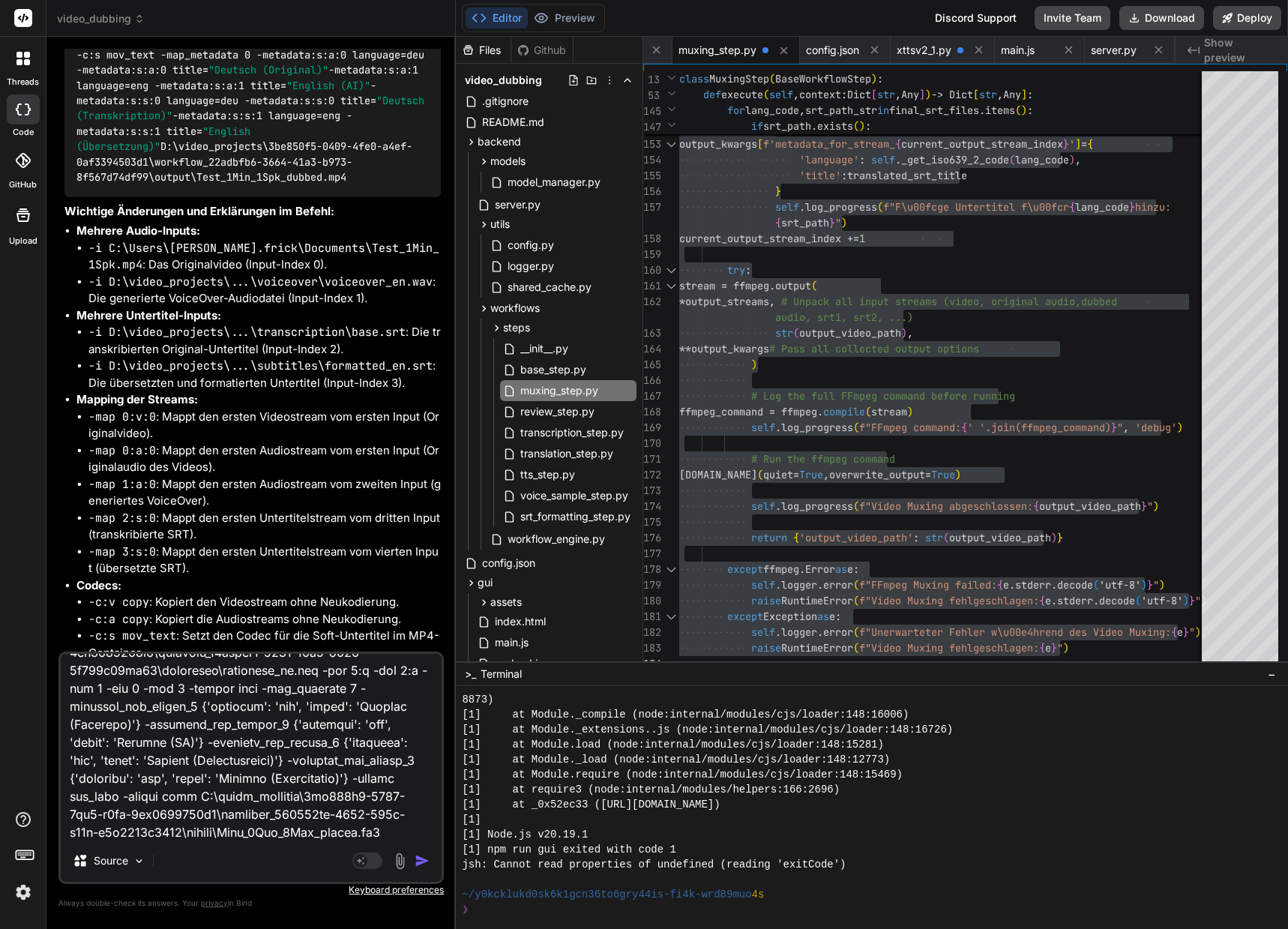
scroll to position [0, 0]
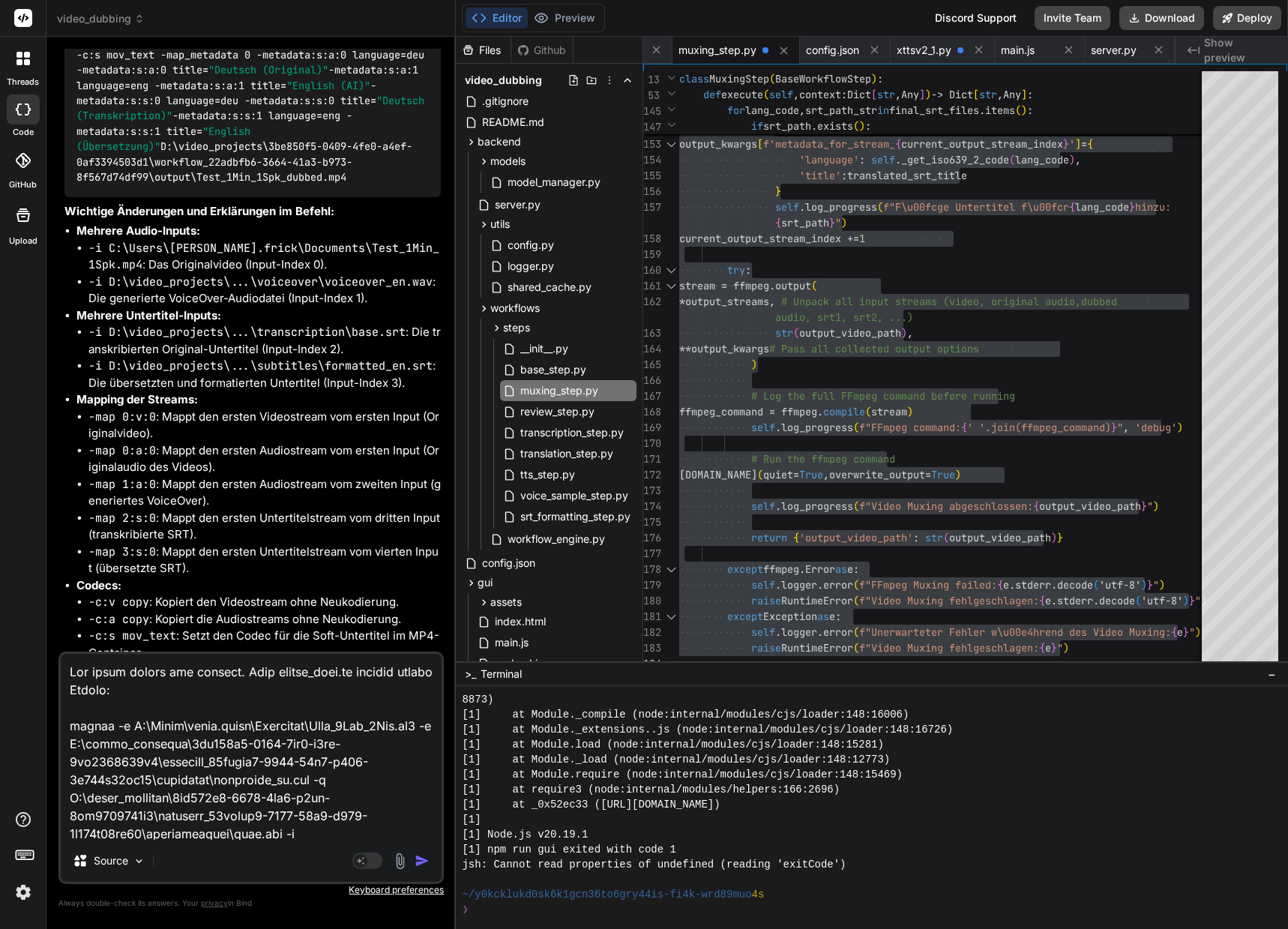
click at [154, 688] on textarea at bounding box center [250, 747] width 381 height 186
click at [84, 691] on textarea at bounding box center [250, 747] width 381 height 186
click at [341, 692] on textarea at bounding box center [250, 747] width 381 height 186
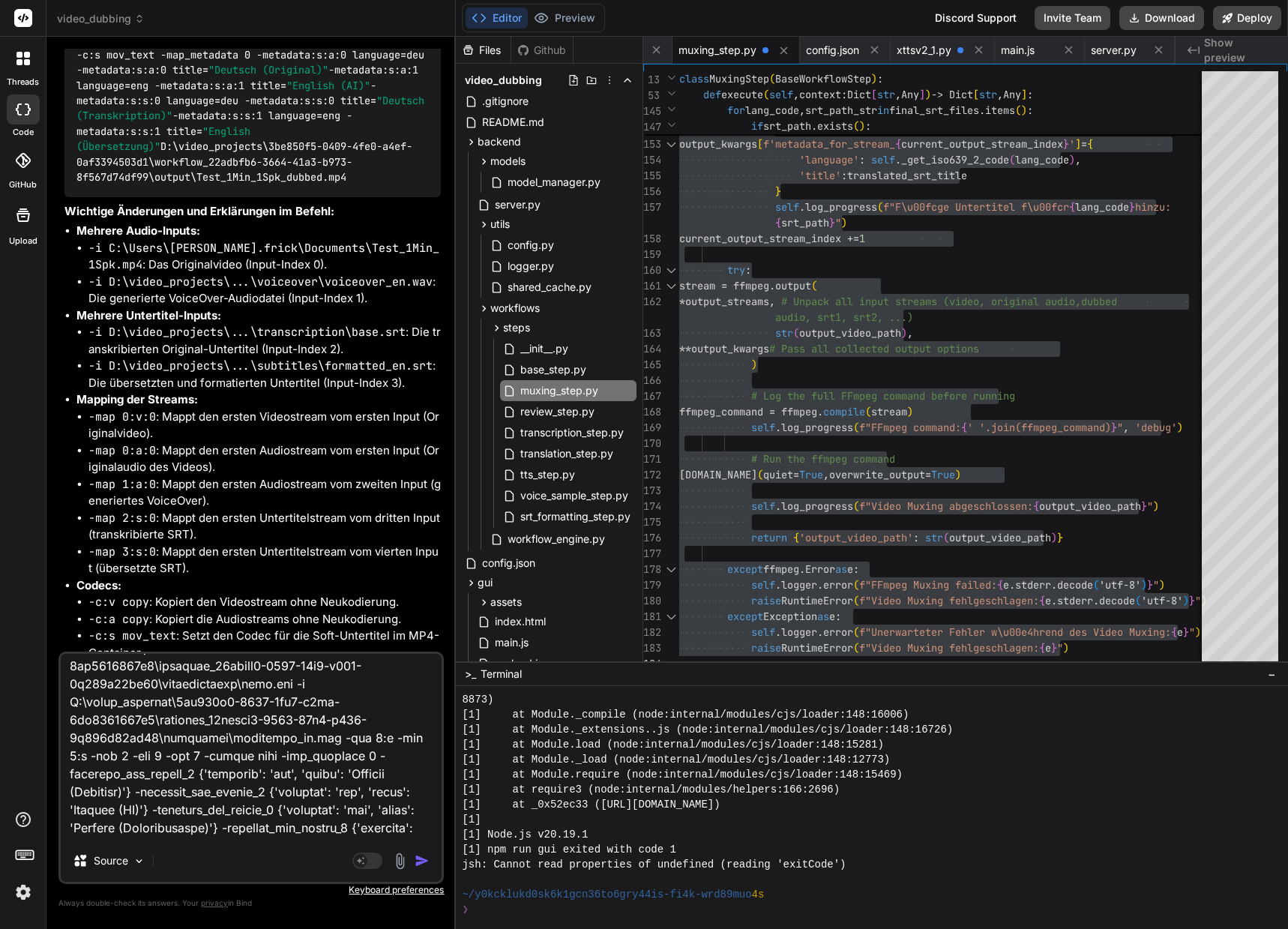
scroll to position [219, 0]
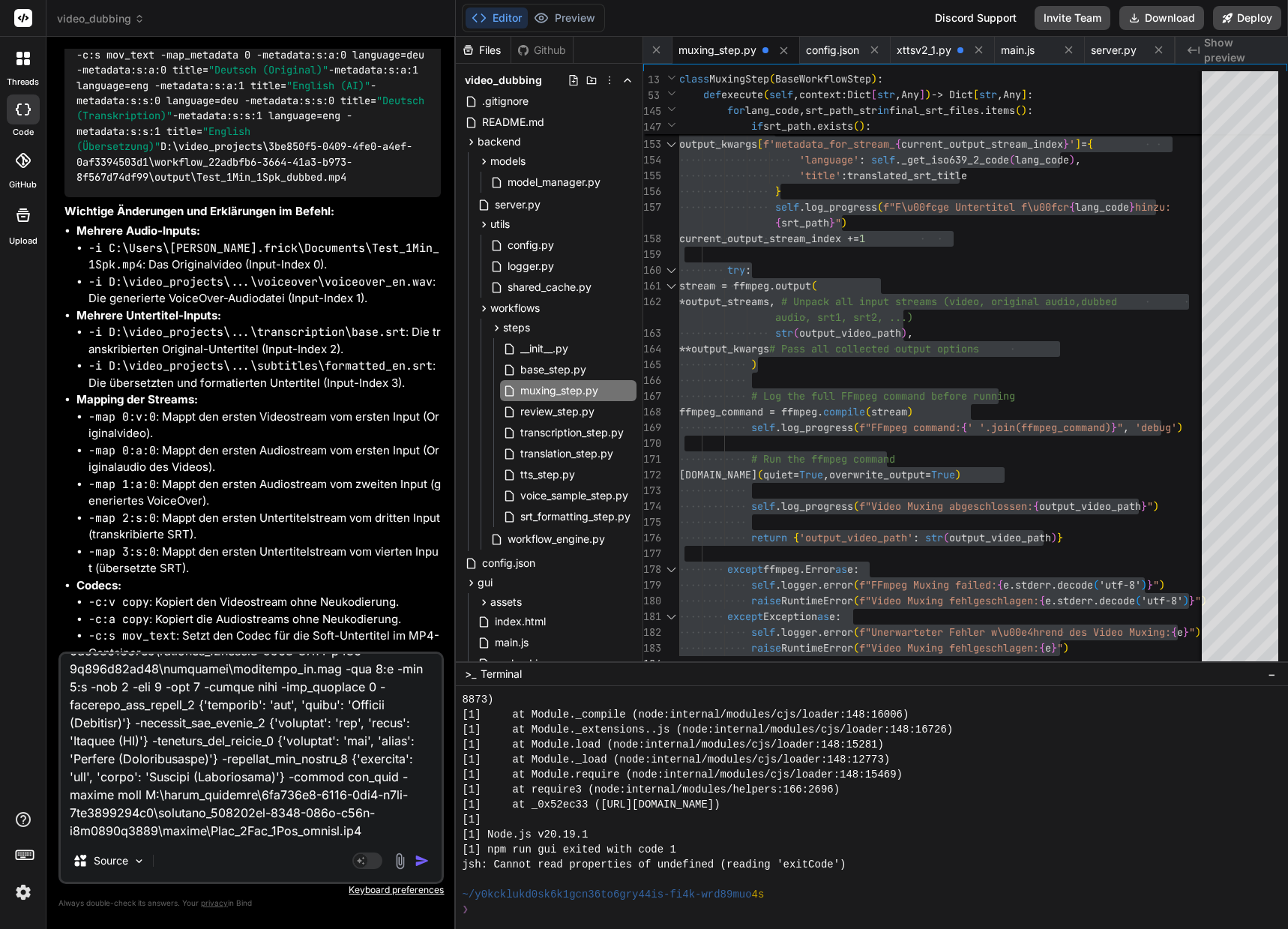
click at [406, 833] on textarea at bounding box center [250, 747] width 381 height 186
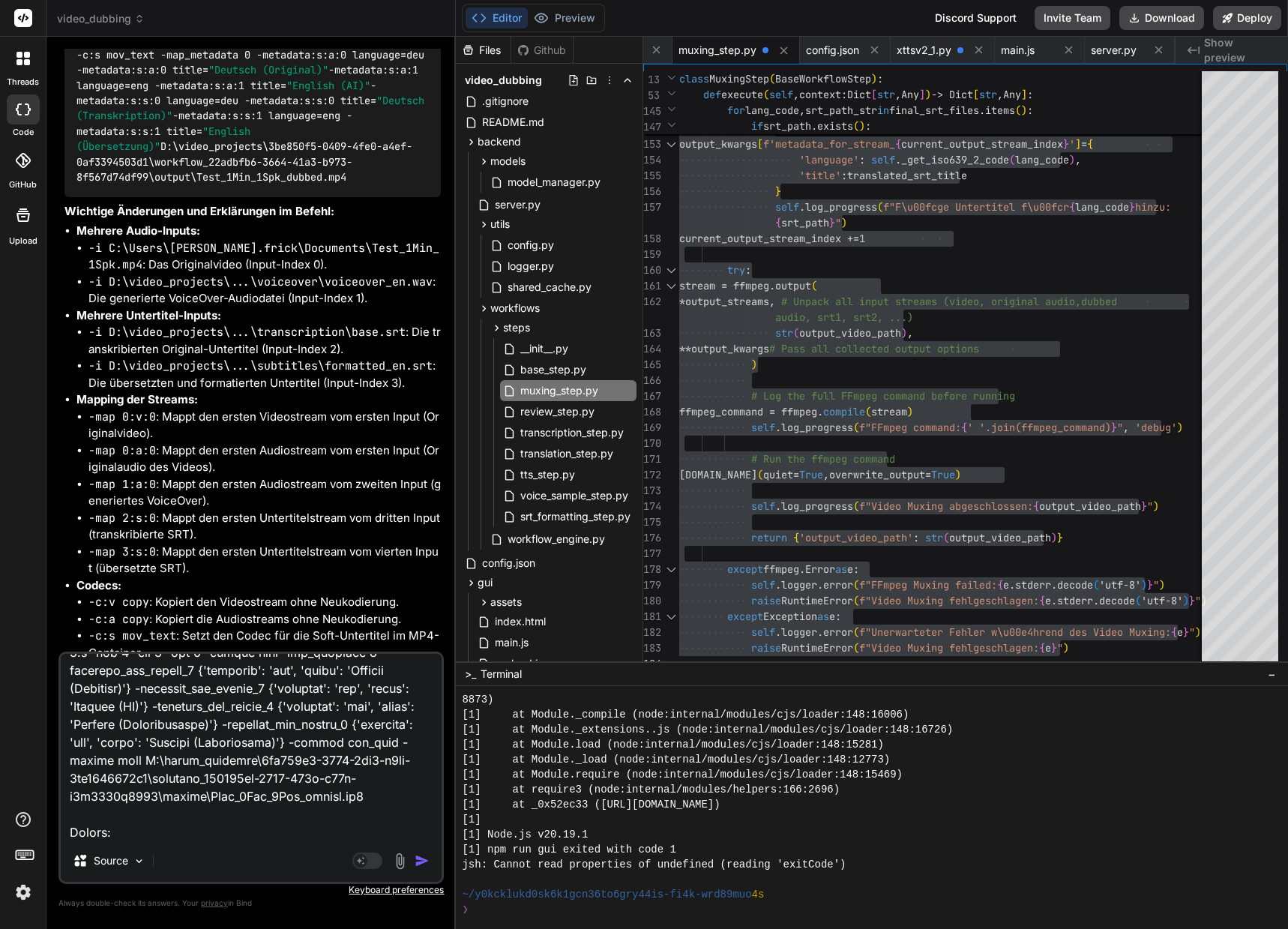
paste textarea "In [GEOGRAPHIC_DATA]:1 Zeichen:552 + ... odec copy -map_metadata 0 -metadata_fo…"
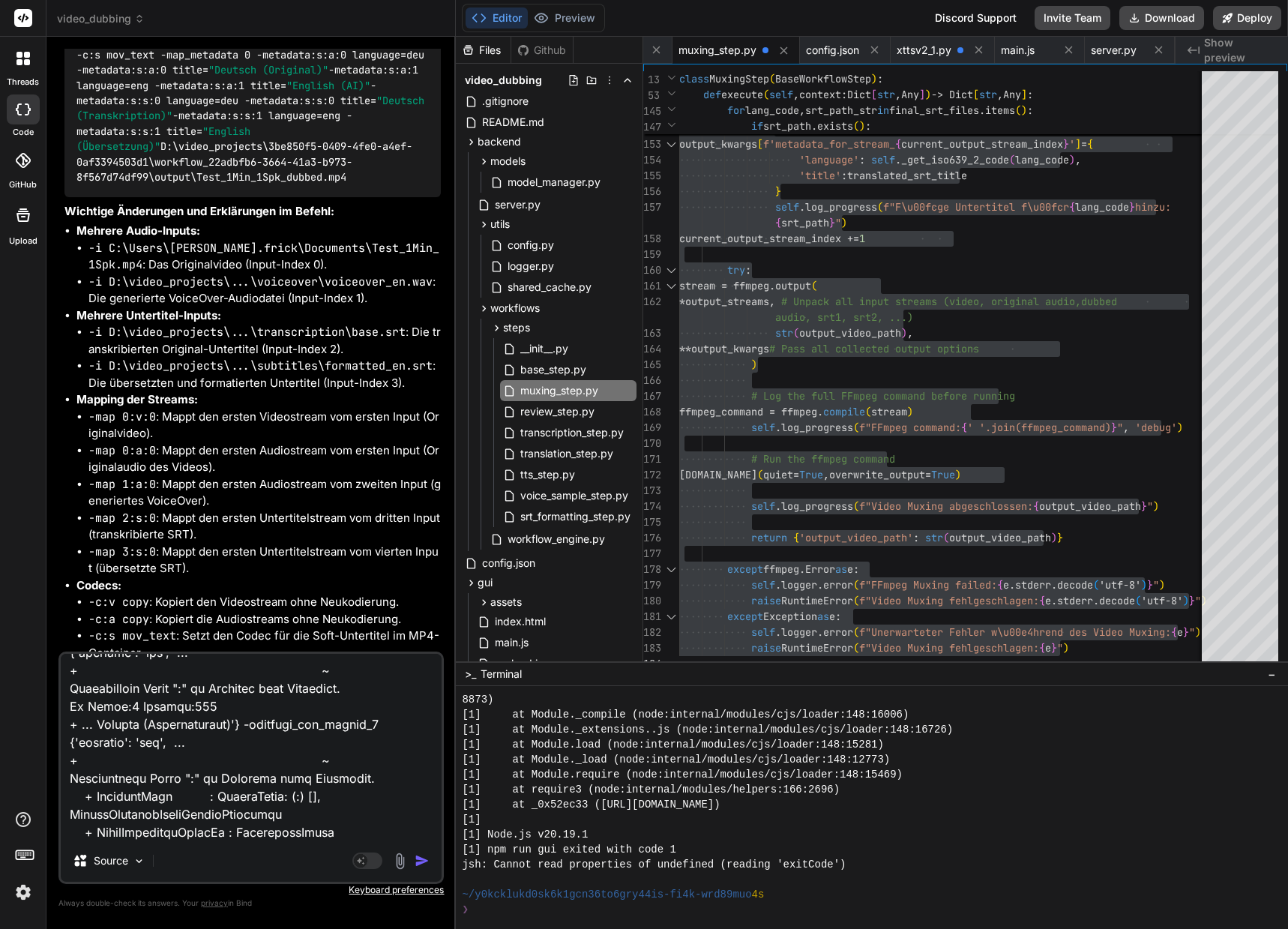
click at [425, 864] on img "button" at bounding box center [422, 860] width 15 height 15
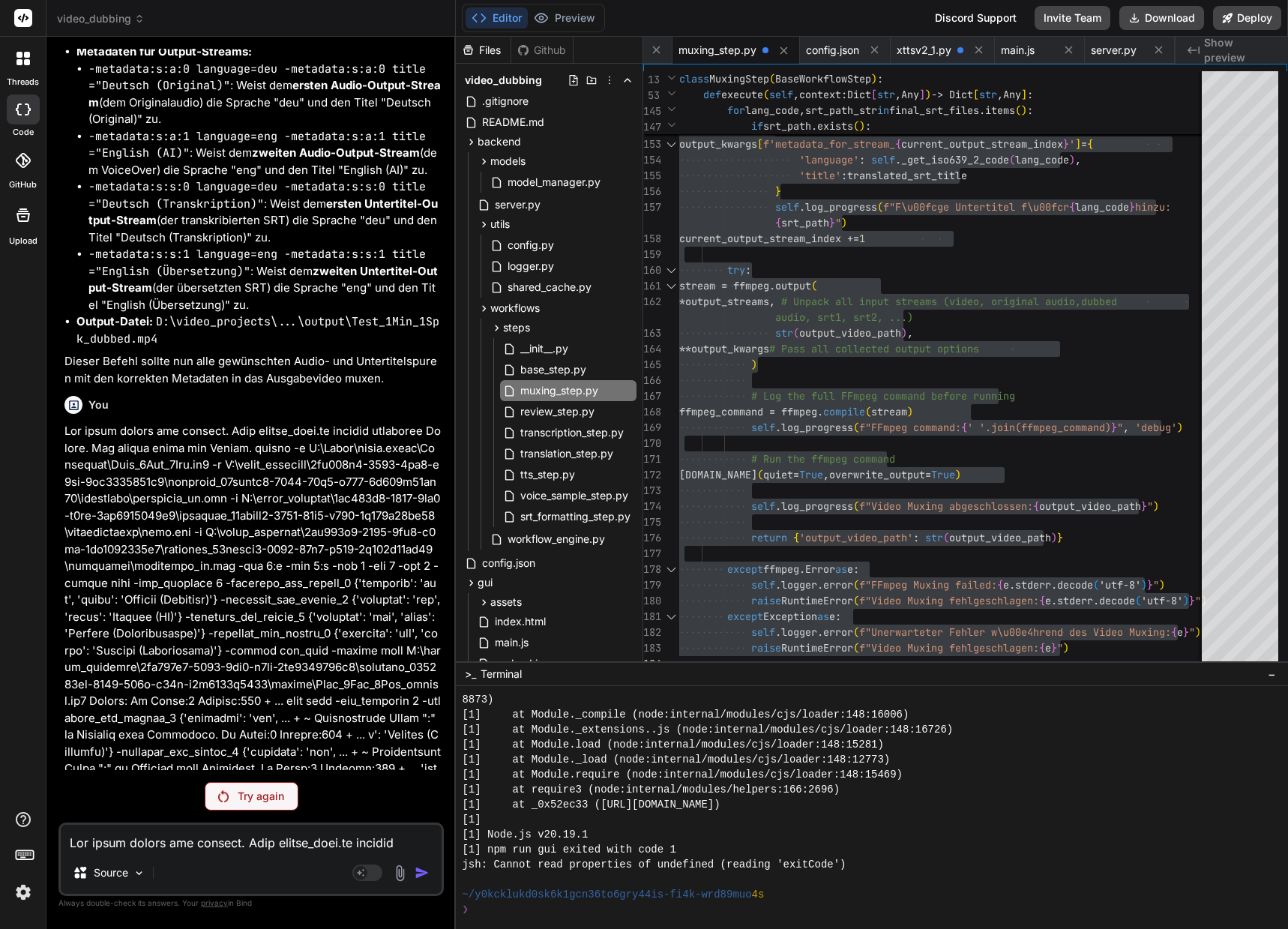
scroll to position [82883, 0]
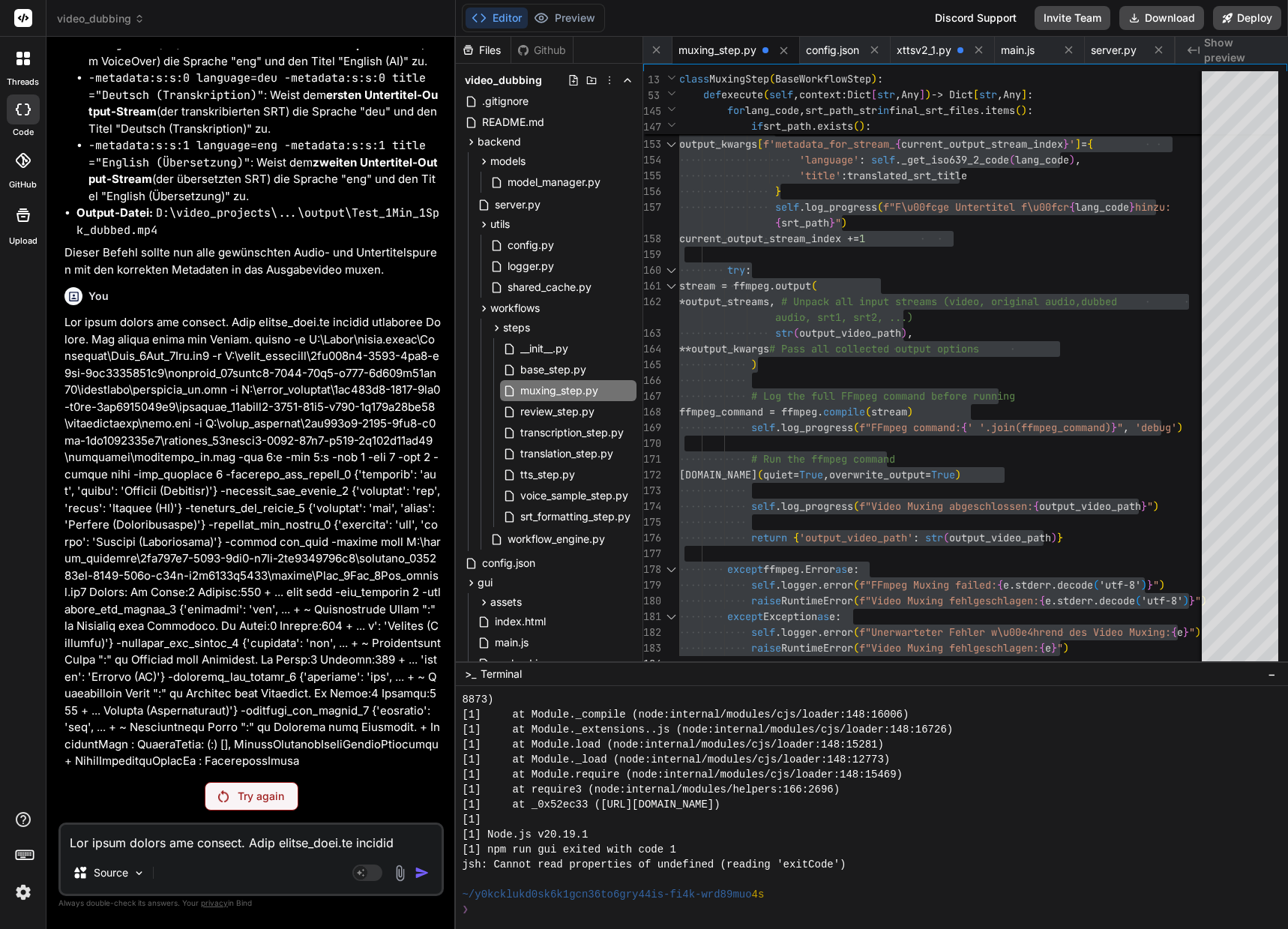
click at [228, 800] on img at bounding box center [223, 795] width 10 height 12
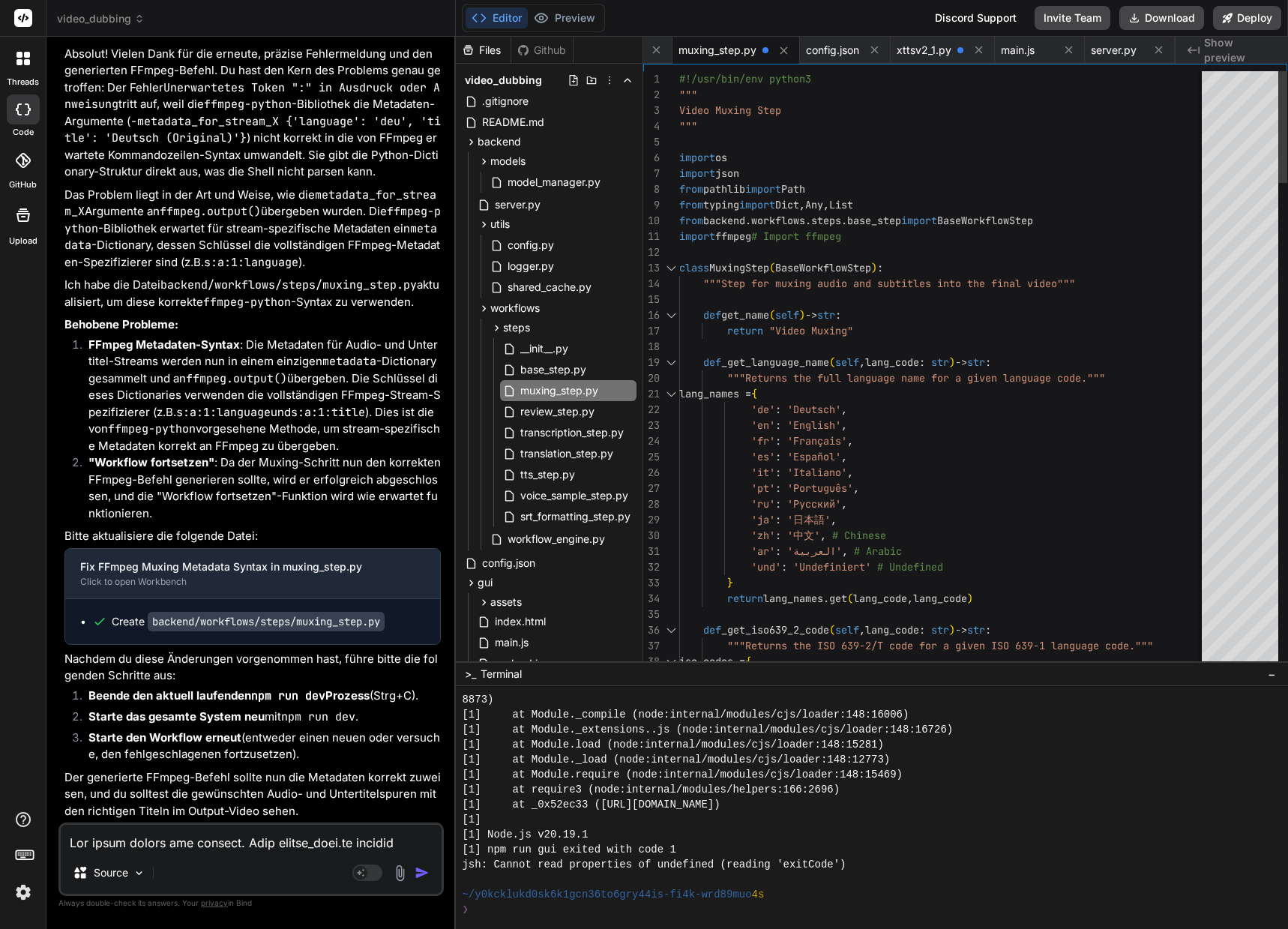
scroll to position [15, 0]
click at [679, 76] on span "#!/usr/bin/env python3" at bounding box center [745, 78] width 132 height 14
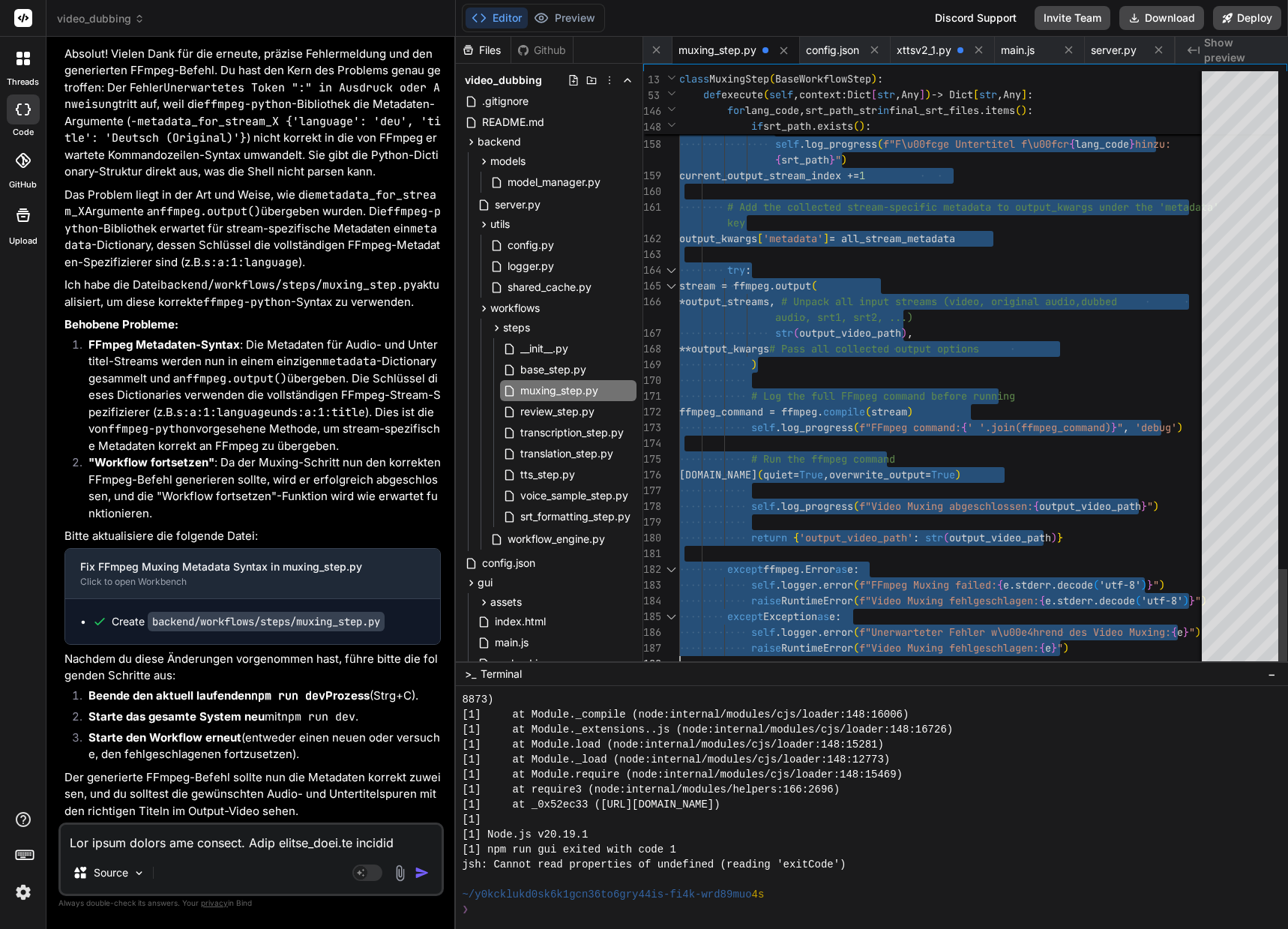
drag, startPoint x: 681, startPoint y: 76, endPoint x: 770, endPoint y: 792, distance: 721.5
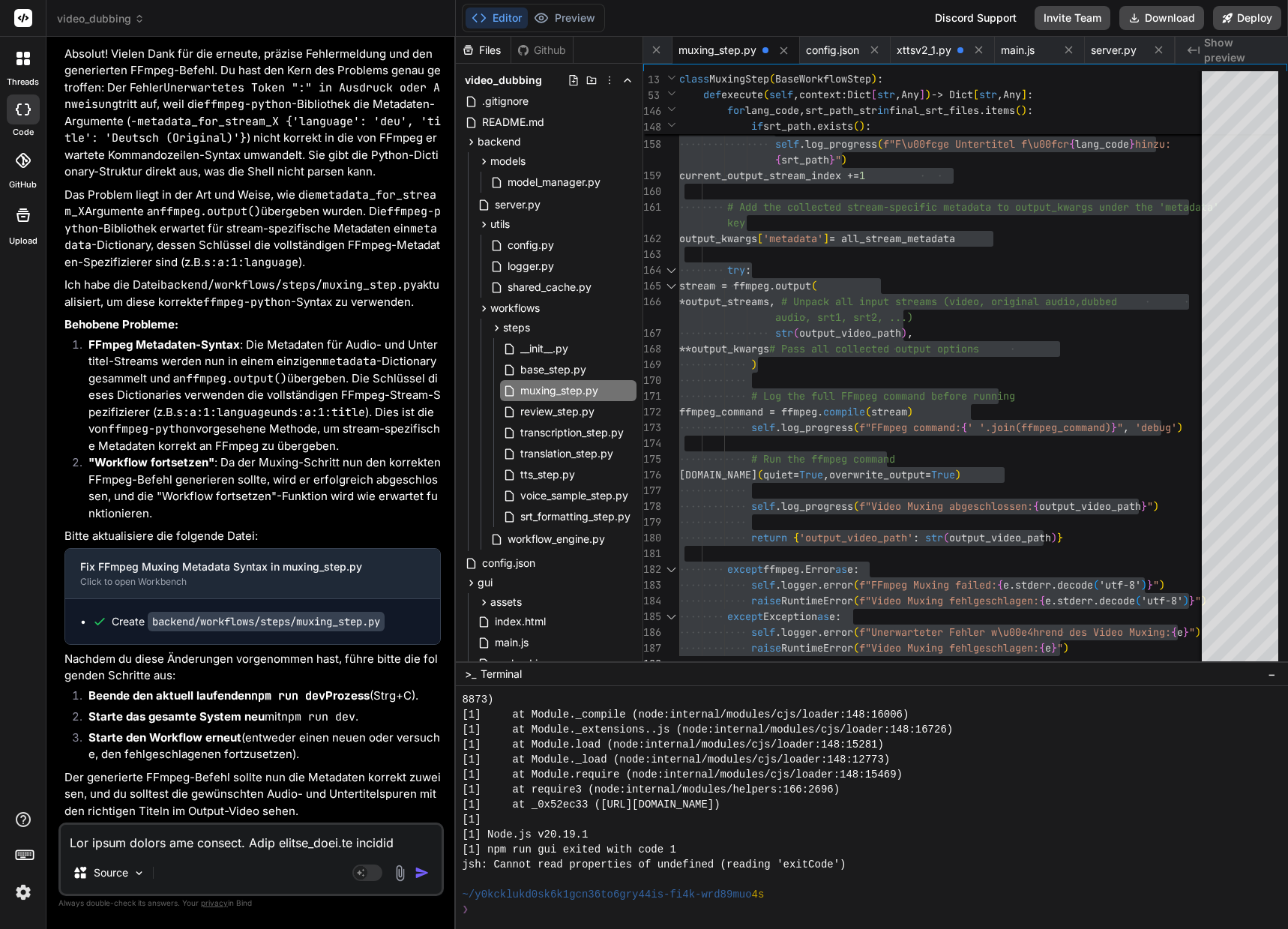
click at [115, 842] on textarea at bounding box center [250, 837] width 381 height 27
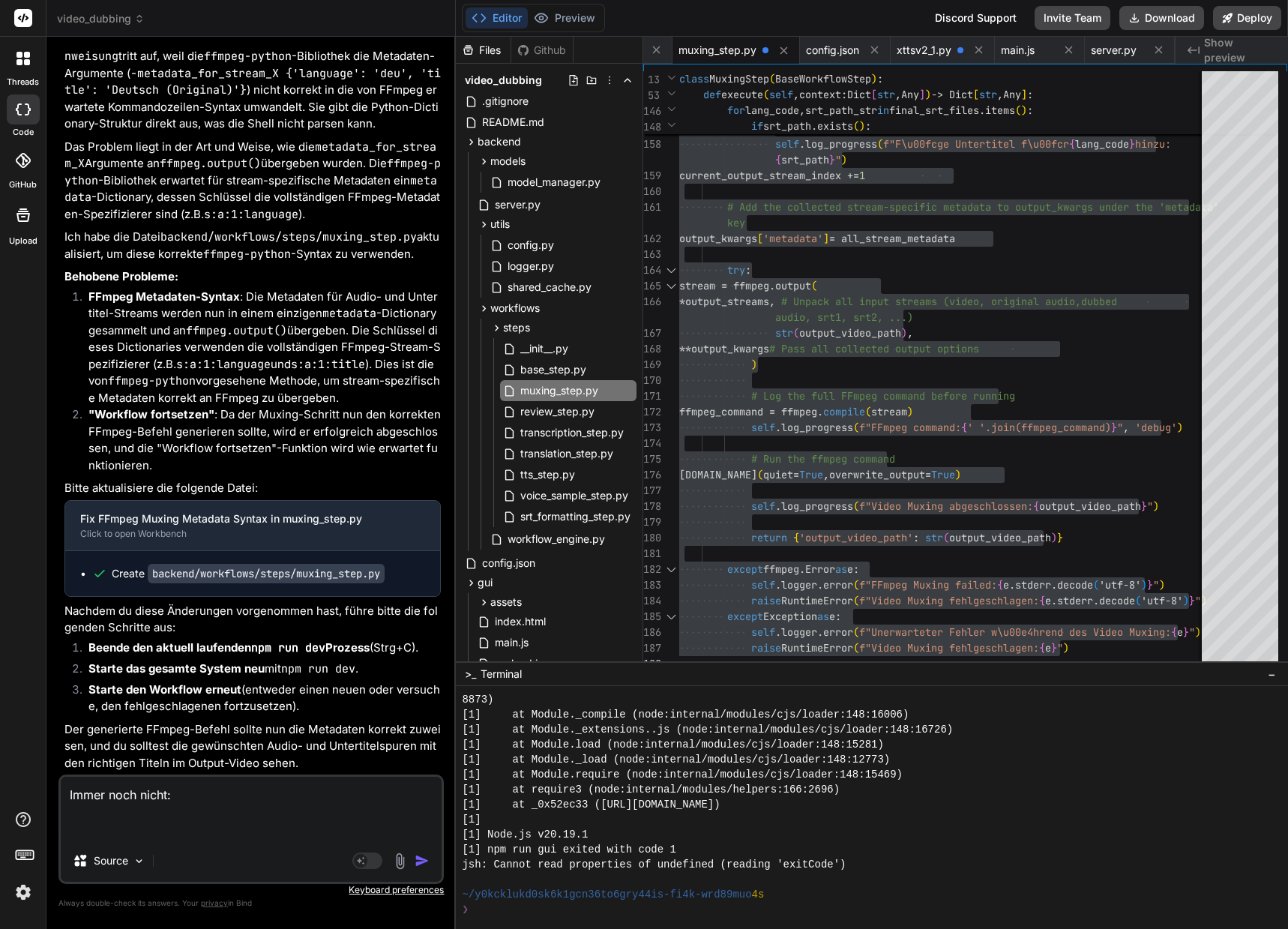
paste textarea "PS D:\video_projects\3be850f5-0409-4fe0-a4ef-0af3394503d1\workflow_22adbfb6-366…"
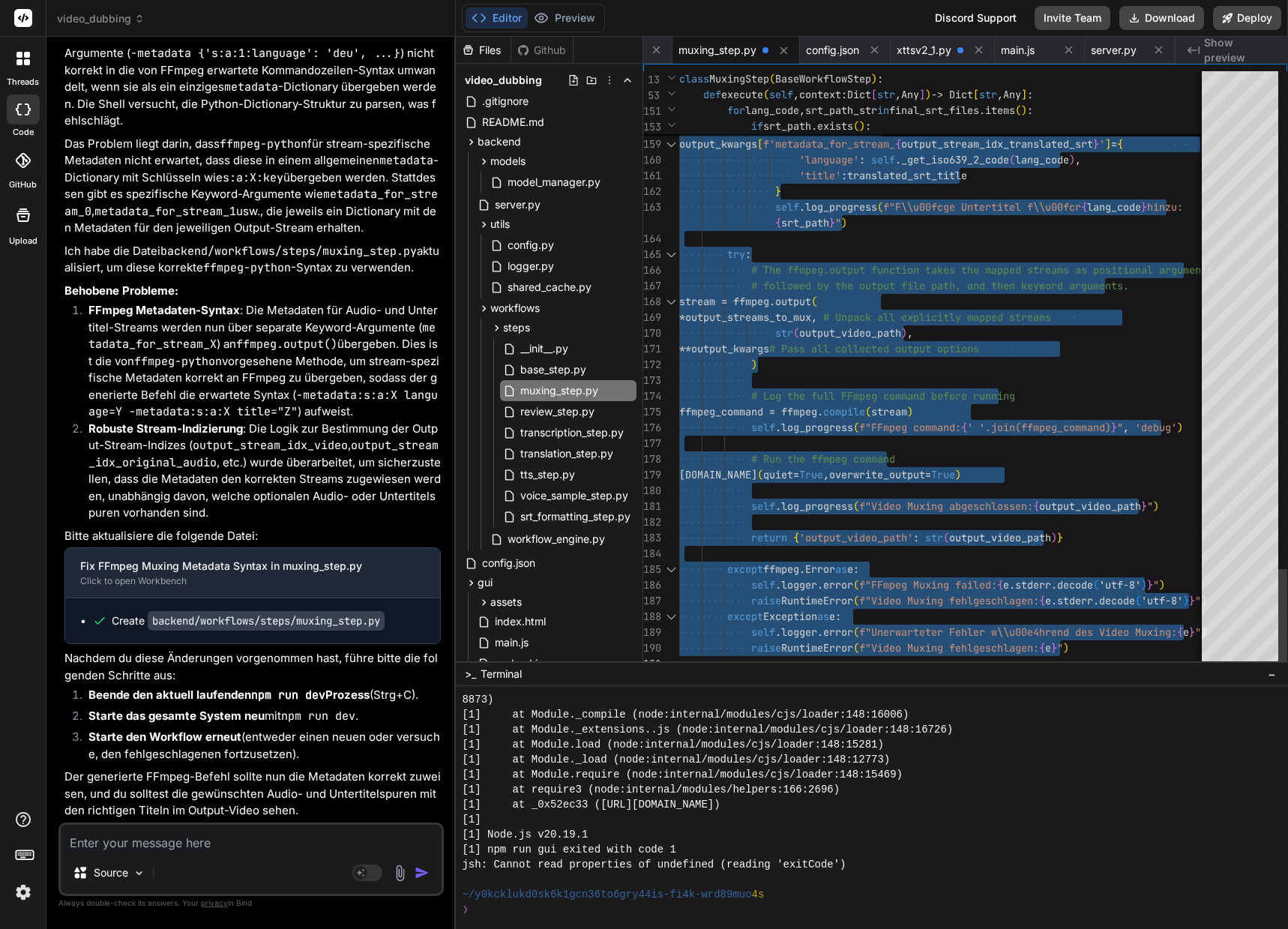
drag, startPoint x: 681, startPoint y: 77, endPoint x: 798, endPoint y: 896, distance: 827.3
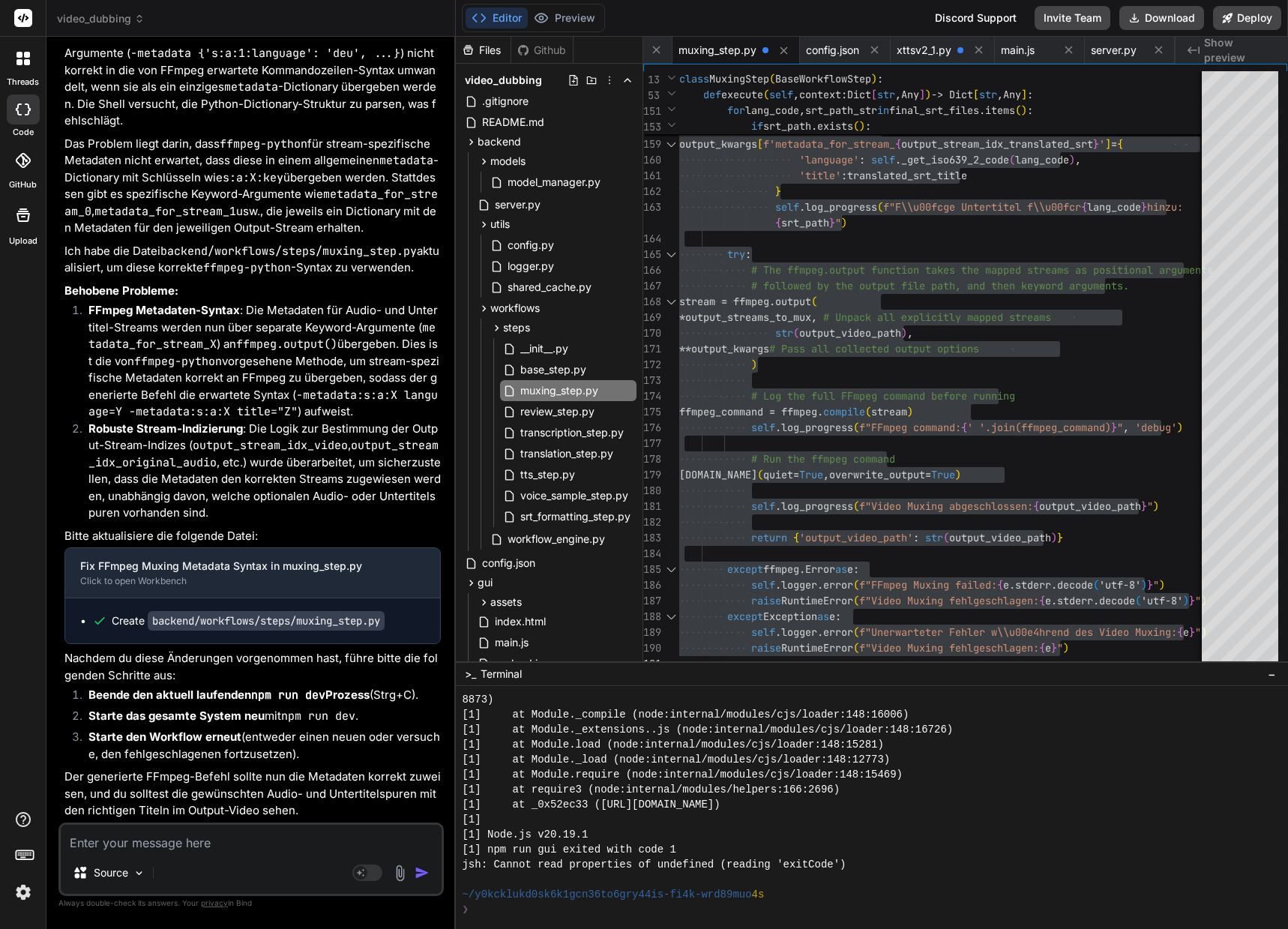
click at [294, 777] on p "Der generierte FFmpeg-Befehl sollte nun die Metadaten korrekt zuweisen, und du …" at bounding box center [252, 794] width 376 height 51
click at [279, 842] on textarea at bounding box center [250, 837] width 381 height 27
paste textarea "[0] [DATE] 16:24:35,494 - workflow.e550b114-aadd-44ca-a733-24f0ac4f80a5 - ERROR…"
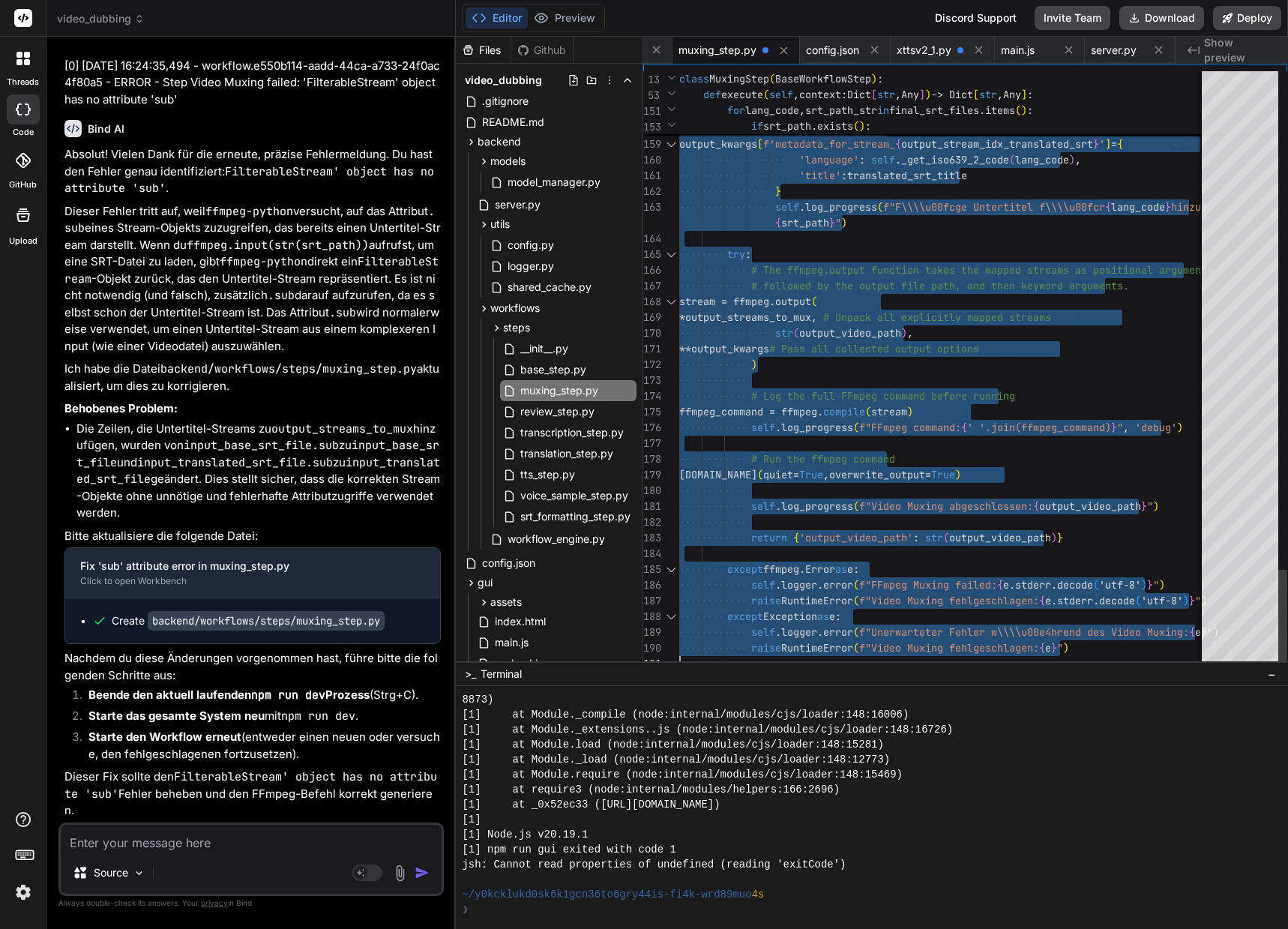
drag, startPoint x: 681, startPoint y: 76, endPoint x: 749, endPoint y: 864, distance: 790.9
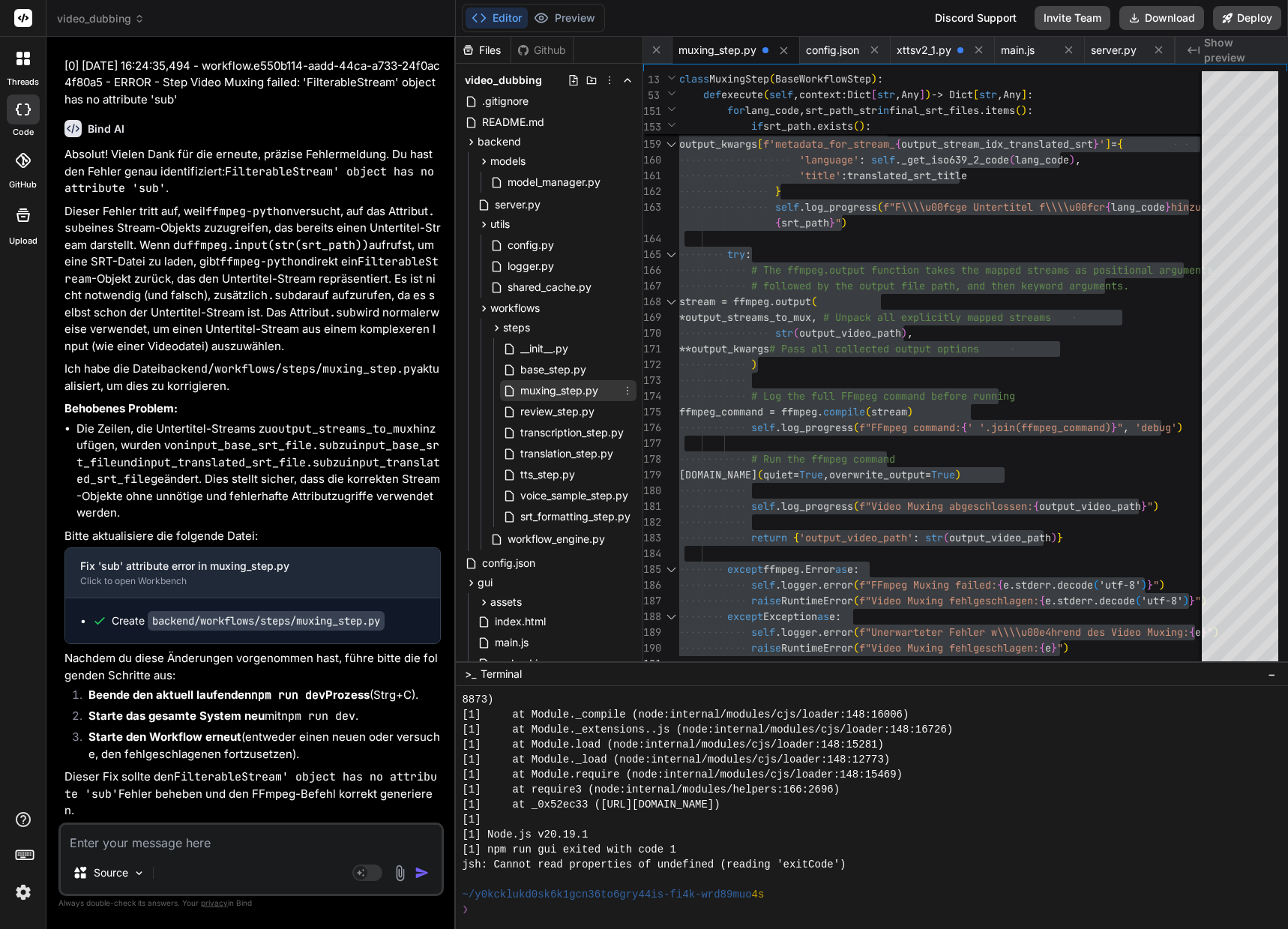
click at [590, 395] on span "muxing_step.py" at bounding box center [560, 391] width 81 height 18
click at [96, 851] on div "Source Agent Mode. When this toggle is activated, AI automatically makes decisi…" at bounding box center [251, 859] width 385 height 73
click at [111, 840] on textarea at bounding box center [250, 837] width 381 height 27
paste textarea "Statements must be separated by newlines or semicolons"
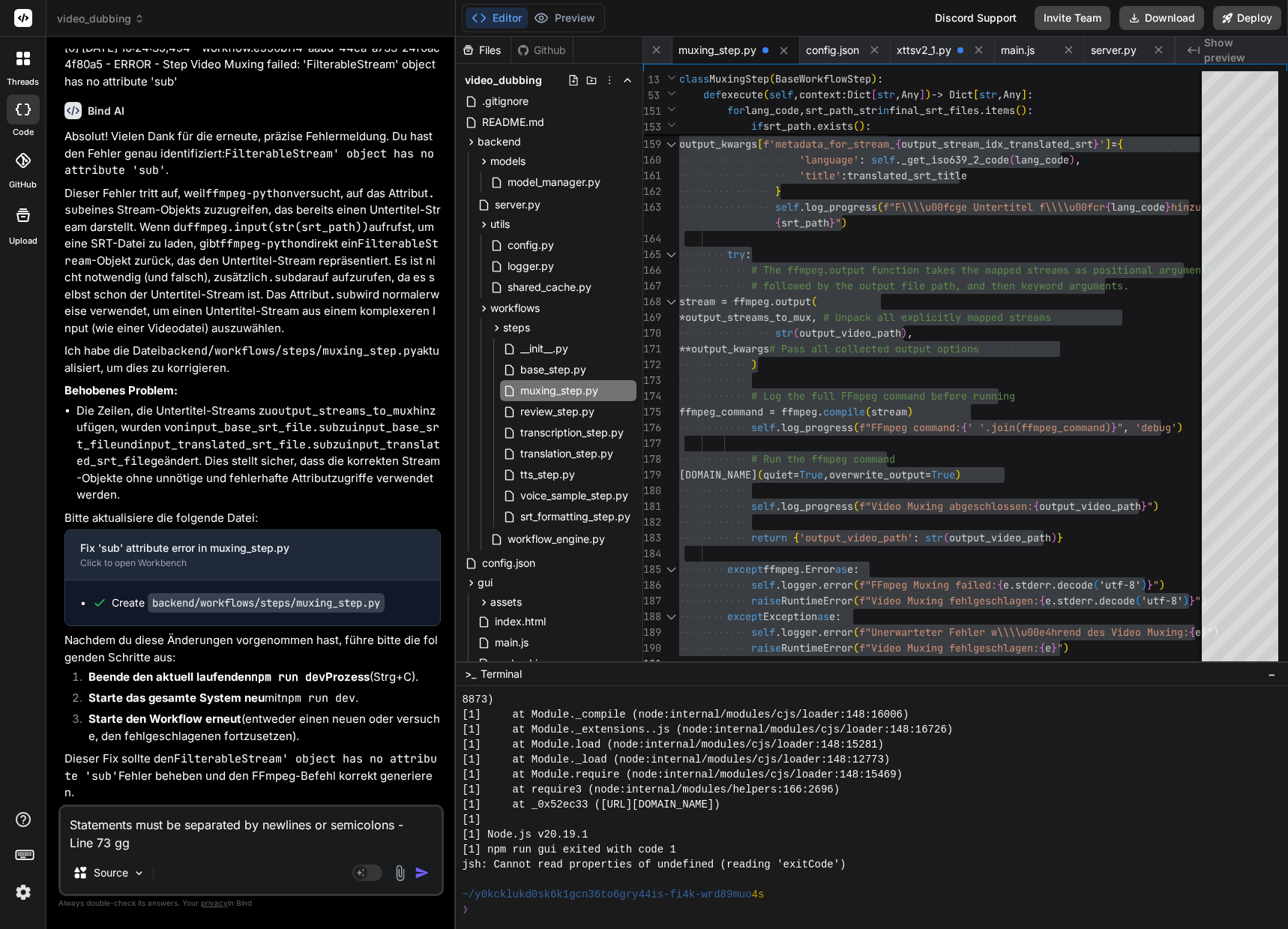
click at [132, 843] on textarea "Statements must be separated by newlines or semicolons - Line 73 gg" at bounding box center [250, 828] width 381 height 45
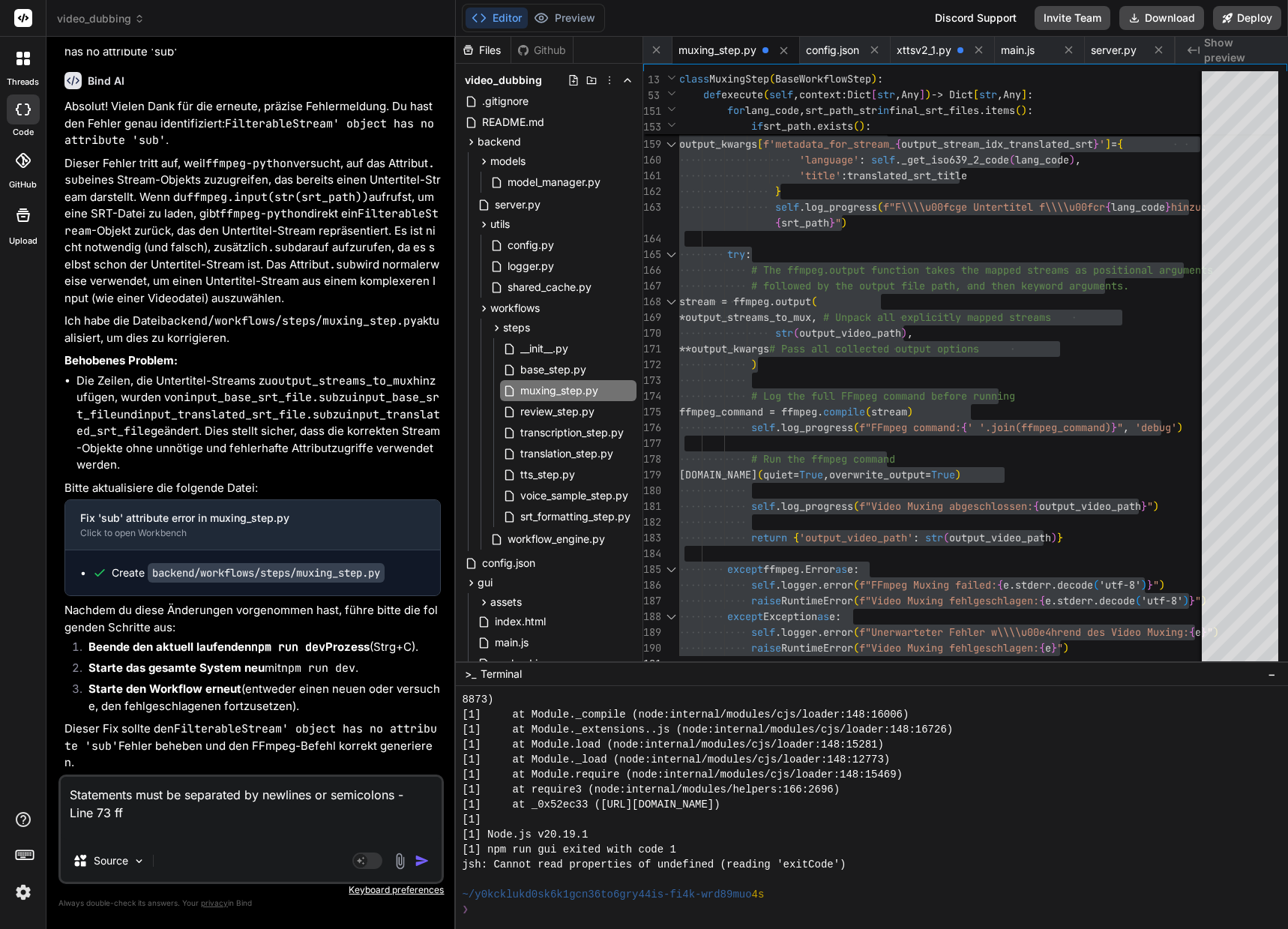
paste textarea "Unexpected indentation"
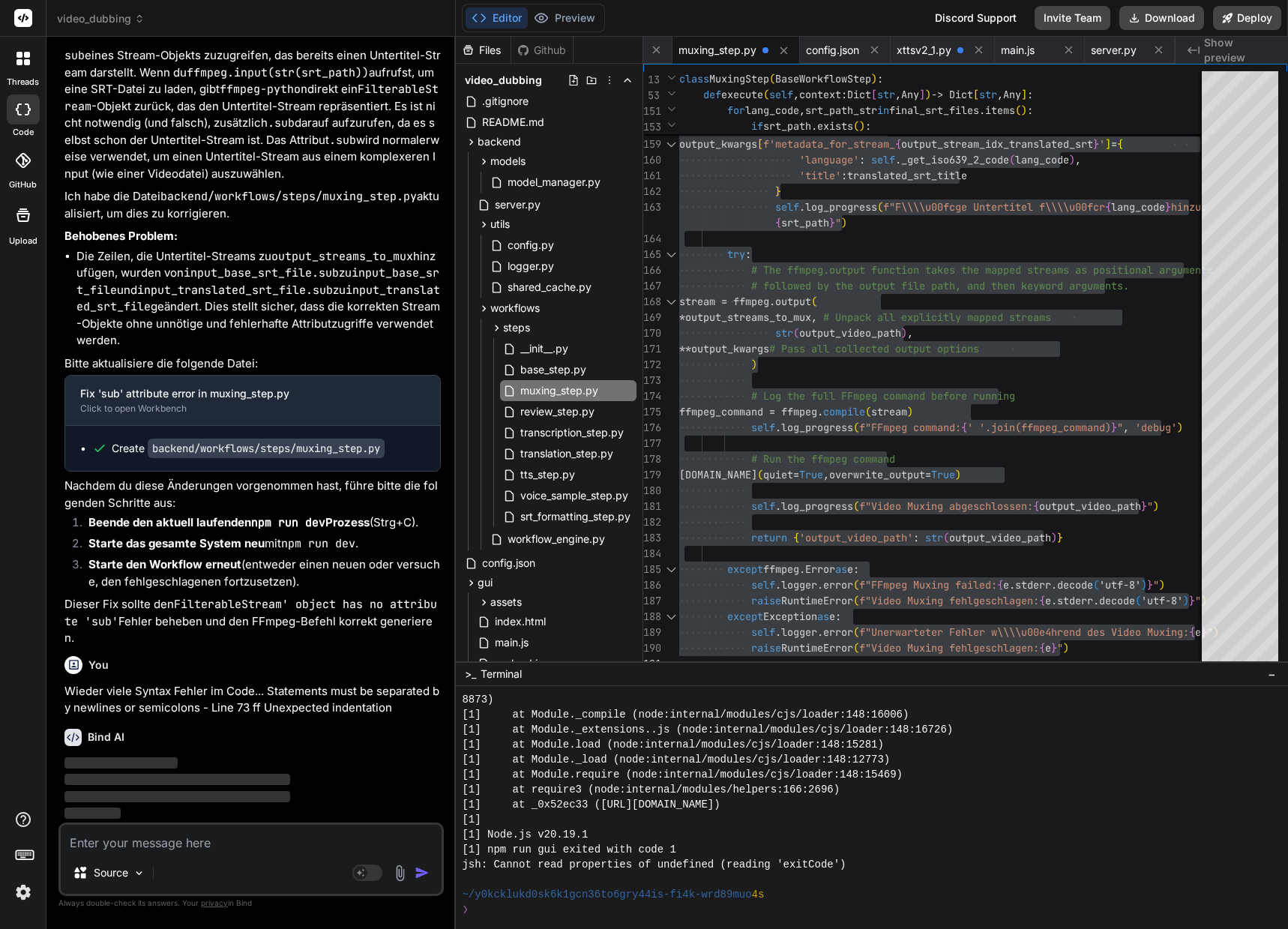
scroll to position [85869, 0]
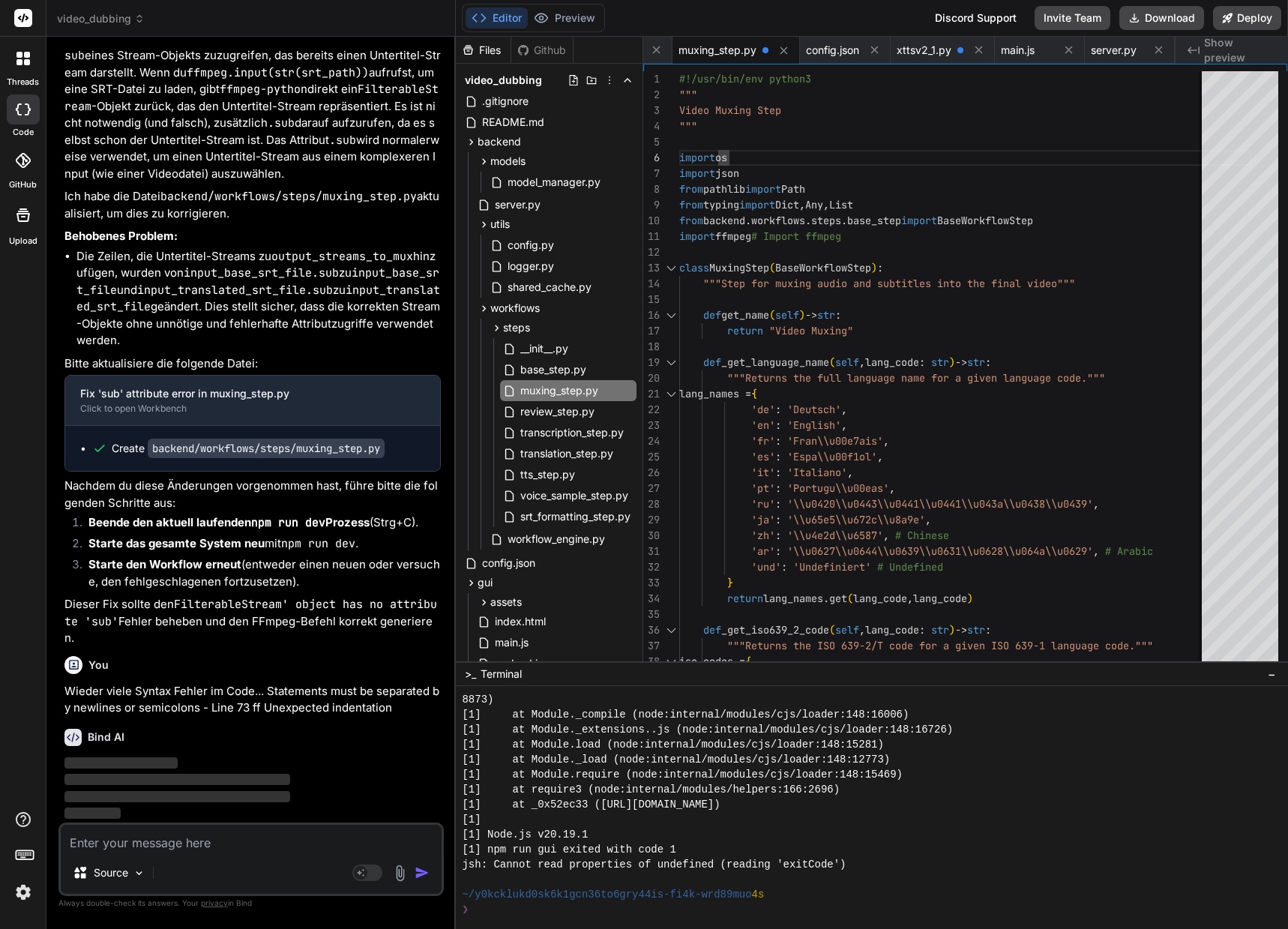
click at [310, 590] on li "Starte den Workflow erneut (entweder einen neuen oder versuche, den fehlgeschla…" at bounding box center [258, 572] width 364 height 34
click at [236, 590] on li "Starte den Workflow erneut (entweder einen neuen oder versuche, den fehlgeschla…" at bounding box center [258, 572] width 364 height 34
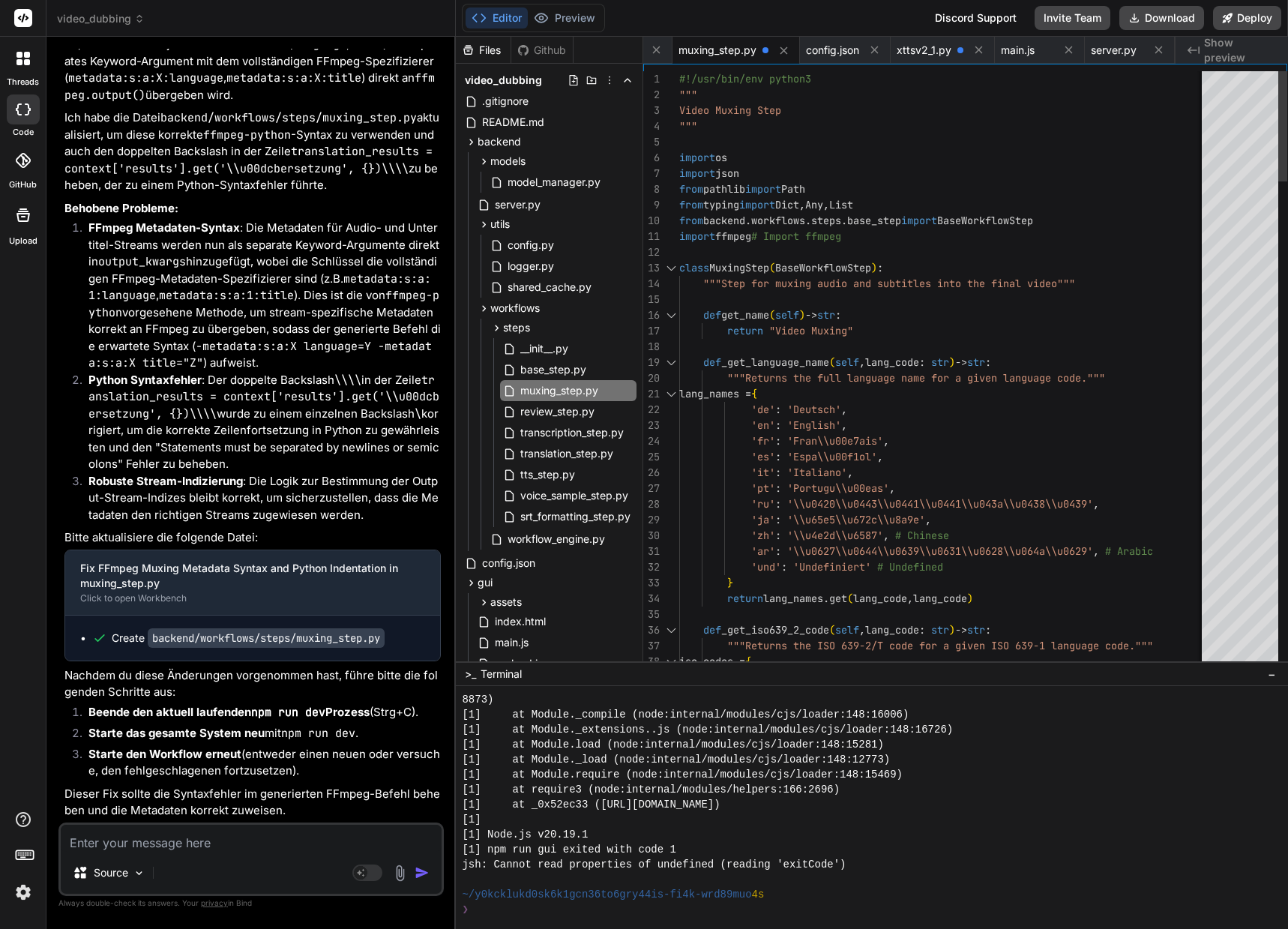
scroll to position [15, 0]
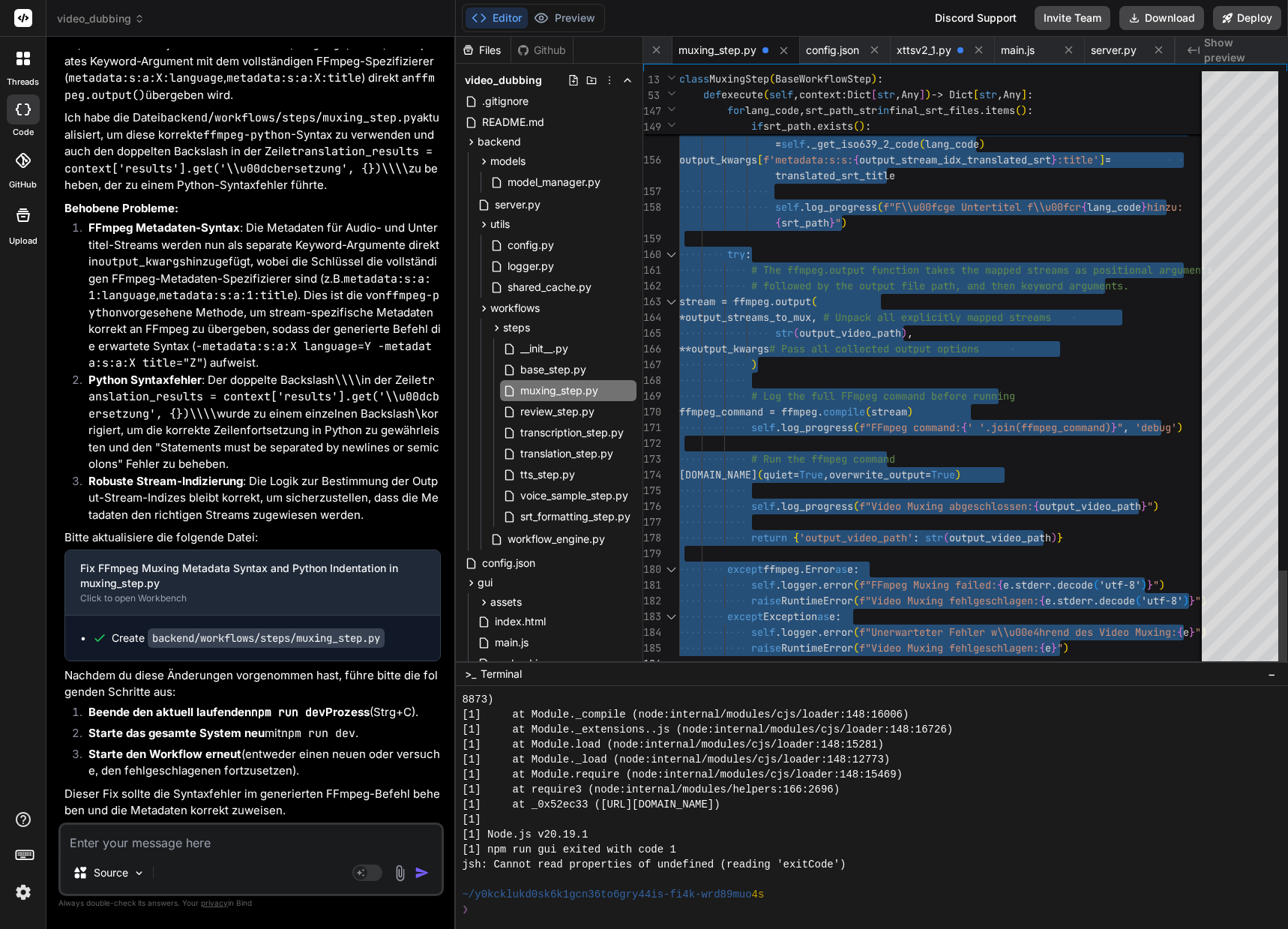
drag, startPoint x: 680, startPoint y: 77, endPoint x: 732, endPoint y: 916, distance: 840.6
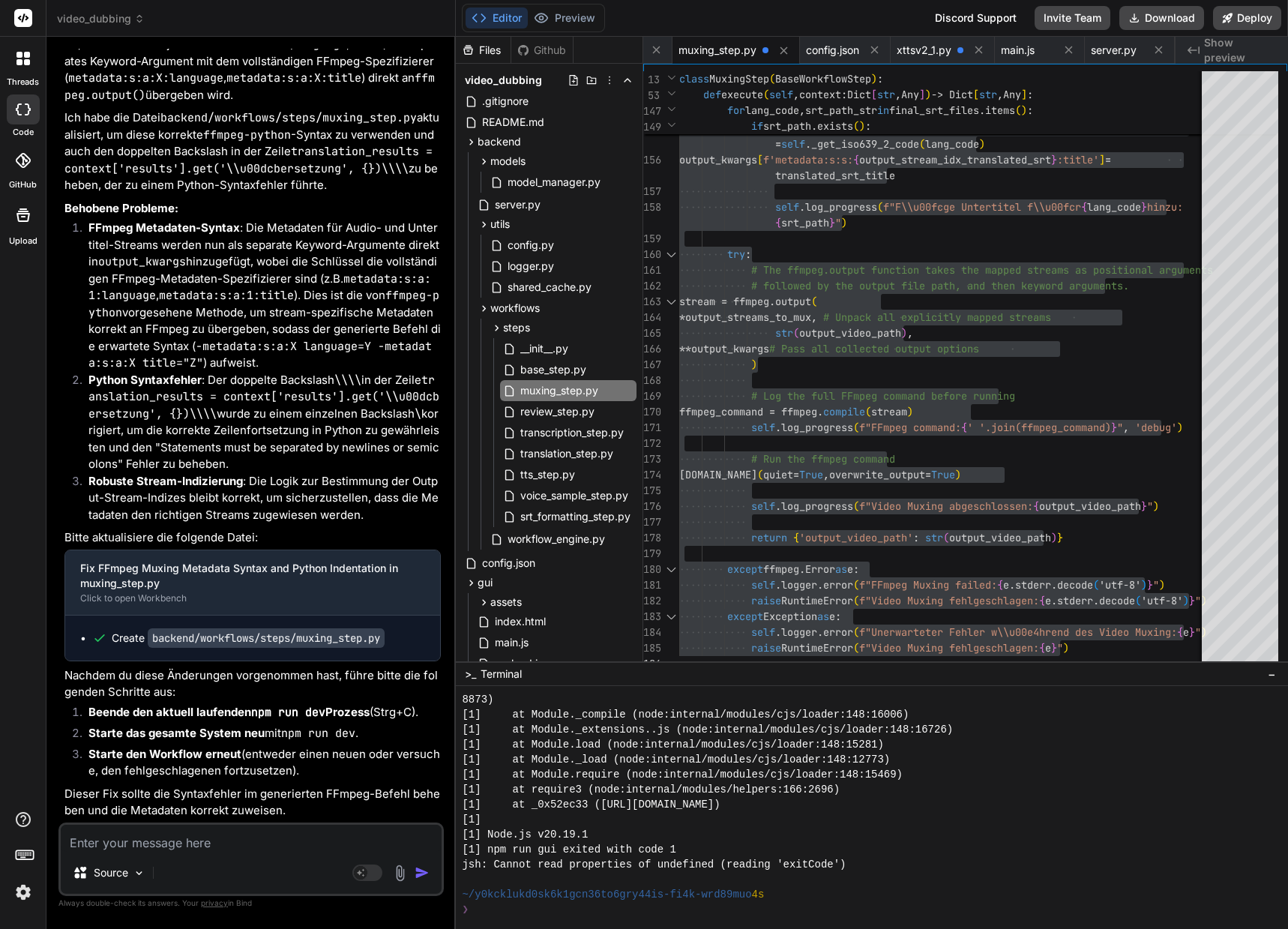
click at [152, 835] on textarea at bounding box center [250, 837] width 381 height 27
paste textarea "workflowFailed called with message: Video Muxing fehlgeschlagen: ffmpeg version…"
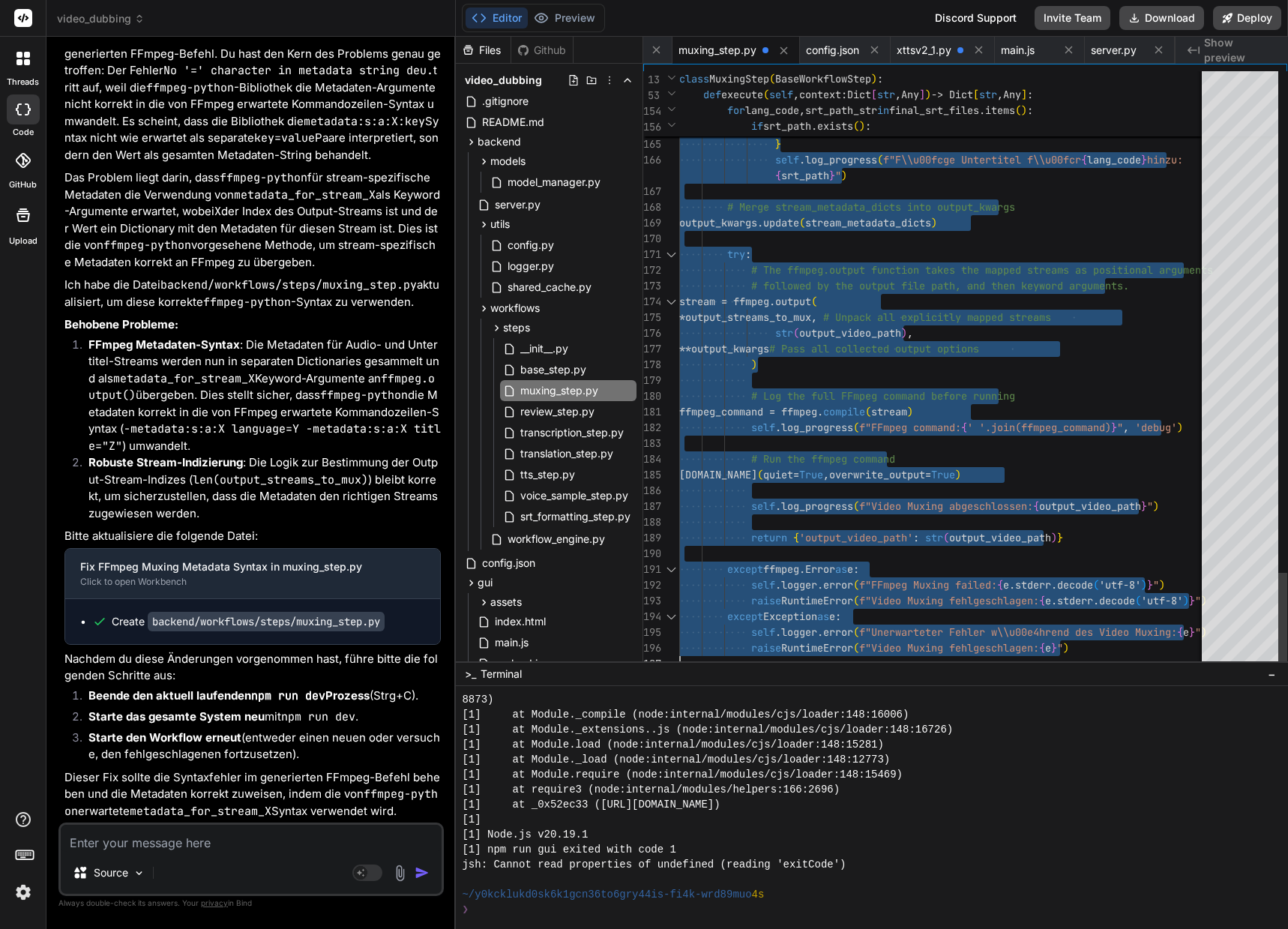
drag, startPoint x: 681, startPoint y: 79, endPoint x: 753, endPoint y: 853, distance: 777.3
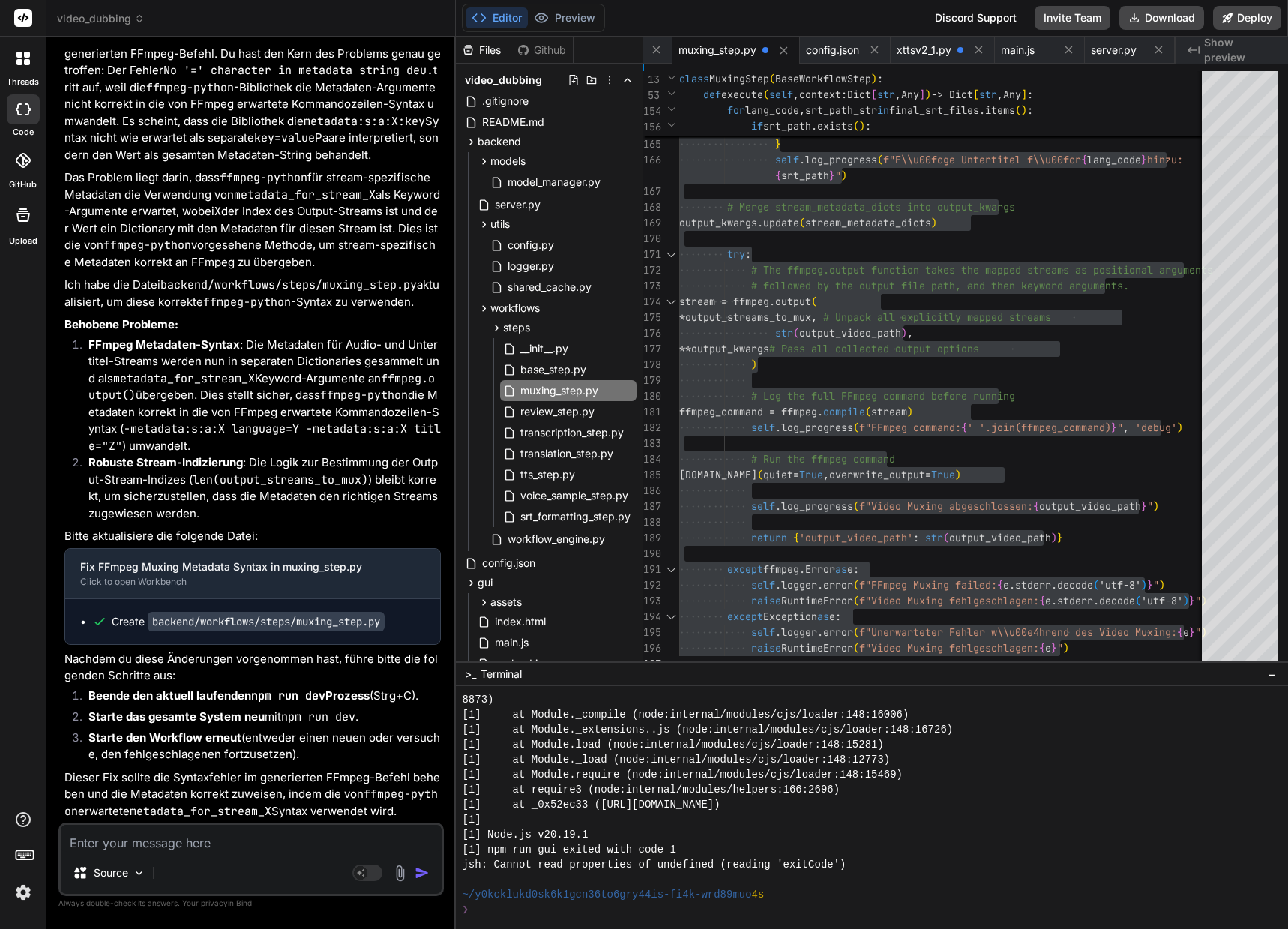
scroll to position [88436, 0]
click at [118, 842] on textarea at bounding box center [250, 837] width 381 height 27
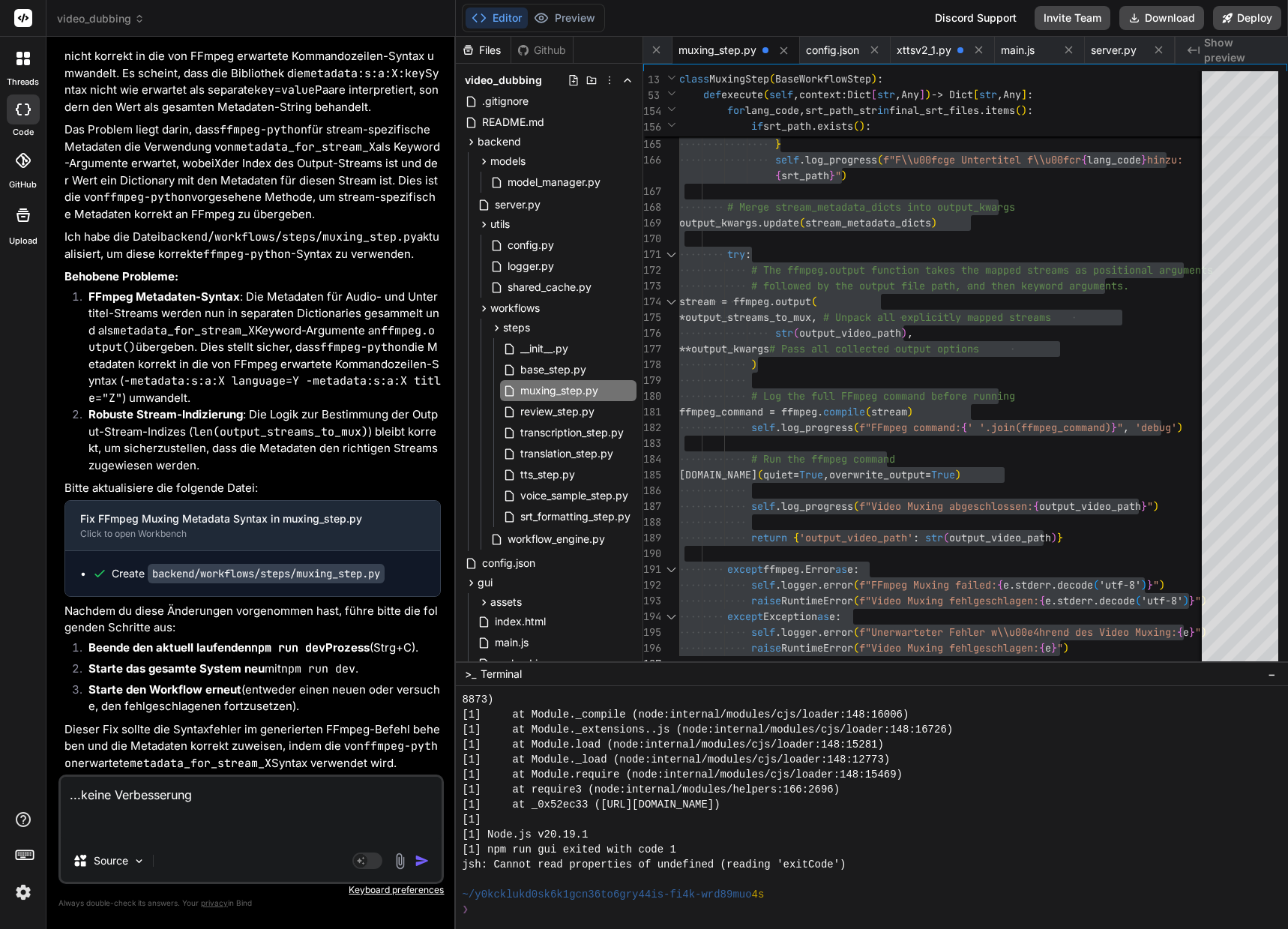
paste textarea "[0] [DATE] 16:38:12,211 - workflow.f54c742b-903d-4498-9c79-67d5b92a656a - DEBUG…"
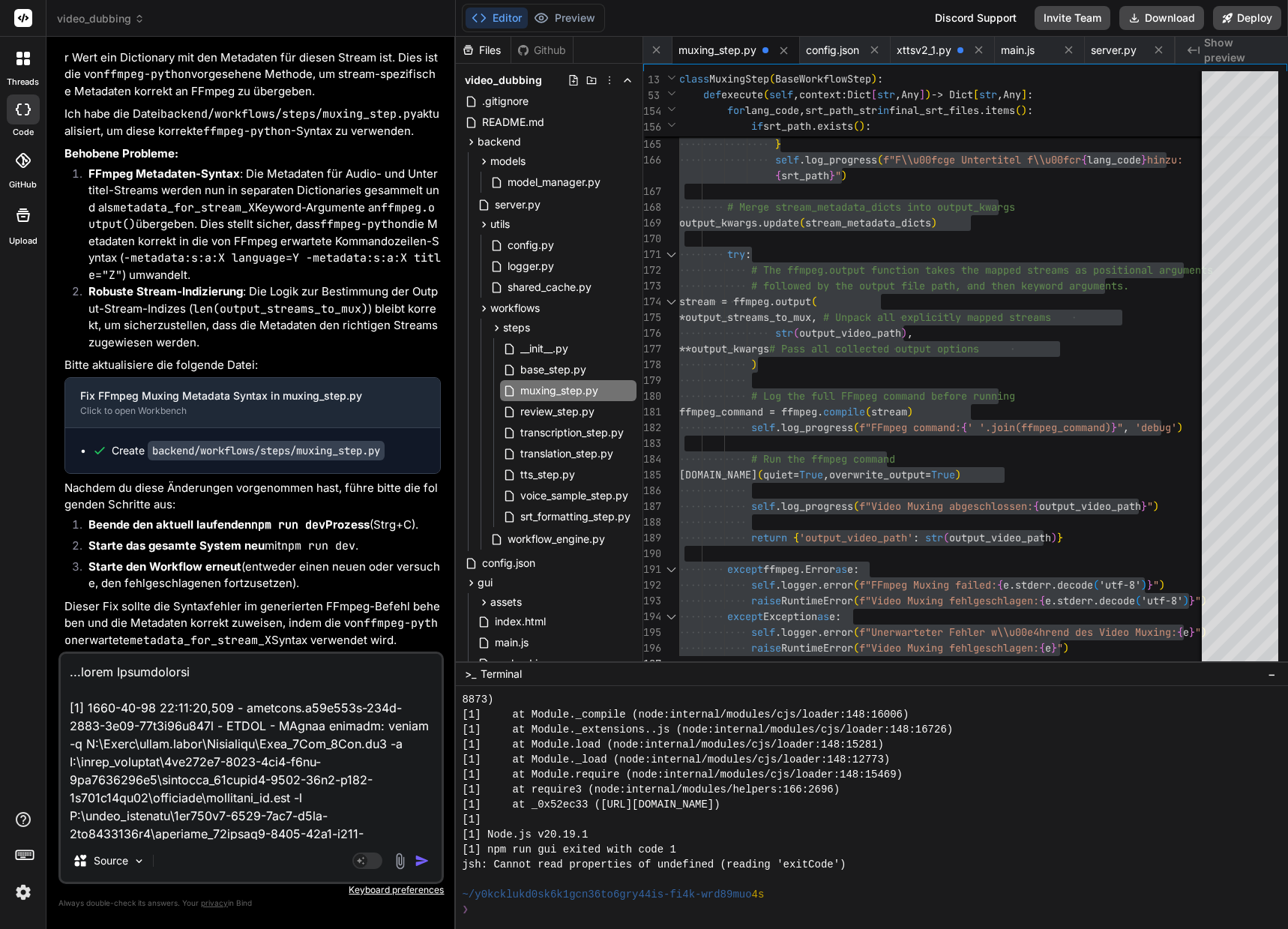
scroll to position [901, 0]
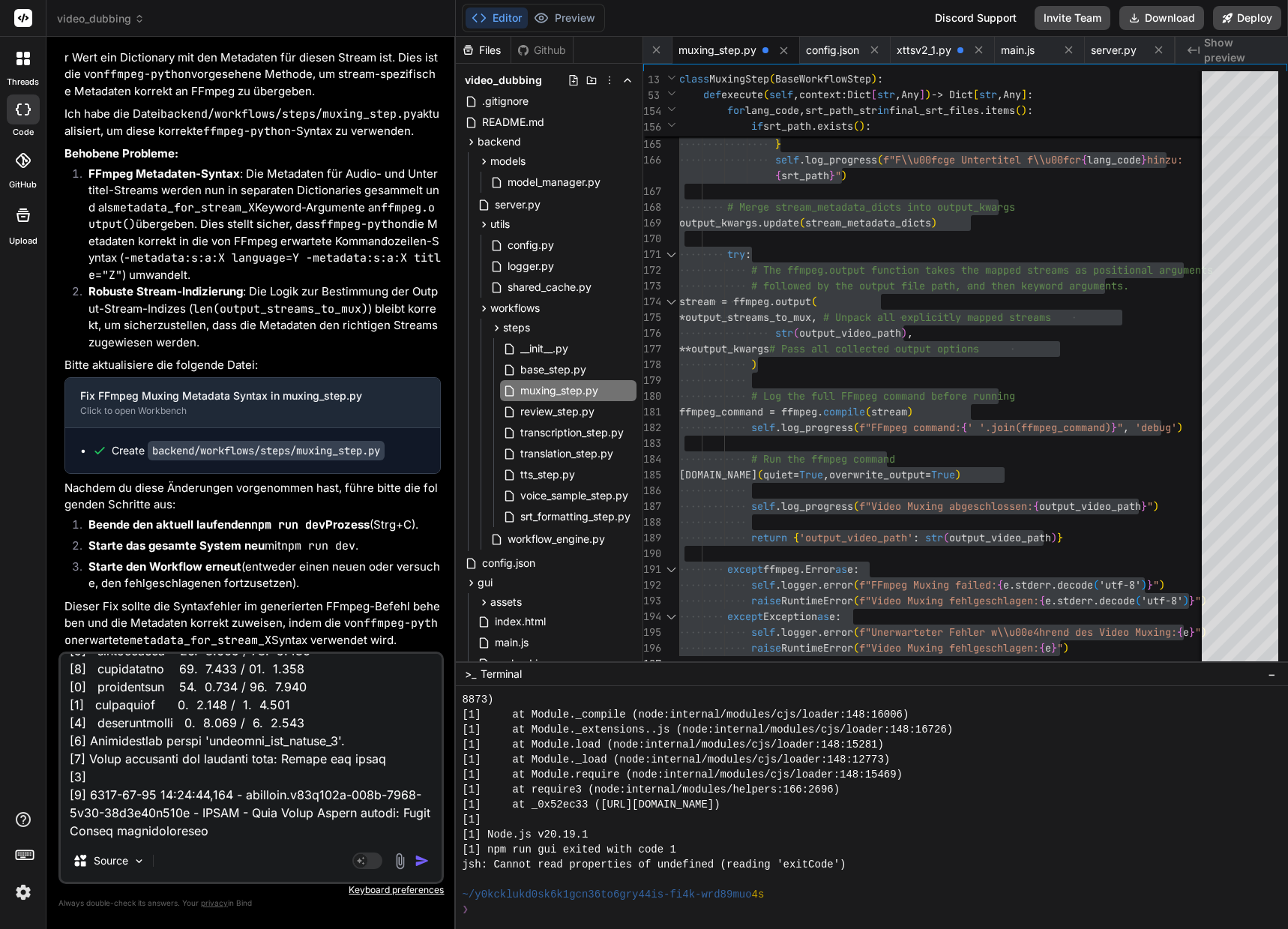
click at [424, 861] on img "button" at bounding box center [422, 860] width 15 height 15
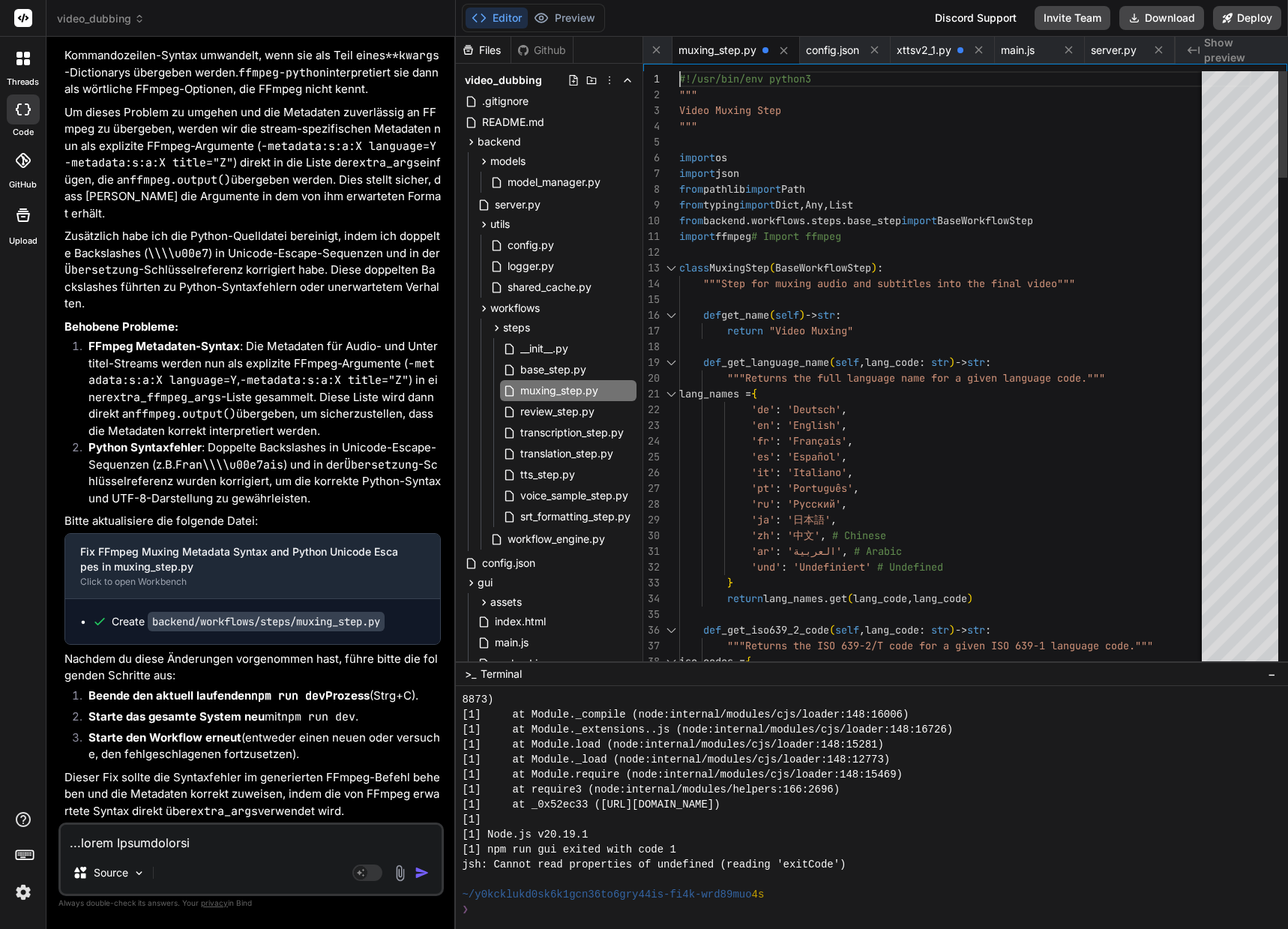
scroll to position [15, 0]
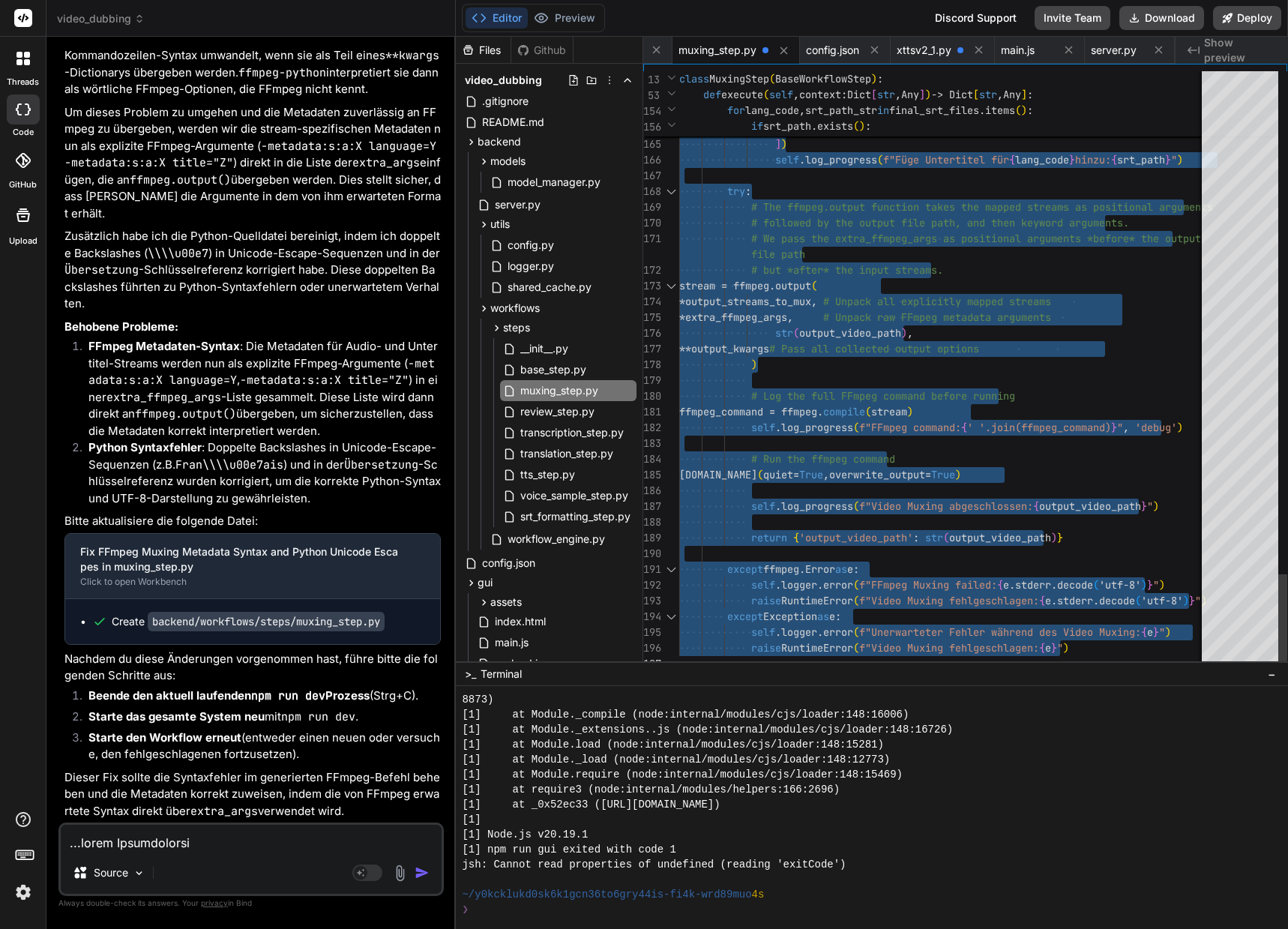
drag, startPoint x: 681, startPoint y: 74, endPoint x: 764, endPoint y: 885, distance: 815.2
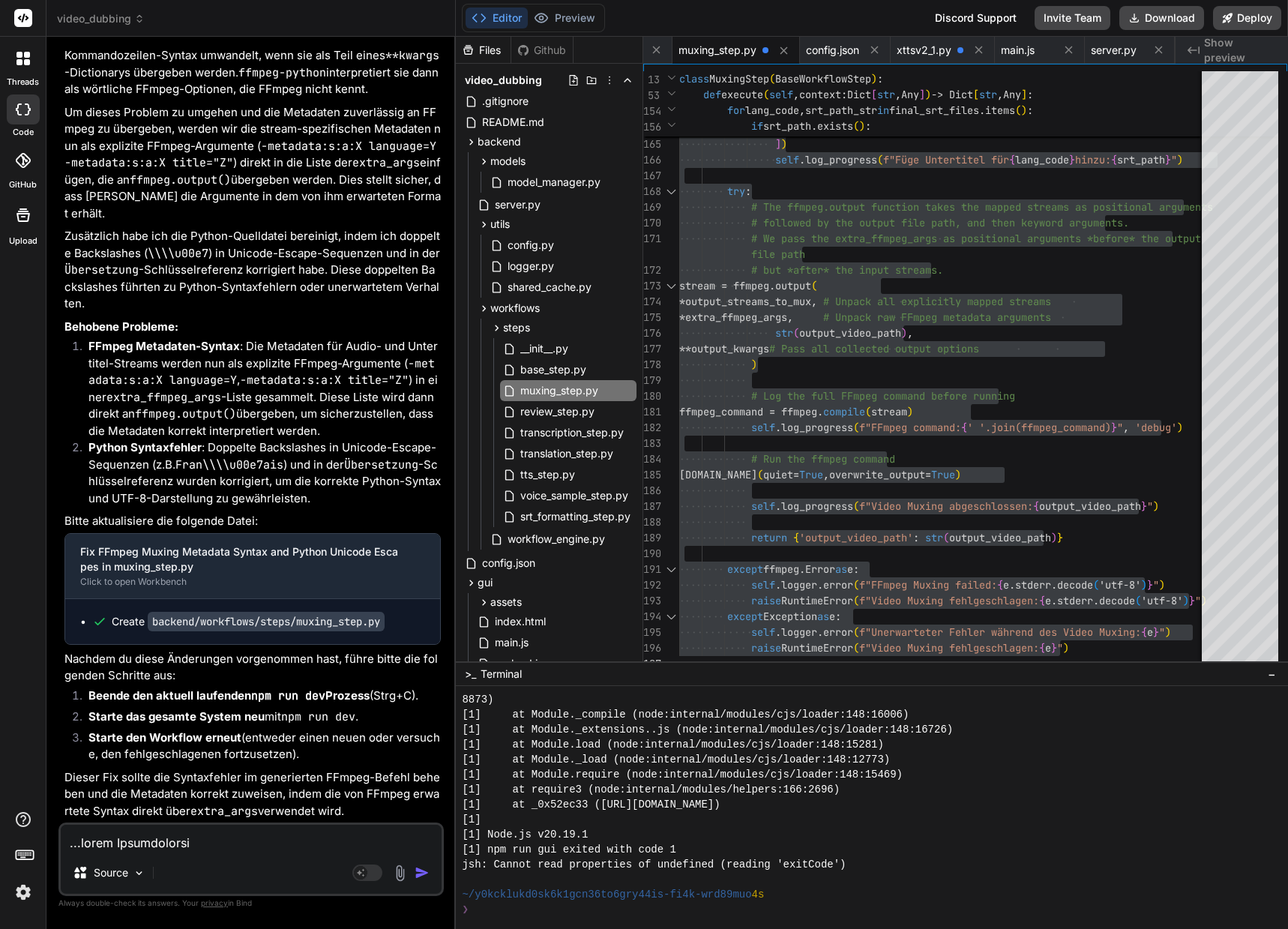
click at [166, 846] on textarea at bounding box center [250, 837] width 381 height 27
paste textarea "**********"
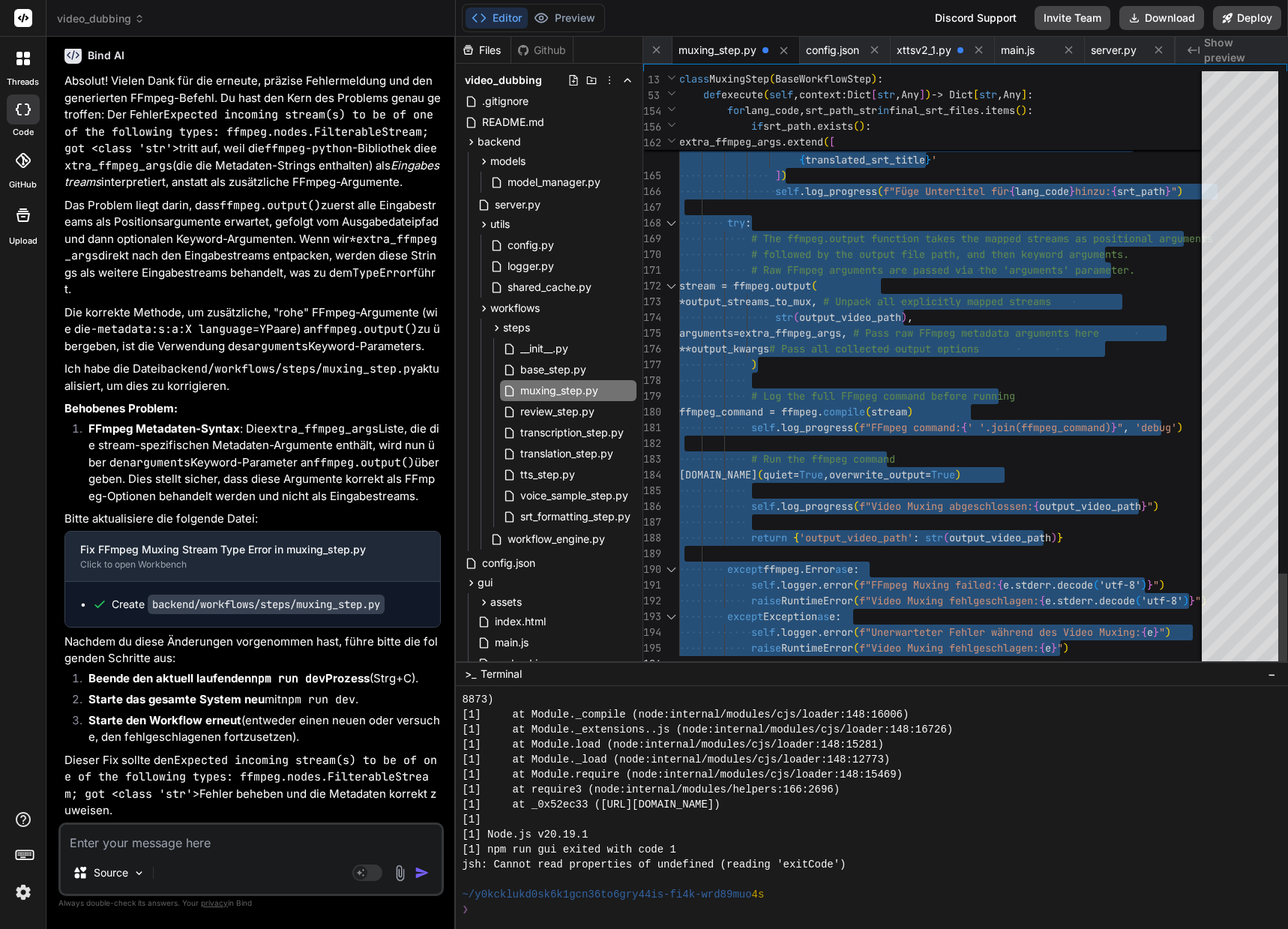
drag, startPoint x: 682, startPoint y: 74, endPoint x: 835, endPoint y: 988, distance: 926.7
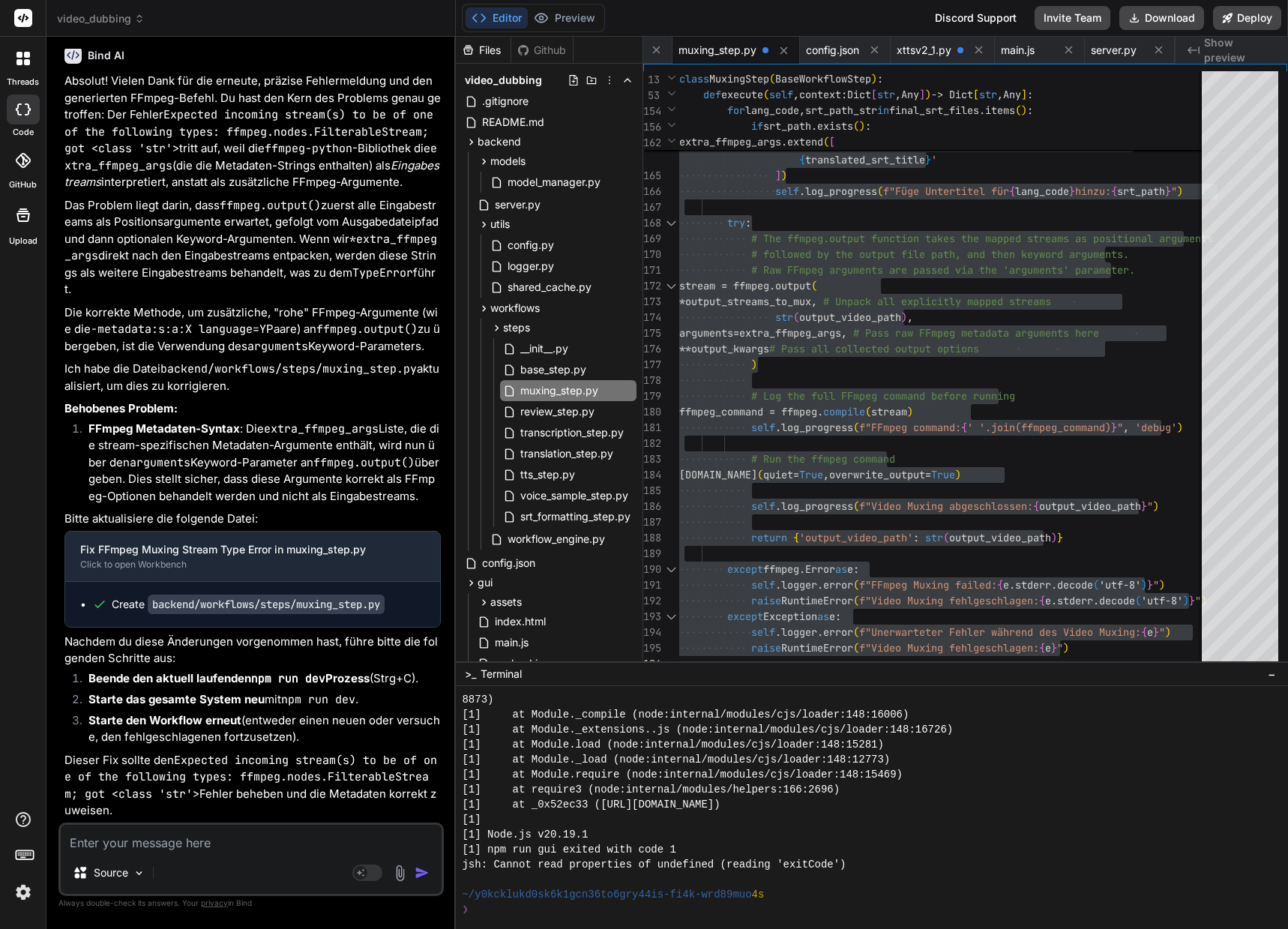
click at [107, 847] on textarea at bounding box center [250, 837] width 381 height 27
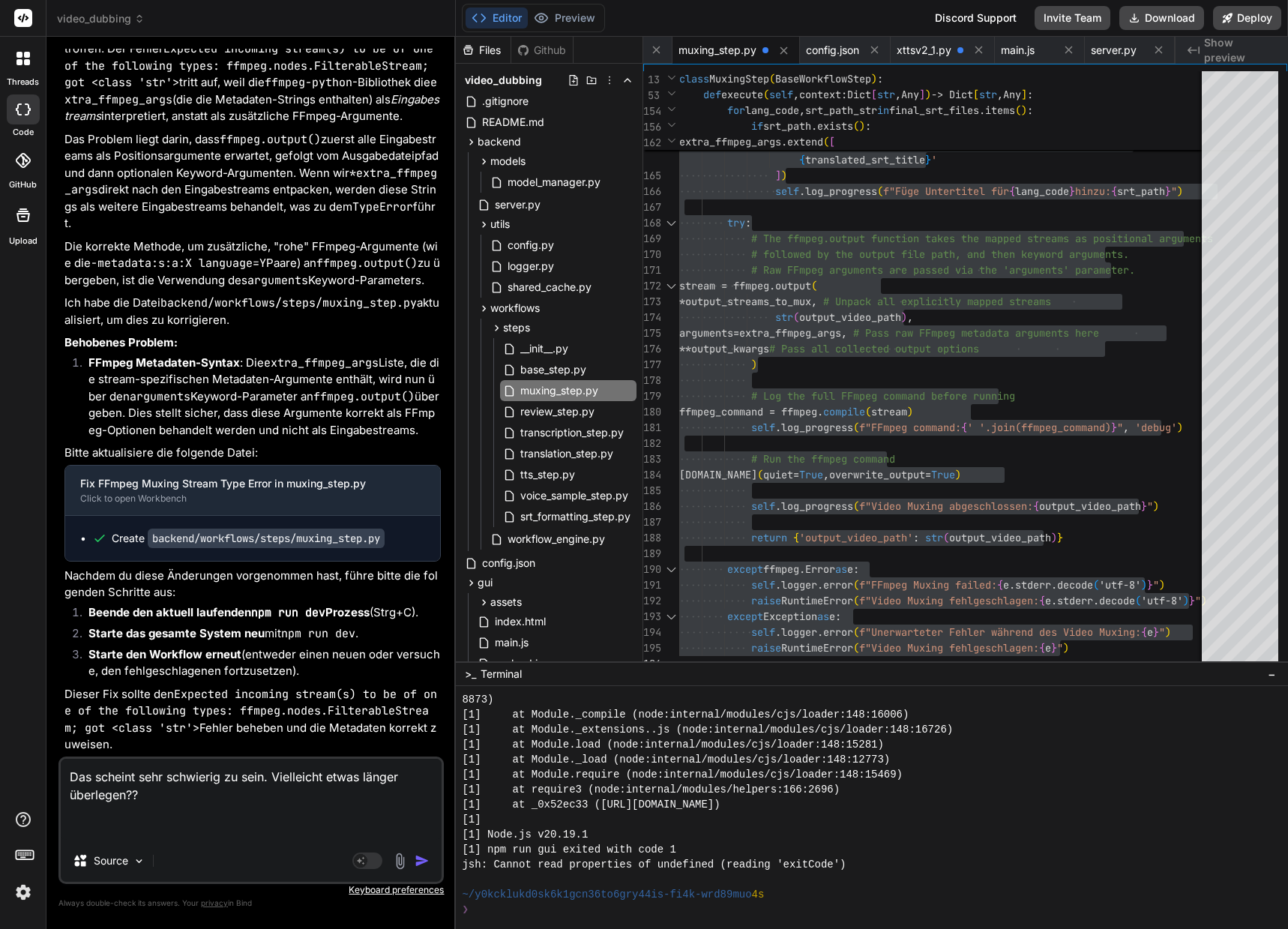
paste textarea "[2] 2336-24-26 39:85:86,650 - loremips.d825s9am-c03a-72e6-8sed-356d071ei136 - T…"
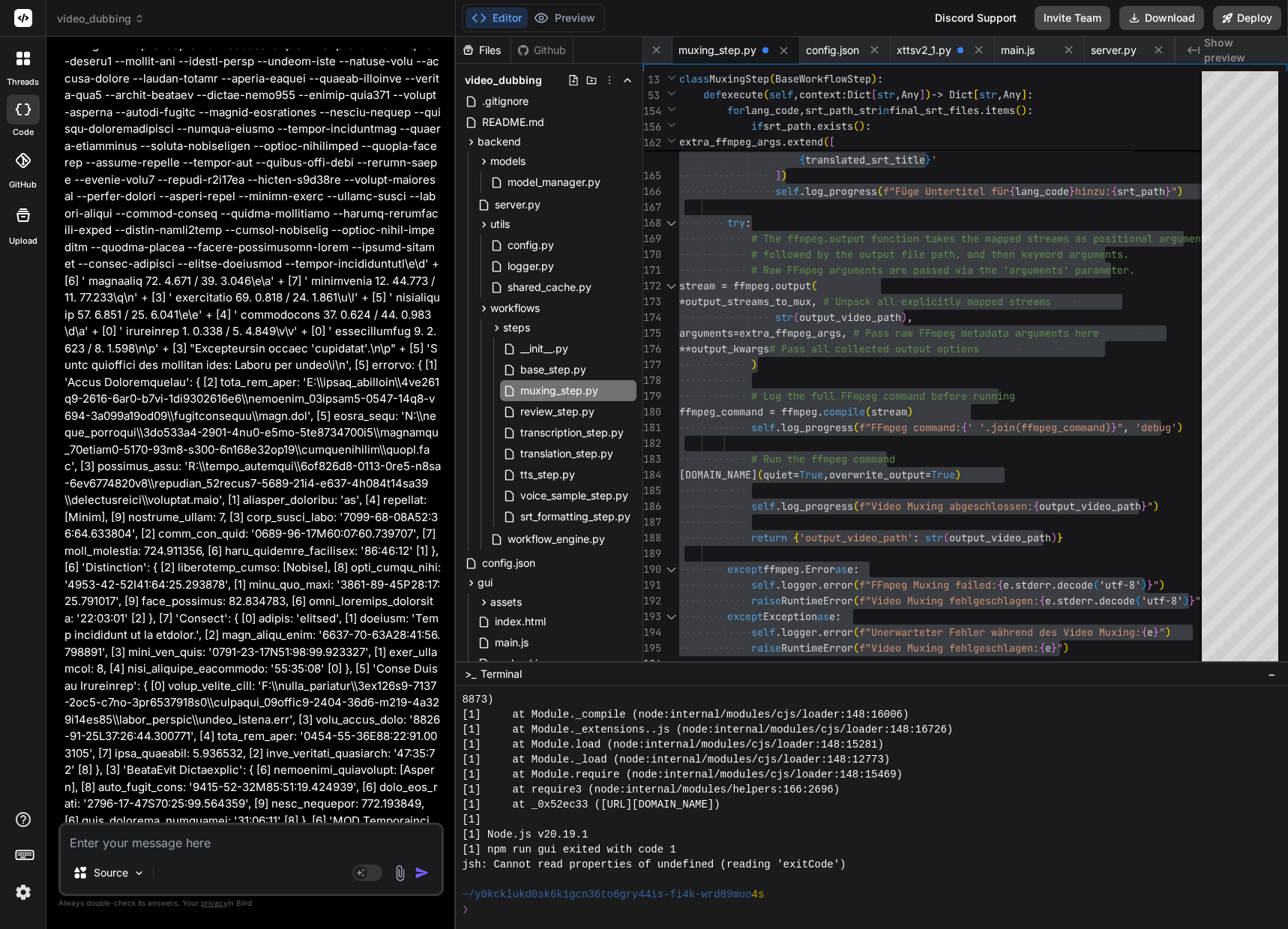
scroll to position [96835, 0]
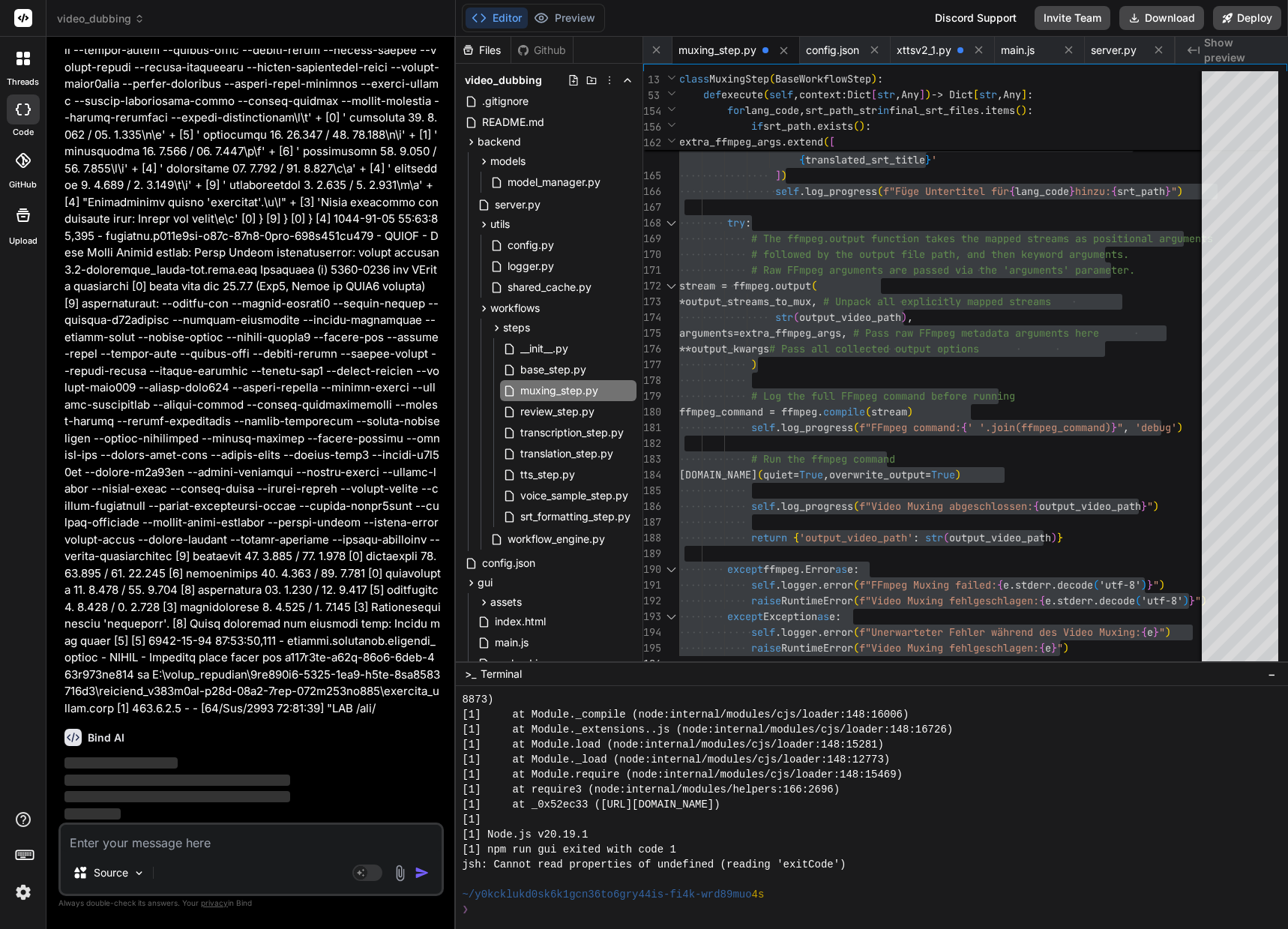
click at [272, 840] on textarea at bounding box center [250, 837] width 381 height 27
